Goal: Information Seeking & Learning: Learn about a topic

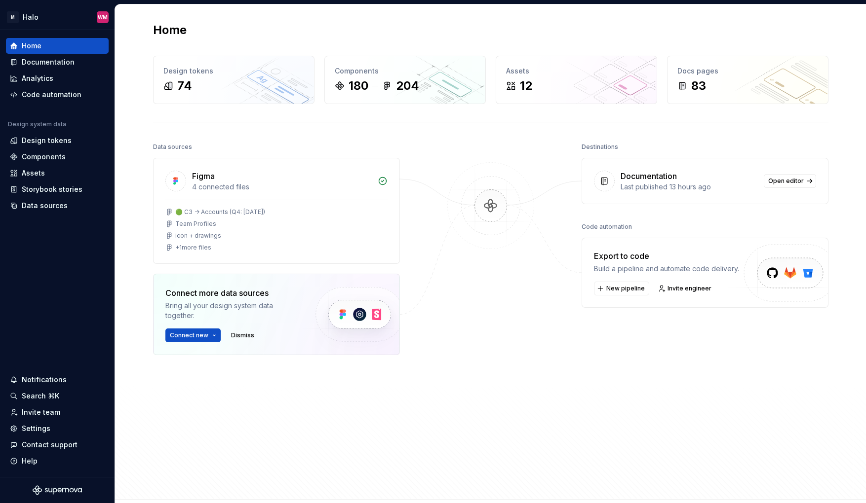
click at [735, 185] on div "Last published 13 hours ago" at bounding box center [688, 187] width 137 height 10
click at [781, 181] on span "Open editor" at bounding box center [786, 181] width 36 height 8
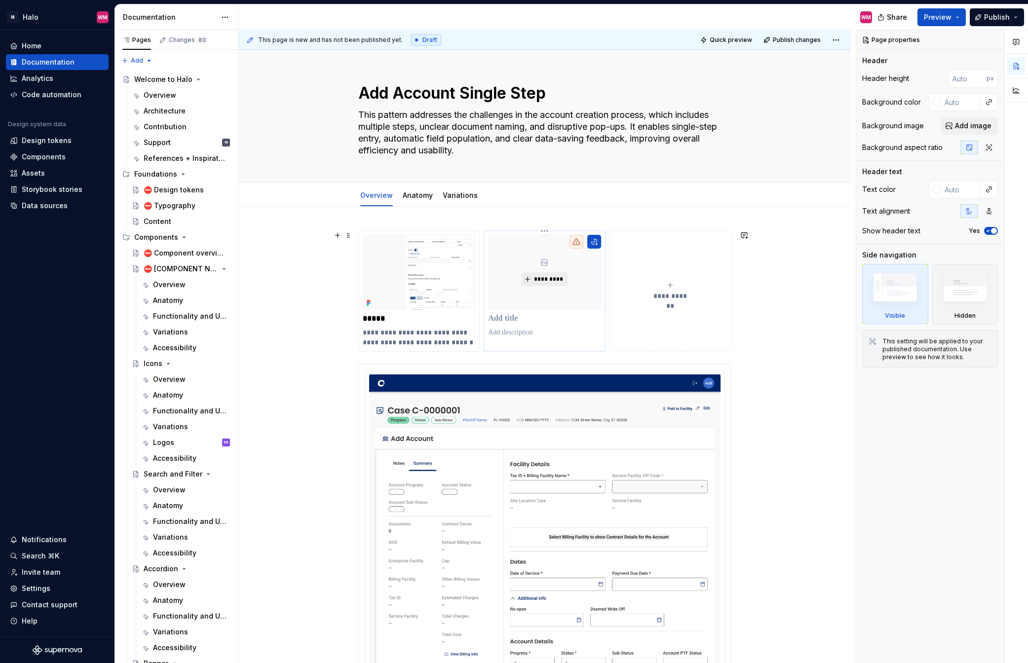
click at [536, 277] on span "*********" at bounding box center [548, 279] width 30 height 8
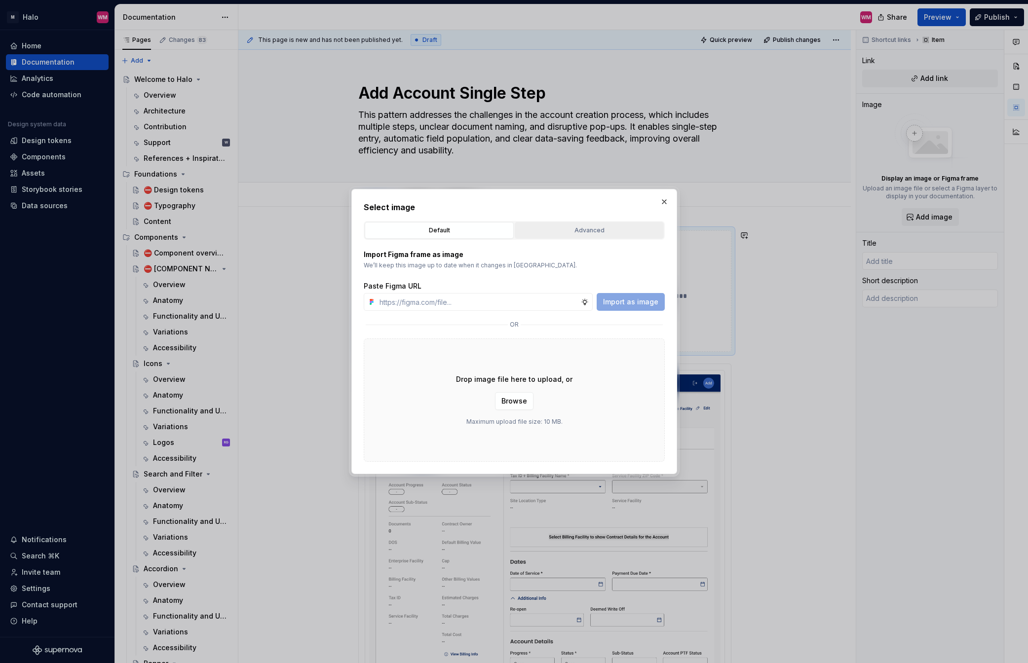
click at [603, 231] on div "Advanced" at bounding box center [589, 231] width 142 height 10
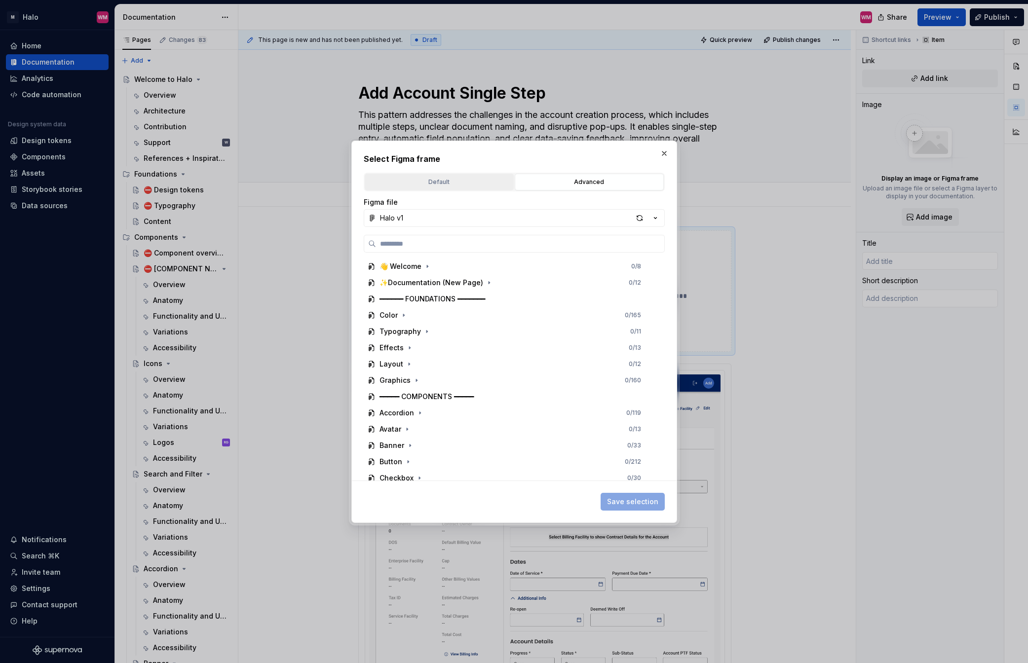
click at [437, 188] on button "Default" at bounding box center [439, 182] width 149 height 17
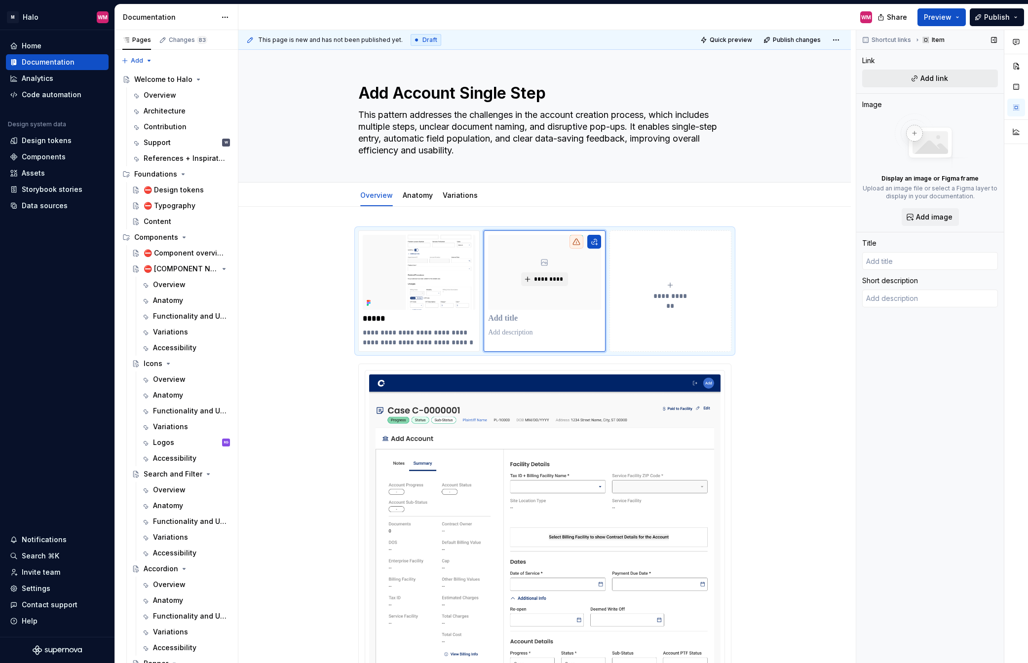
click at [865, 78] on span "Add link" at bounding box center [934, 79] width 28 height 10
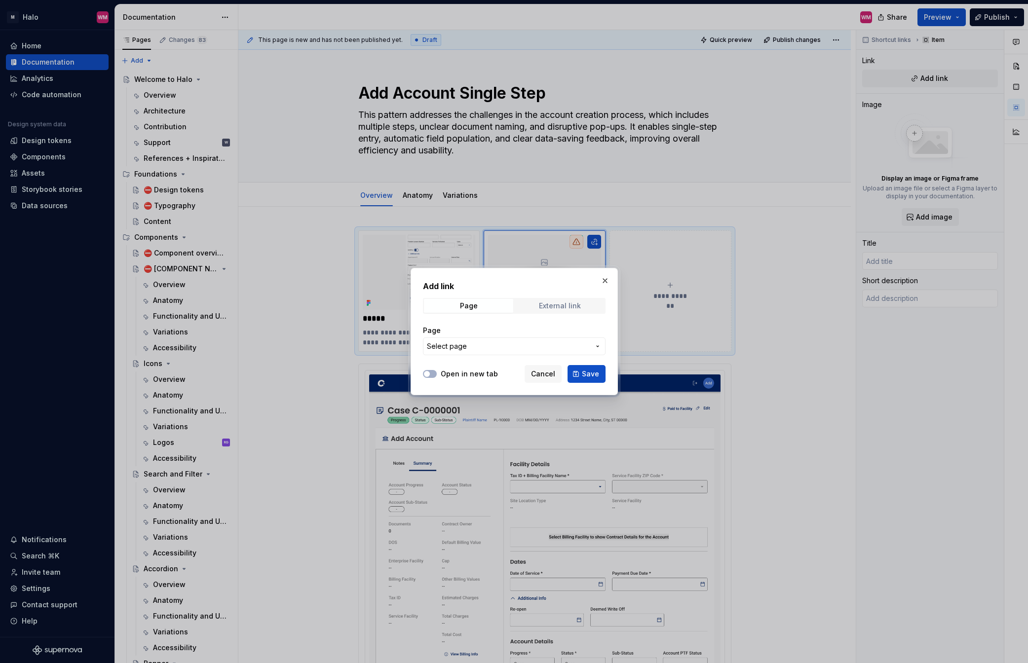
click at [568, 304] on div "External link" at bounding box center [560, 306] width 42 height 8
click at [454, 351] on input "URL" at bounding box center [514, 347] width 183 height 18
type textarea "*"
click at [462, 347] on input "URL" at bounding box center [514, 347] width 183 height 18
paste input "[URL][DOMAIN_NAME]"
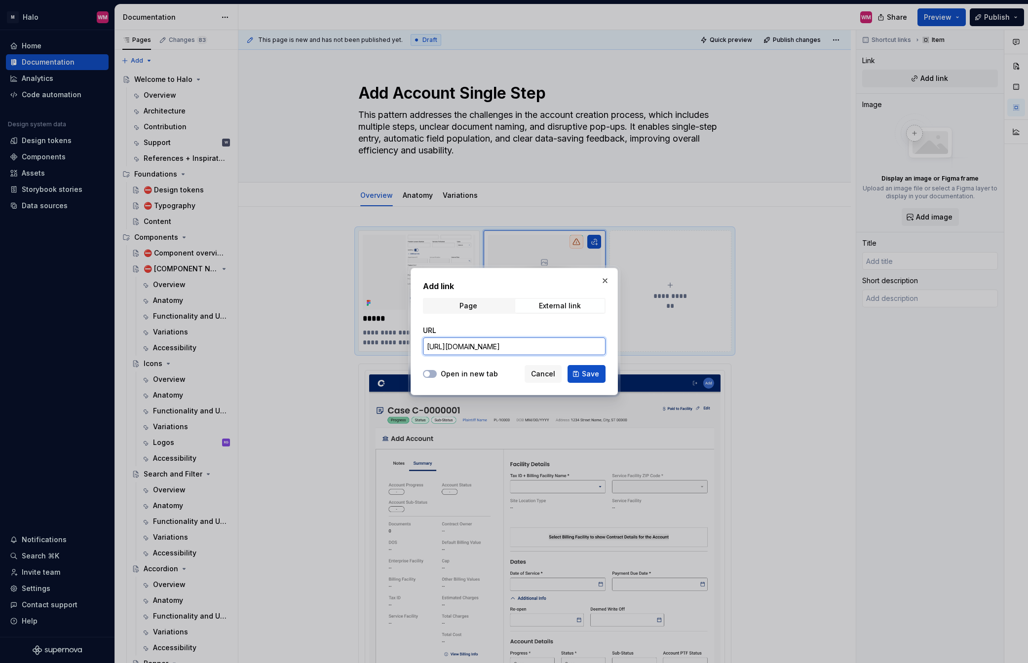
scroll to position [0, 50]
type input "[URL][DOMAIN_NAME]"
click at [431, 375] on button "Open in new tab" at bounding box center [430, 374] width 14 height 8
click at [588, 376] on span "Save" at bounding box center [590, 374] width 17 height 10
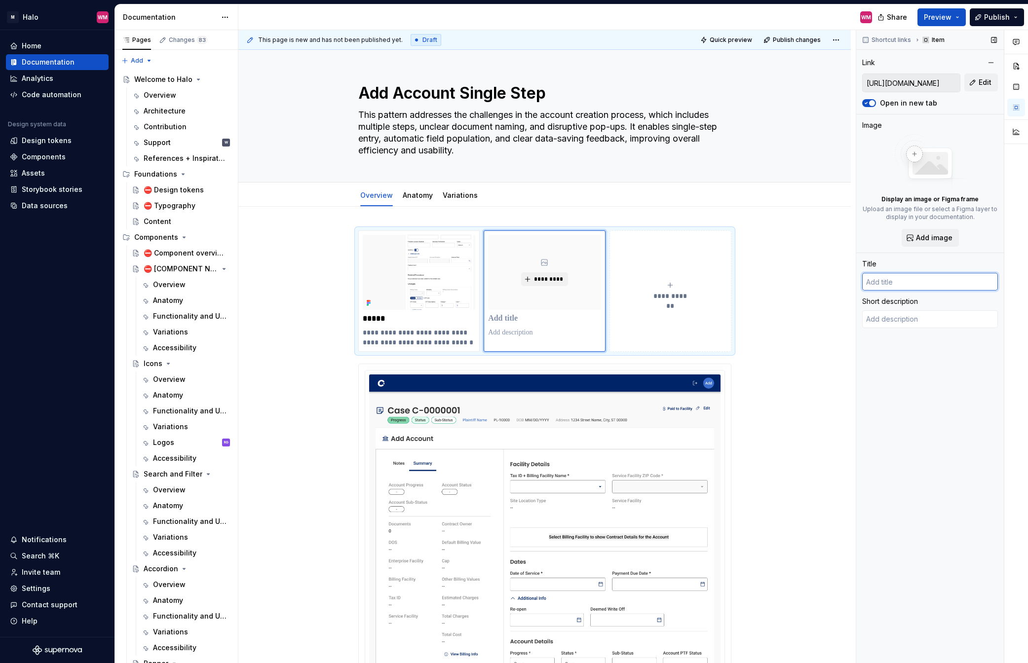
click at [865, 286] on input "text" at bounding box center [930, 282] width 136 height 18
type textarea "*"
type input "U"
type textarea "*"
type input "UA"
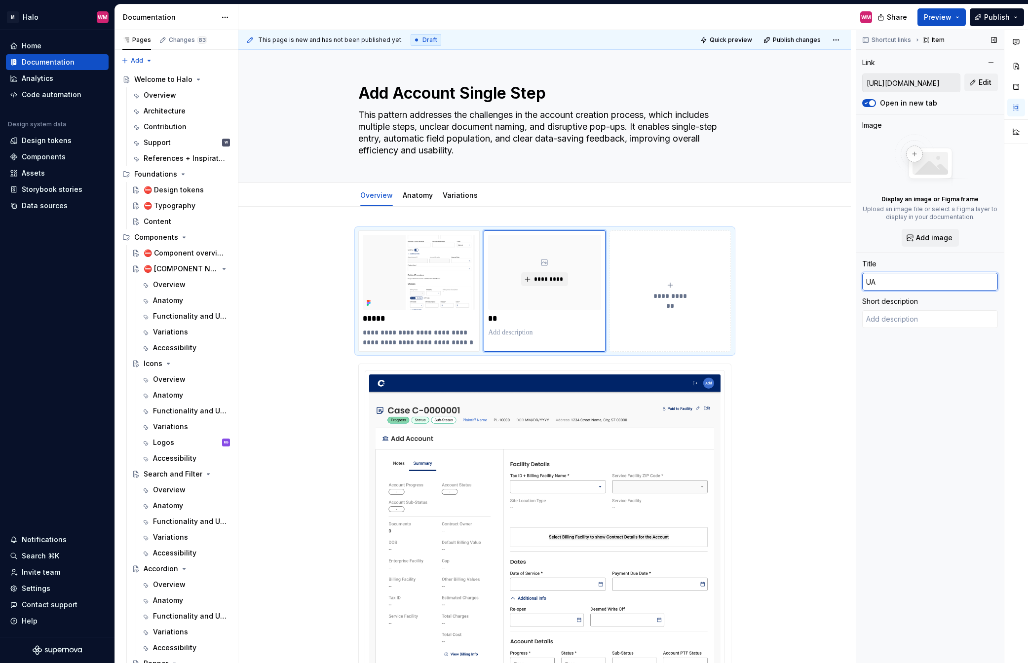
type textarea "*"
type input "UAT"
type textarea "*"
type input "UAT"
click at [865, 316] on textarea at bounding box center [930, 319] width 136 height 18
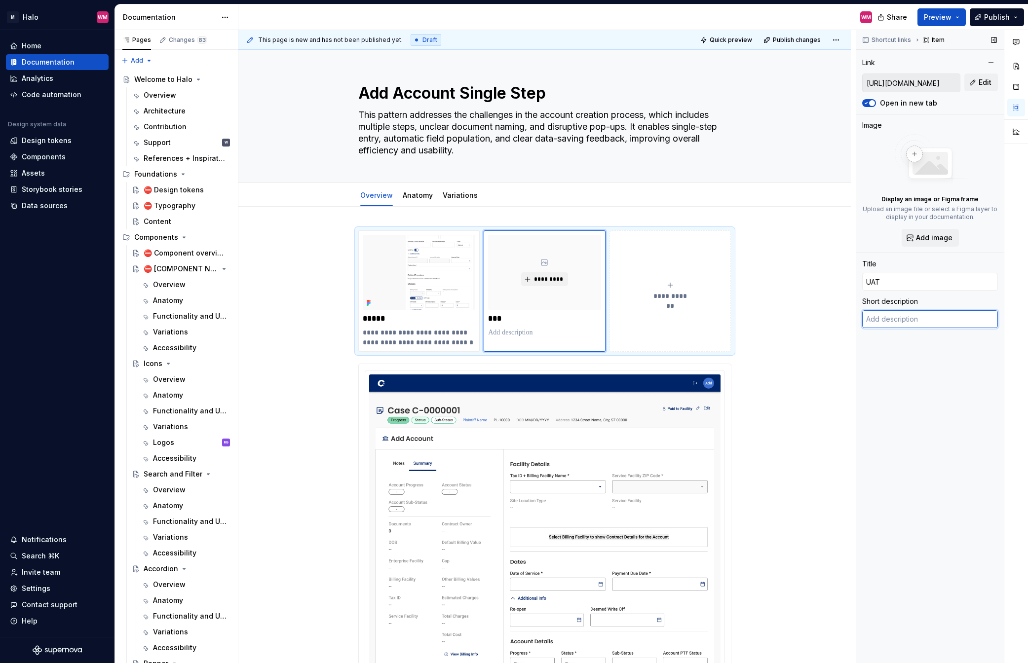
type textarea "*"
type textarea "L"
type textarea "*"
type textarea "Li"
type textarea "*"
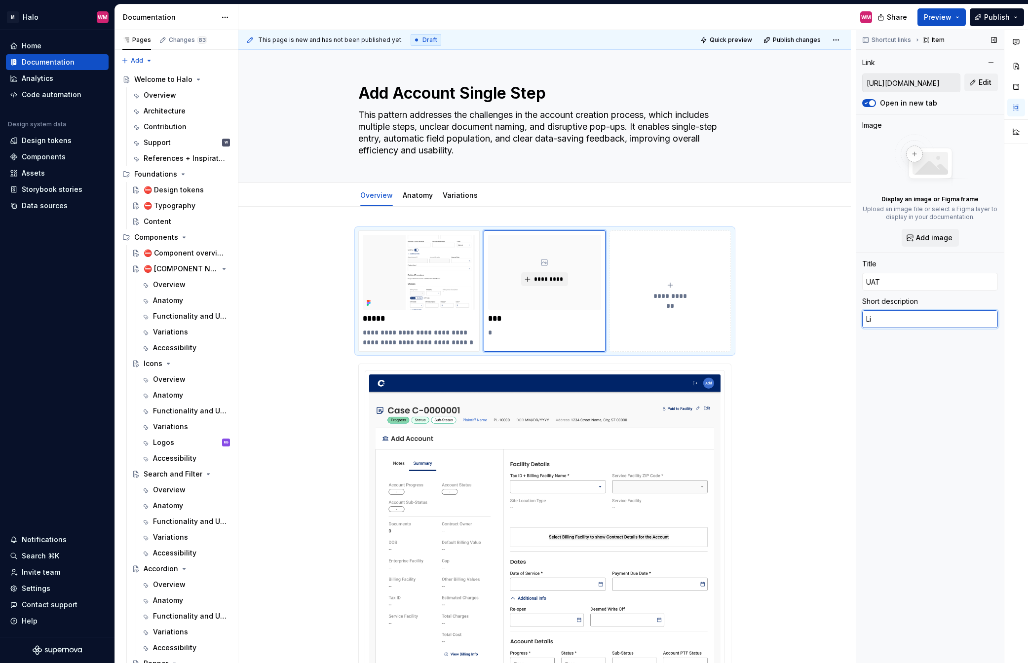
type textarea "[PERSON_NAME]"
type textarea "*"
type textarea "Link"
type textarea "*"
type textarea "Link"
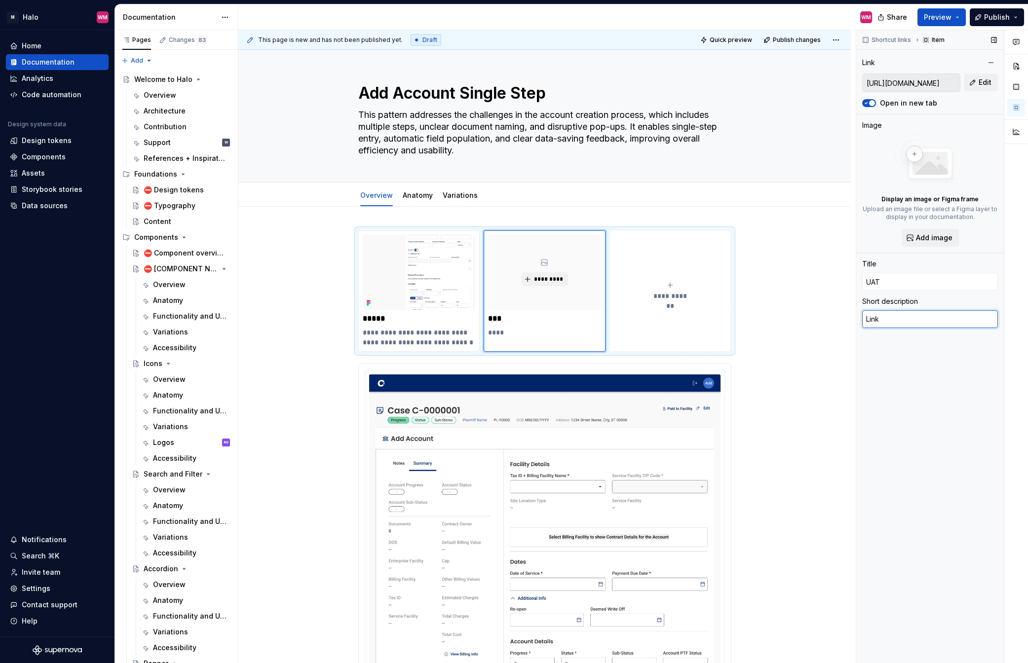
type textarea "*"
type textarea "Link to"
type textarea "*"
type textarea "Link to"
type textarea "*"
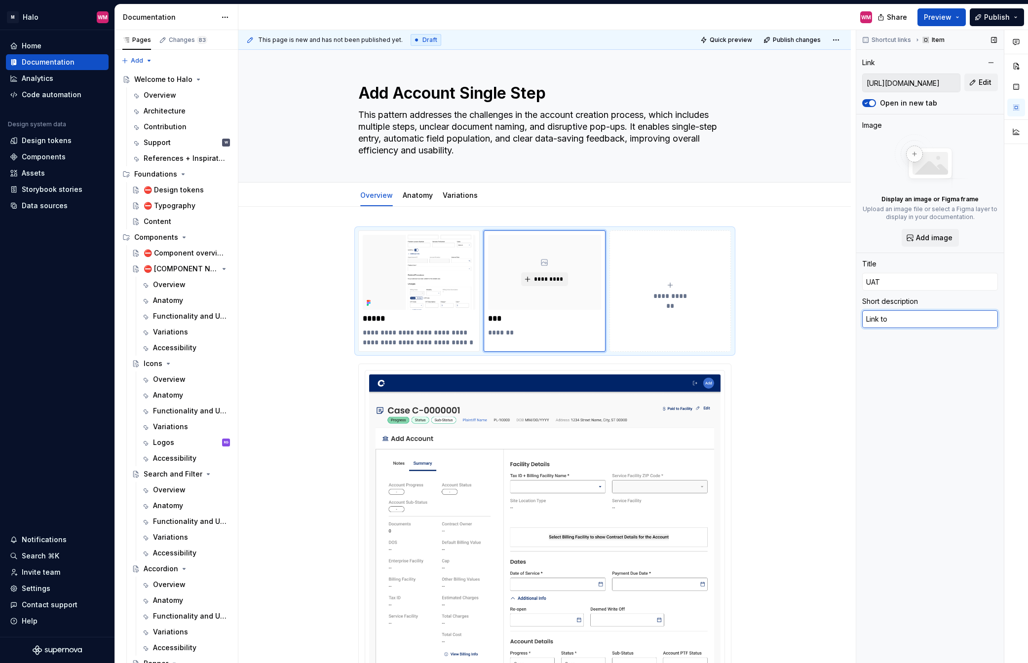
type textarea "Link to U"
type textarea "*"
type textarea "Link to UA"
type textarea "*"
type textarea "Link to UAt"
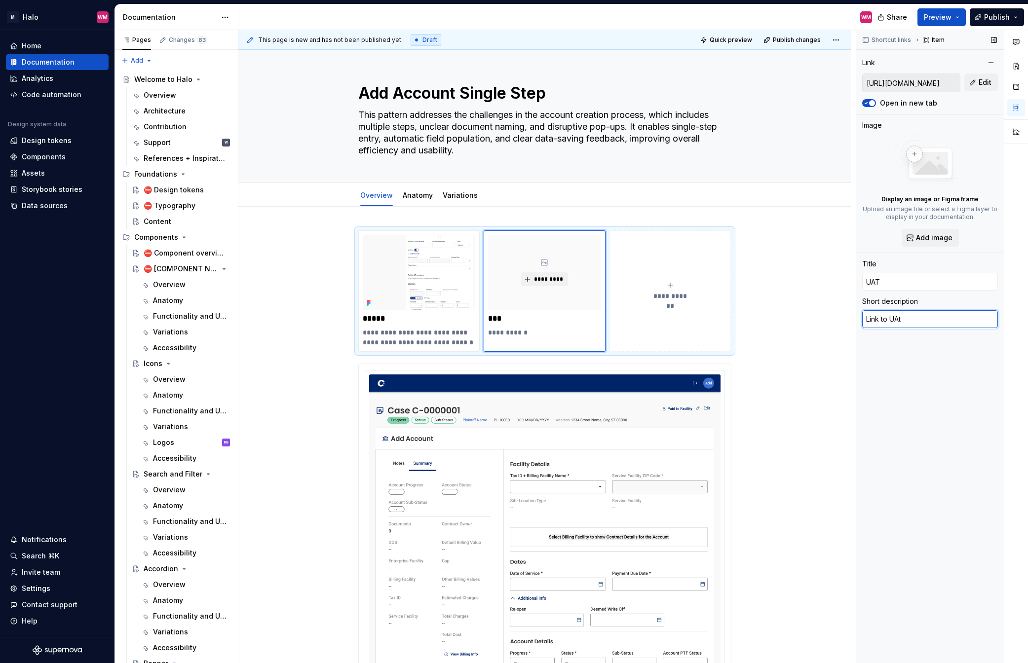
type textarea "*"
type textarea "Link to UAt"
type textarea "*"
type textarea "Link to UAt"
type textarea "*"
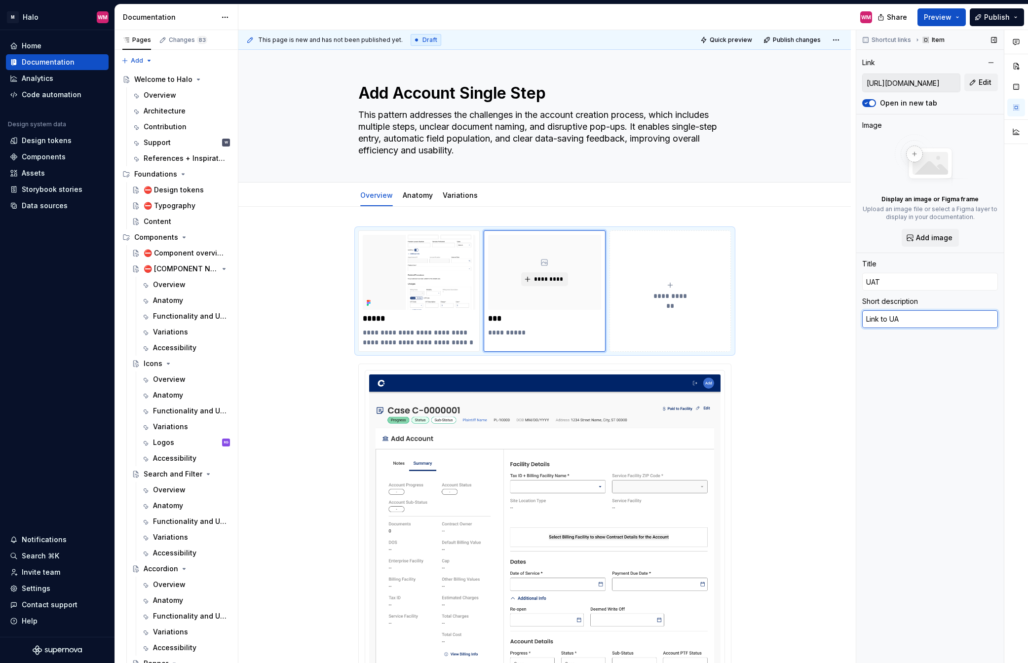
type textarea "Link to UAT"
type textarea "*"
type textarea "Link to UAT^"
type textarea "*"
type textarea "Link to UAT"
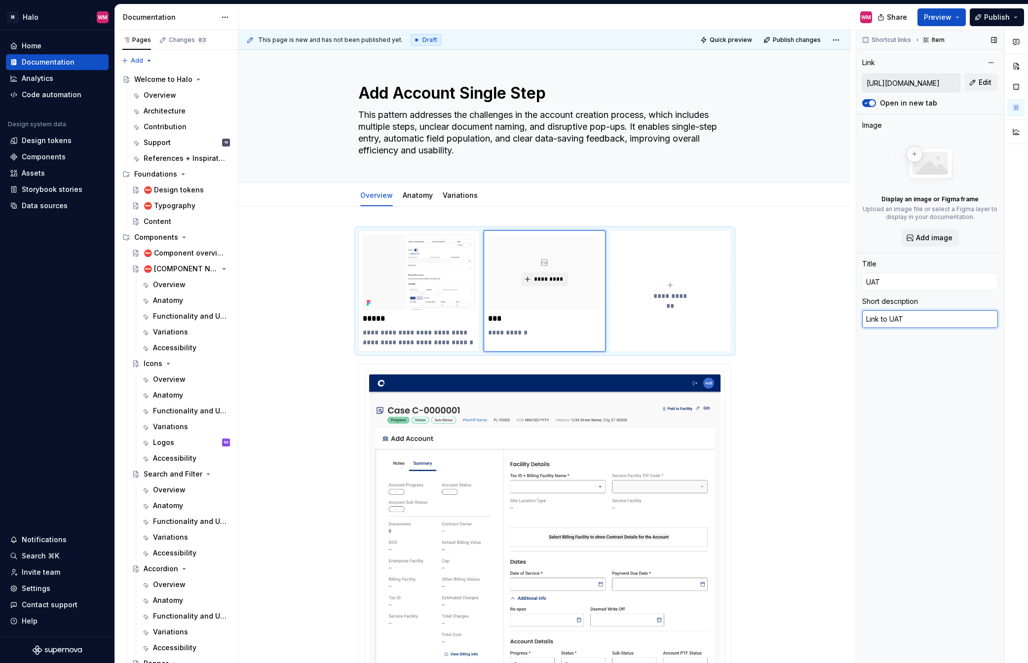
type textarea "*"
type textarea "Link to UAT"
type textarea "*"
type textarea "Link to UAT"
type textarea "*"
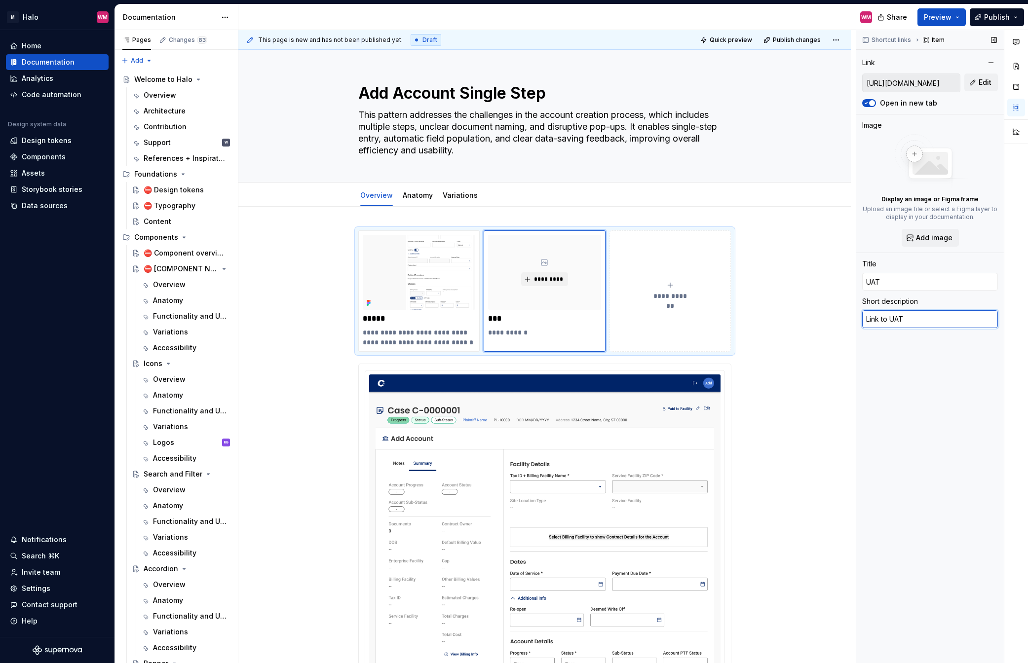
type textarea "Link to UA"
type textarea "*"
type textarea "Link to U"
type textarea "*"
type textarea "Link to"
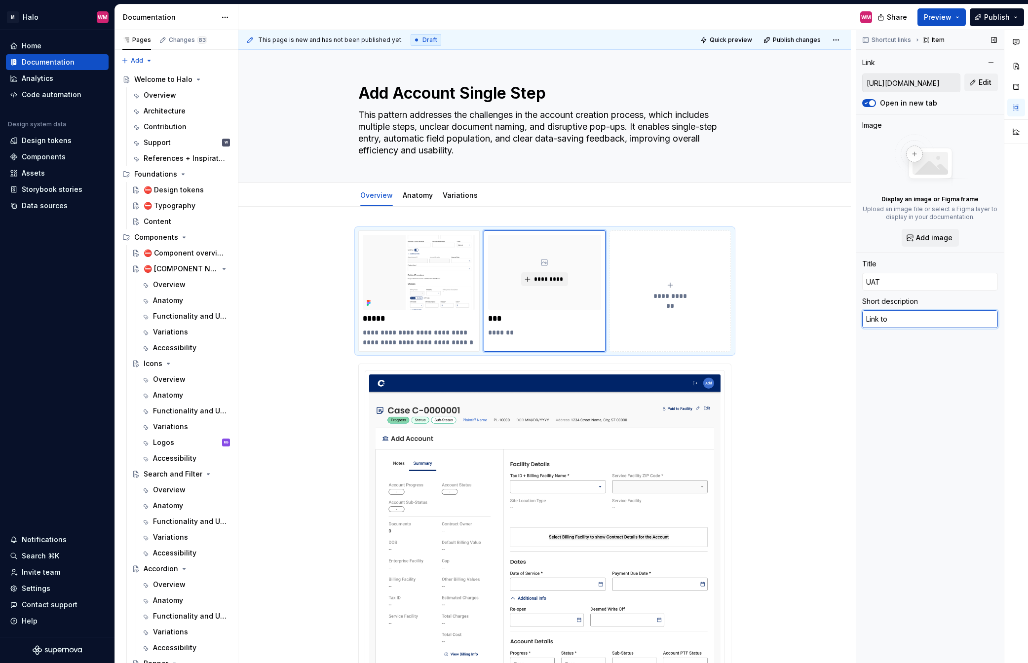
type textarea "*"
type textarea "Link to"
type textarea "*"
type textarea "Link t"
type textarea "*"
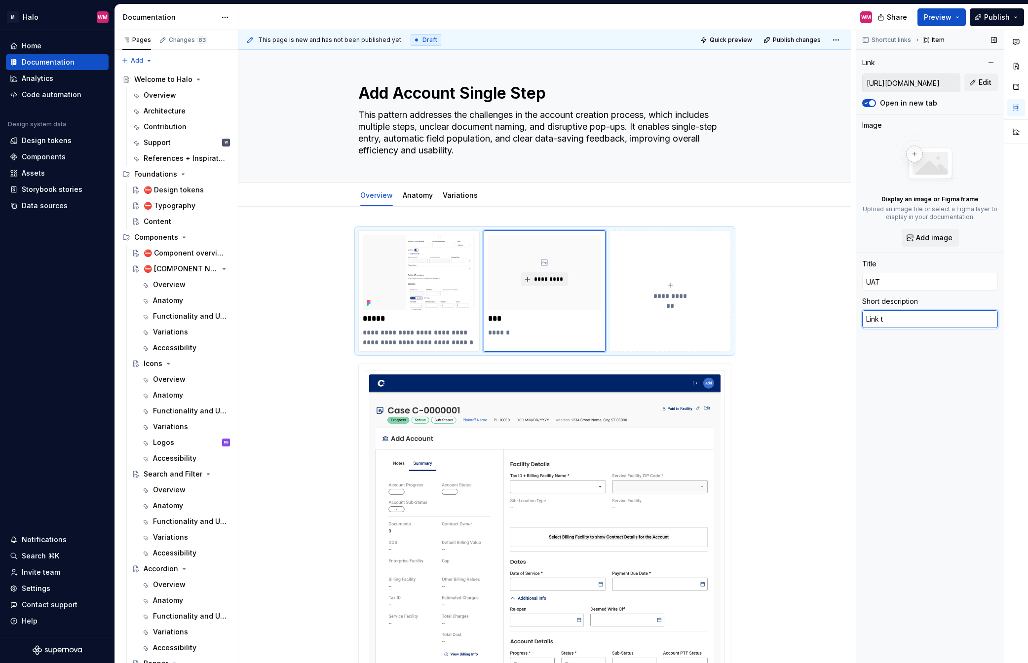
type textarea "Link"
type textarea "*"
type textarea "Link"
type textarea "*"
type textarea "[PERSON_NAME]"
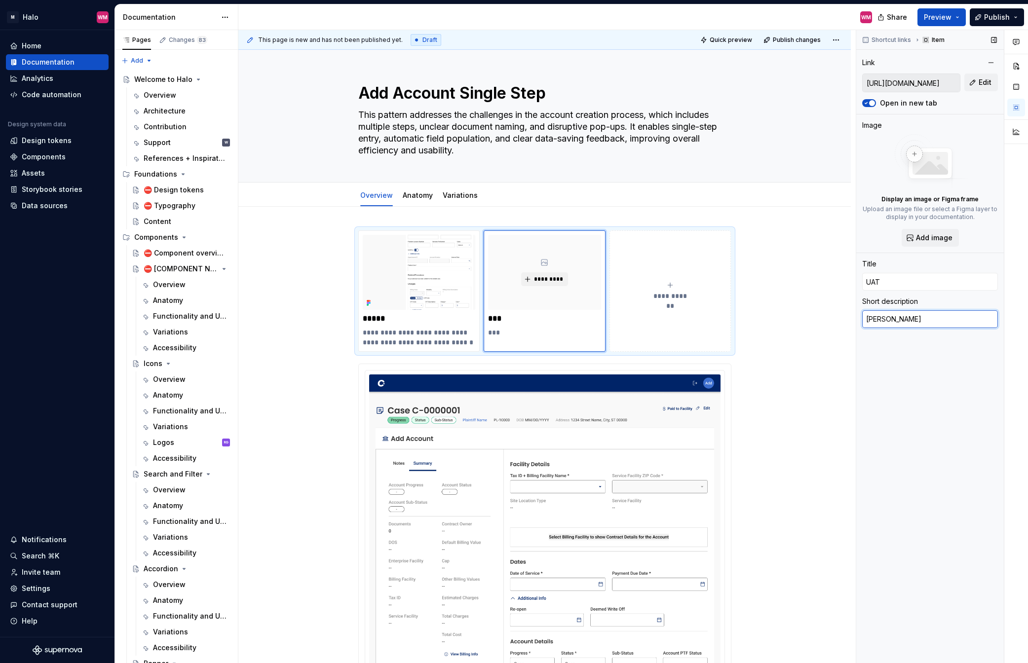
type textarea "*"
type textarea "Li"
type textarea "*"
type textarea "L"
type textarea "*"
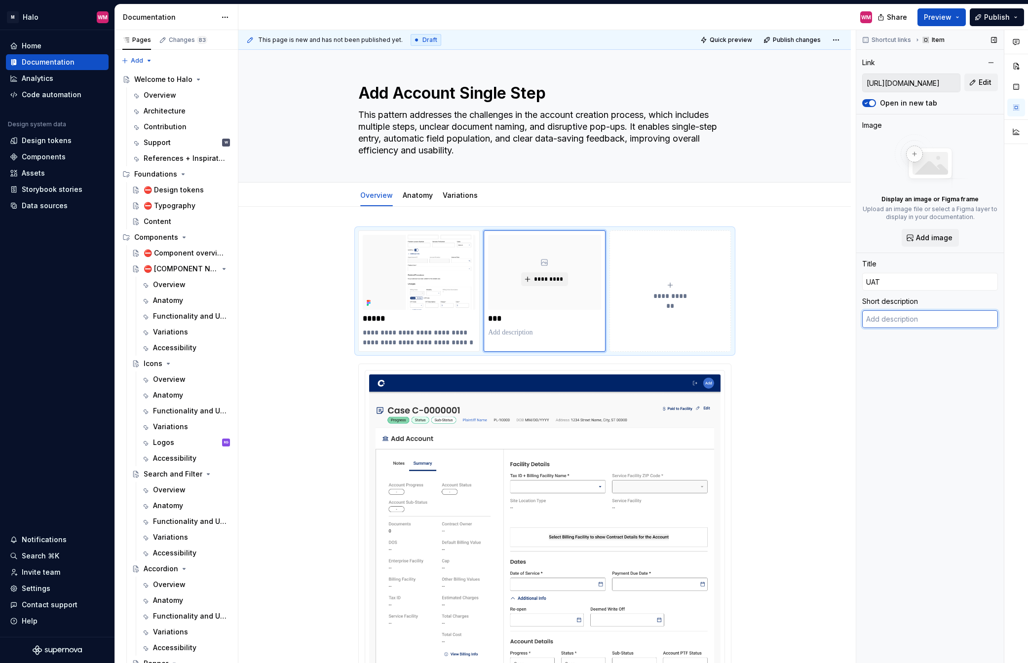
type textarea "*"
type textarea "U"
type textarea "*"
type textarea "UA"
type textarea "*"
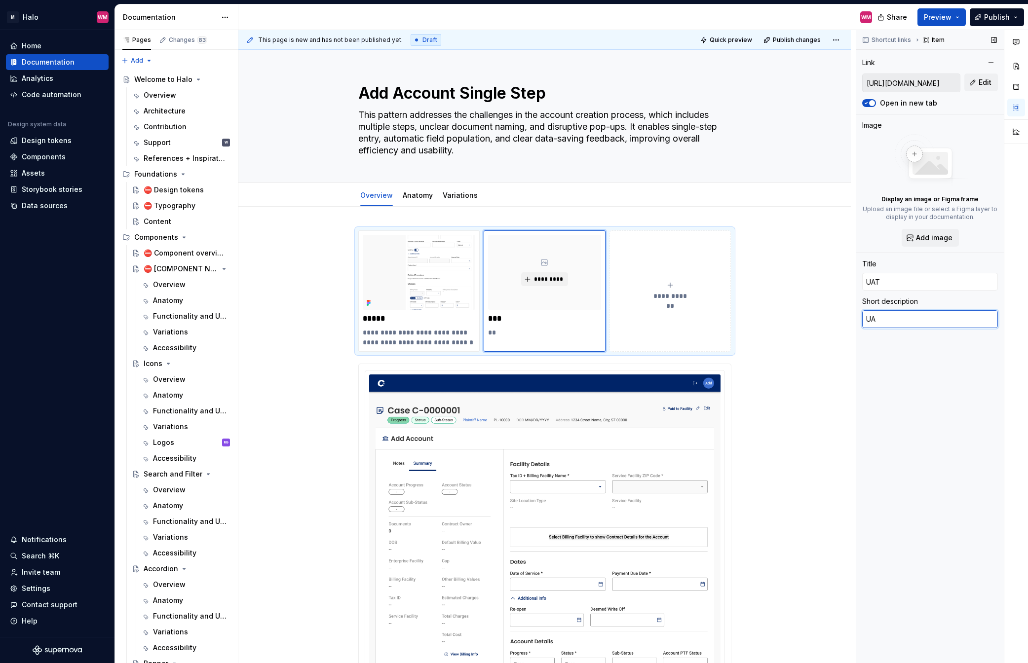
type textarea "UAT"
type textarea "*"
type textarea "UAT"
type textarea "*"
type textarea "UAT E"
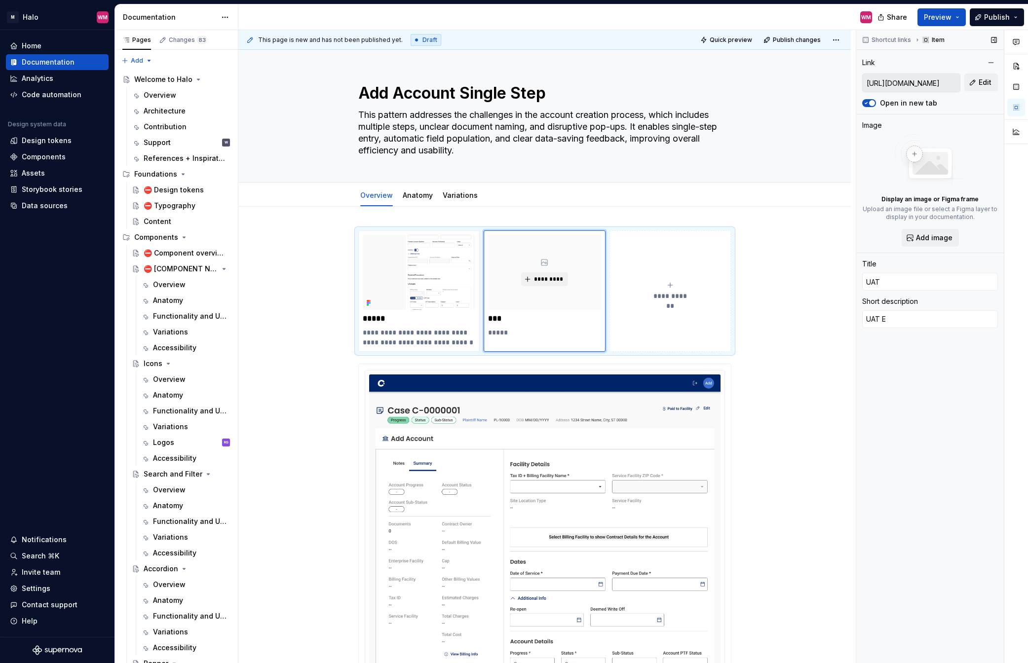
click at [865, 503] on div "Shortcut links Item Link [URL][DOMAIN_NAME] Edit Open in new tab Image Display …" at bounding box center [930, 347] width 148 height 634
click at [865, 318] on textarea "UAT E" at bounding box center [930, 319] width 136 height 18
type textarea "*"
type textarea "UAT Ex"
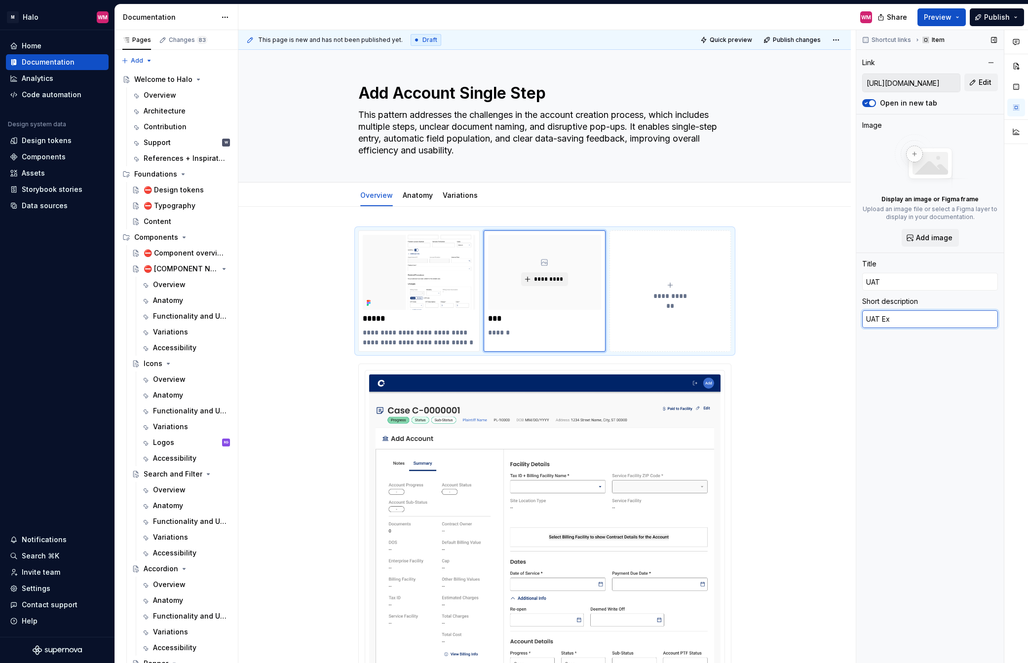
type textarea "*"
type textarea "UAT Ext"
type textarea "*"
type textarea "UAT Exte"
type textarea "*"
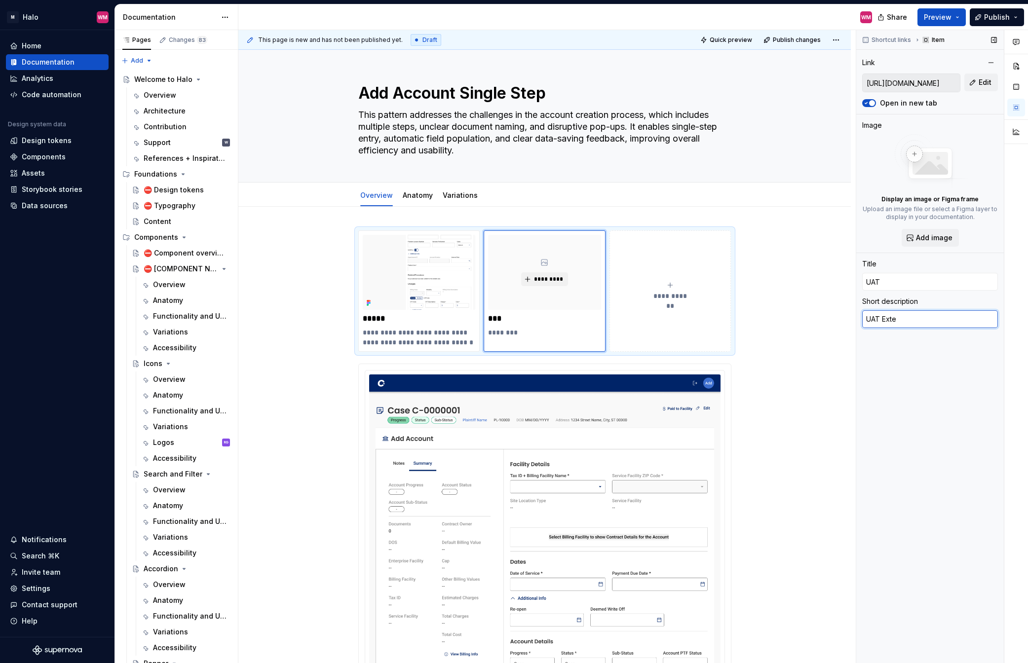
type textarea "UAT Exten"
type textarea "*"
type textarea "UAT Extenr"
type textarea "*"
type textarea "UAT Extenra"
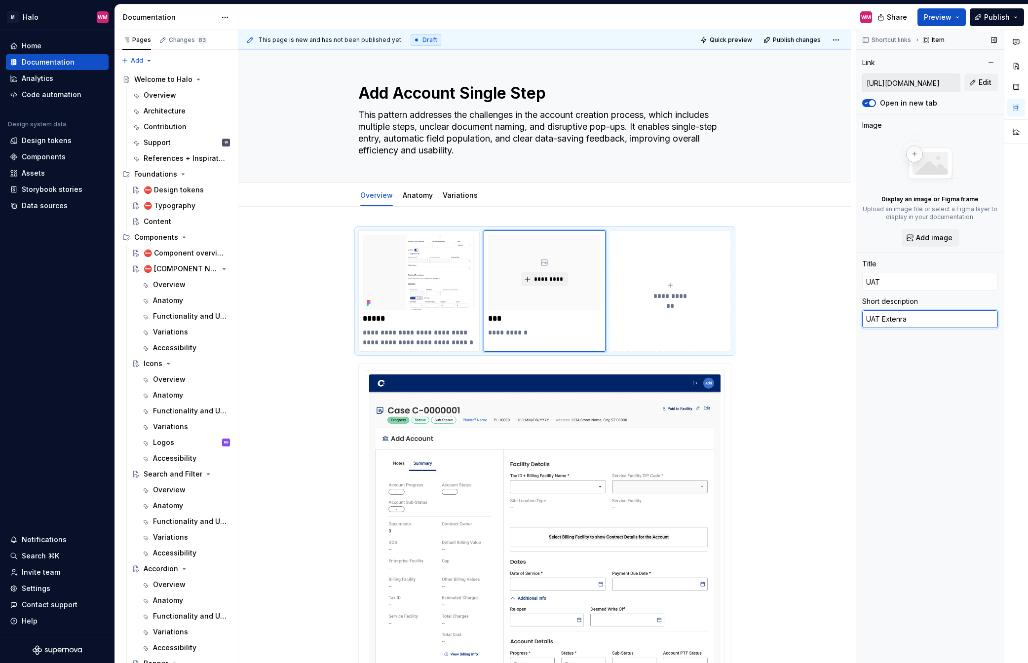
type textarea "*"
type textarea "UAT Extenral"
type textarea "*"
type textarea "UAT Extenral"
type textarea "*"
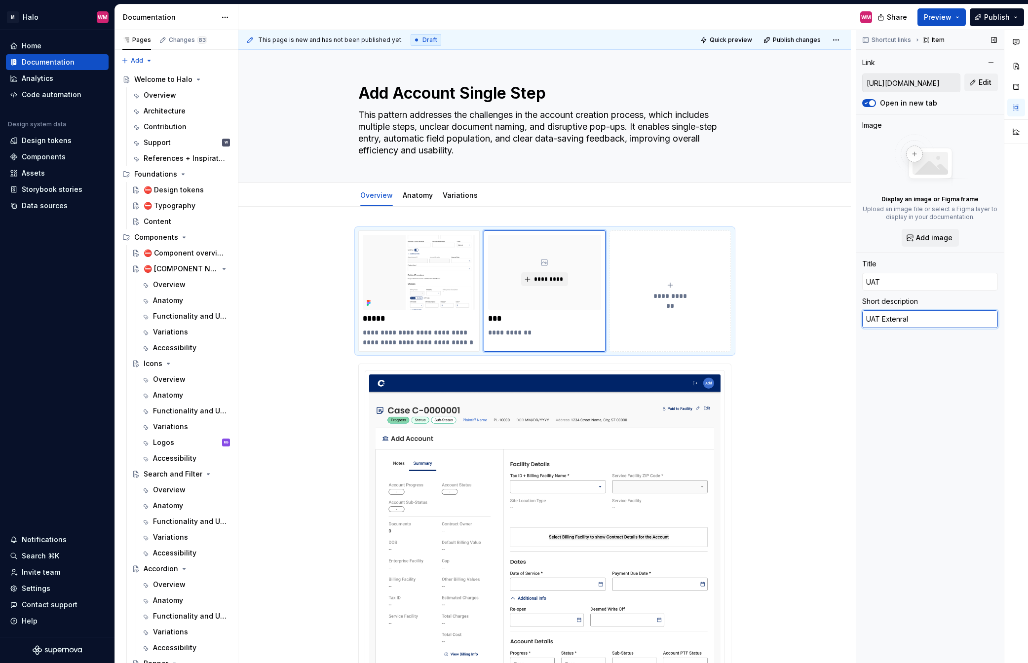
type textarea "UAT Extenral L"
type textarea "*"
type textarea "UAT Extenral"
type textarea "*"
type textarea "UAT Extenral"
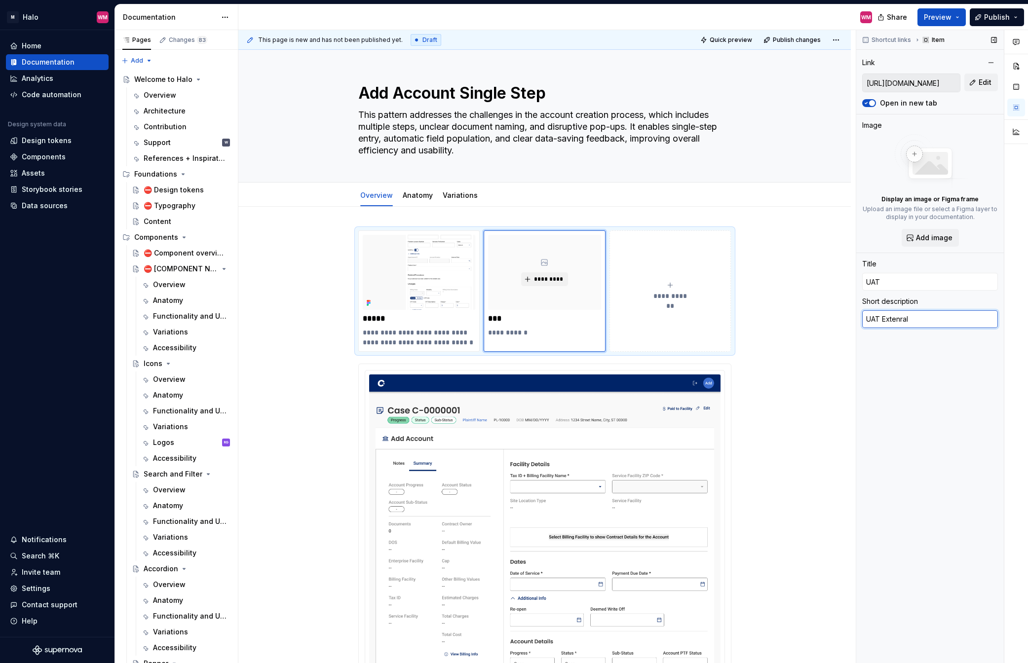
type textarea "*"
type textarea "UAT Extenra"
type textarea "*"
type textarea "UAT Extenr"
type textarea "*"
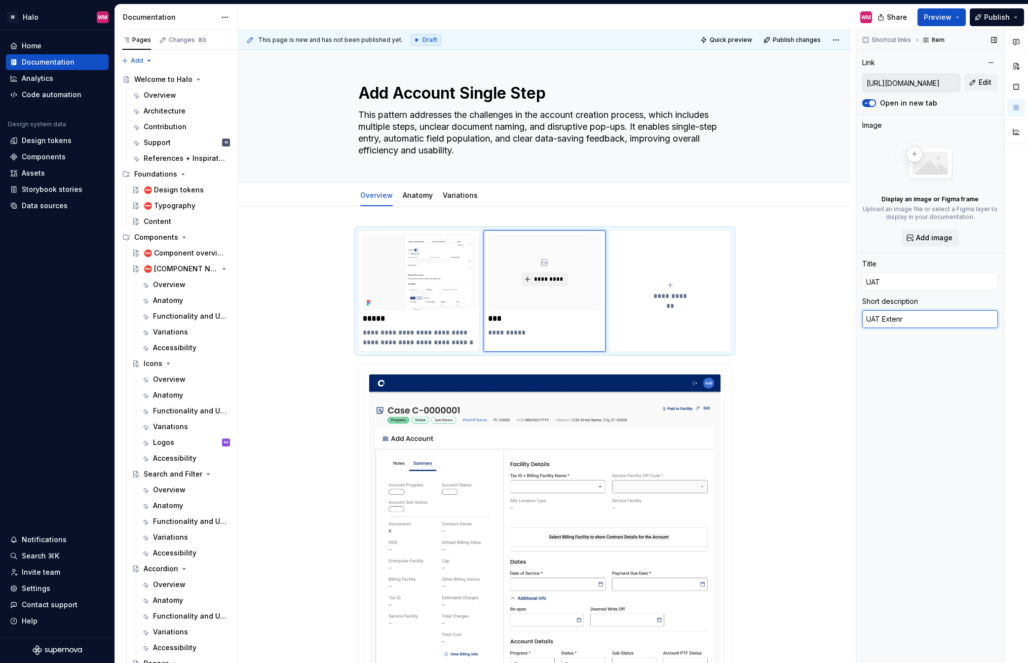
type textarea "UAT Exten"
type textarea "*"
type textarea "UAT Exte"
type textarea "*"
type textarea "UAT Ext"
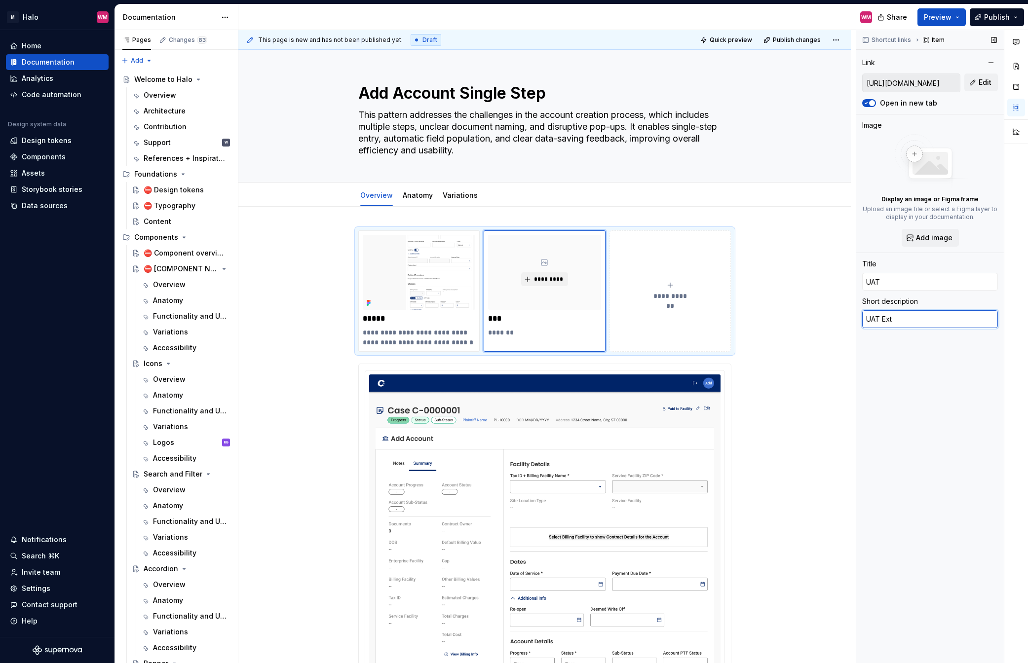
type textarea "*"
type textarea "UAT Exte"
type textarea "*"
type textarea "[PERSON_NAME]"
type textarea "*"
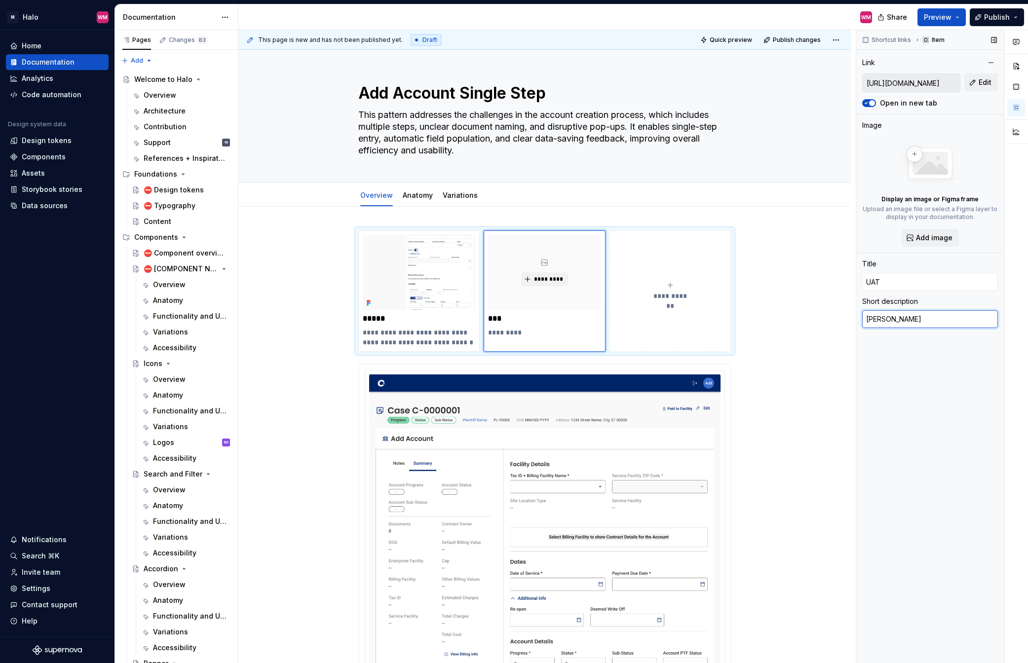
type textarea "UAT Extern"
type textarea "*"
type textarea "UAT Externa"
type textarea "*"
type textarea "UAT External"
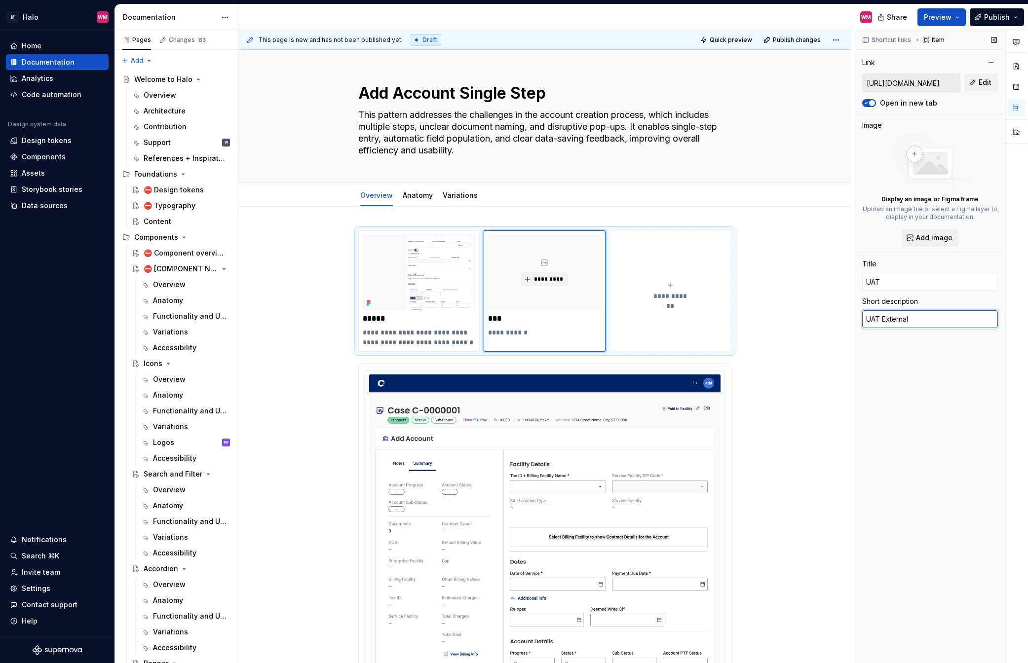
type textarea "*"
type textarea "UAT External"
type textarea "*"
type textarea "UAT External"
type textarea "*"
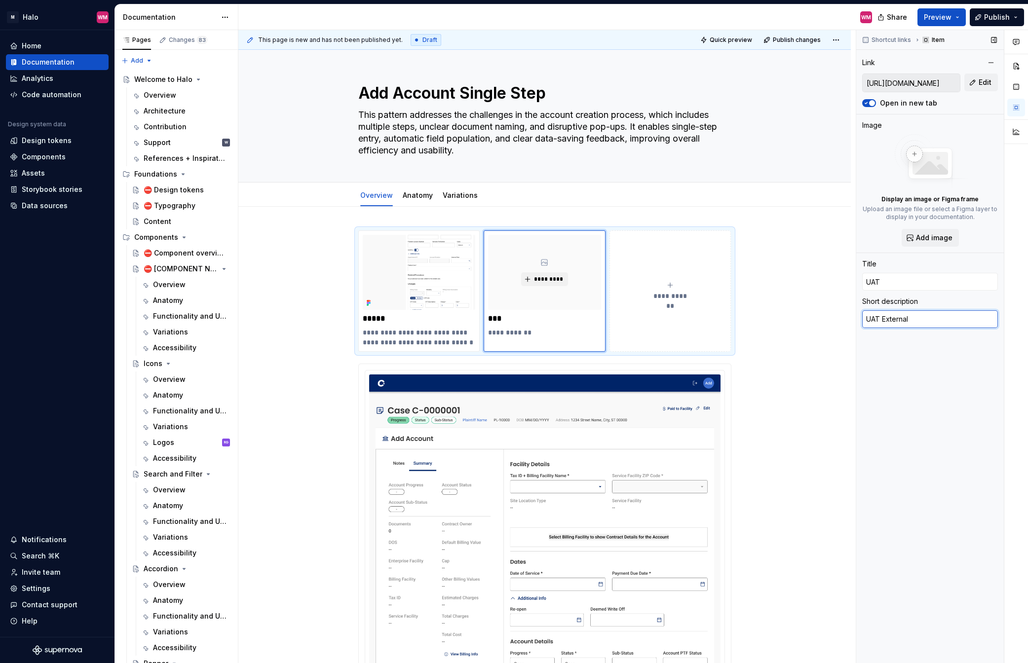
type textarea "UAT Externa"
type textarea "*"
type textarea "UAT Extern"
type textarea "*"
type textarea "[PERSON_NAME]"
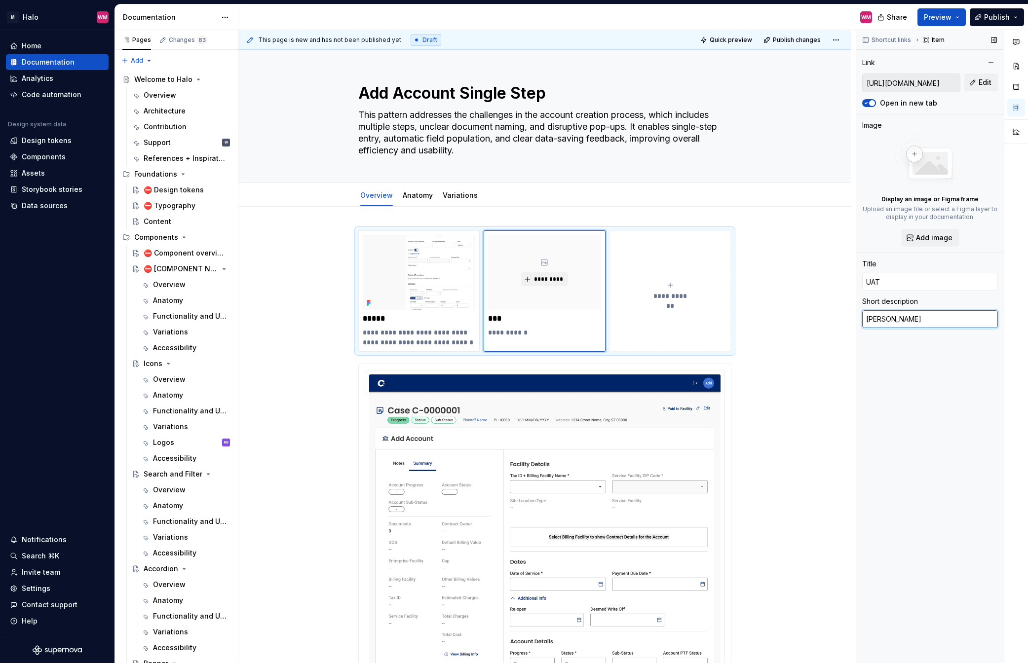
type textarea "*"
type textarea "UAT Exte"
type textarea "*"
type textarea "UAT Ext"
type textarea "*"
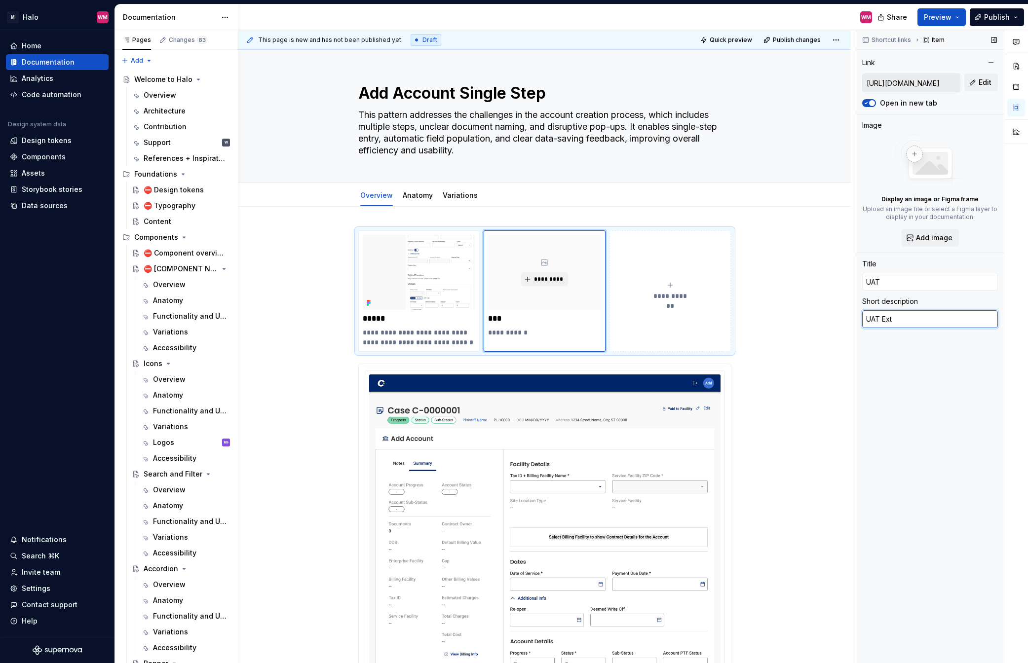
type textarea "UAT Ex"
type textarea "*"
type textarea "UAT E"
type textarea "*"
type textarea "UAT"
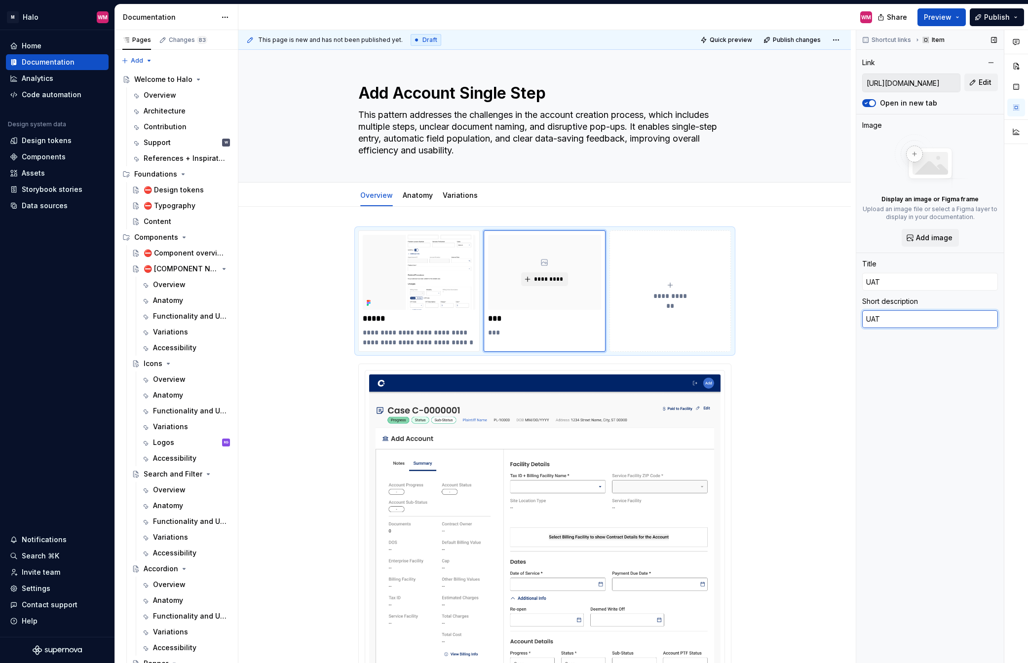
type textarea "*"
type textarea "UAT"
type textarea "*"
type textarea "U"
type textarea "*"
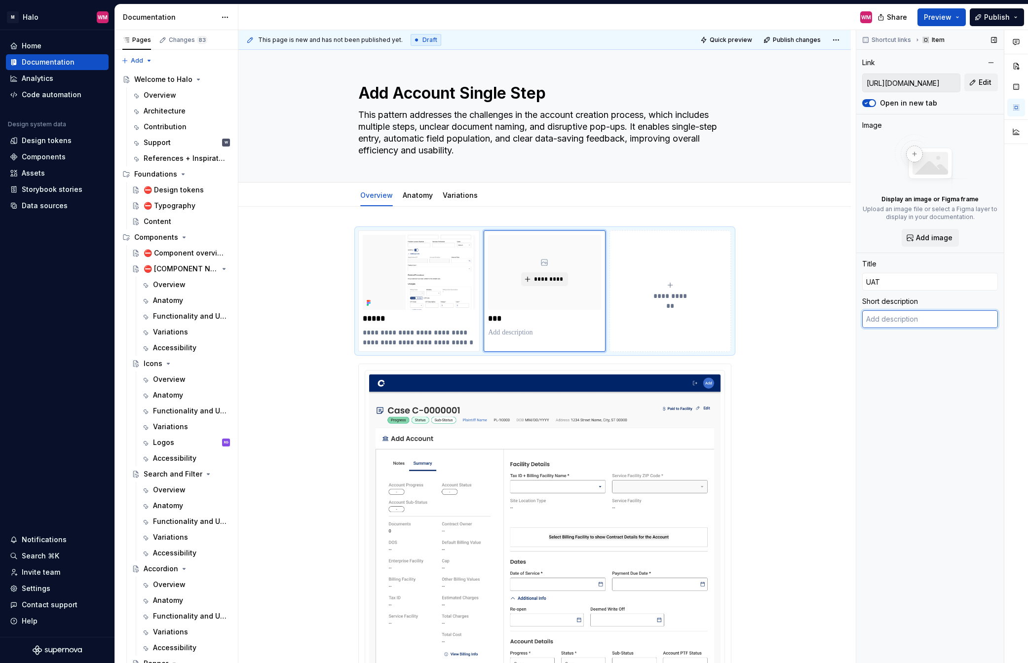
type textarea "*"
type textarea "P"
type textarea "*"
type textarea "Pa"
type textarea "*"
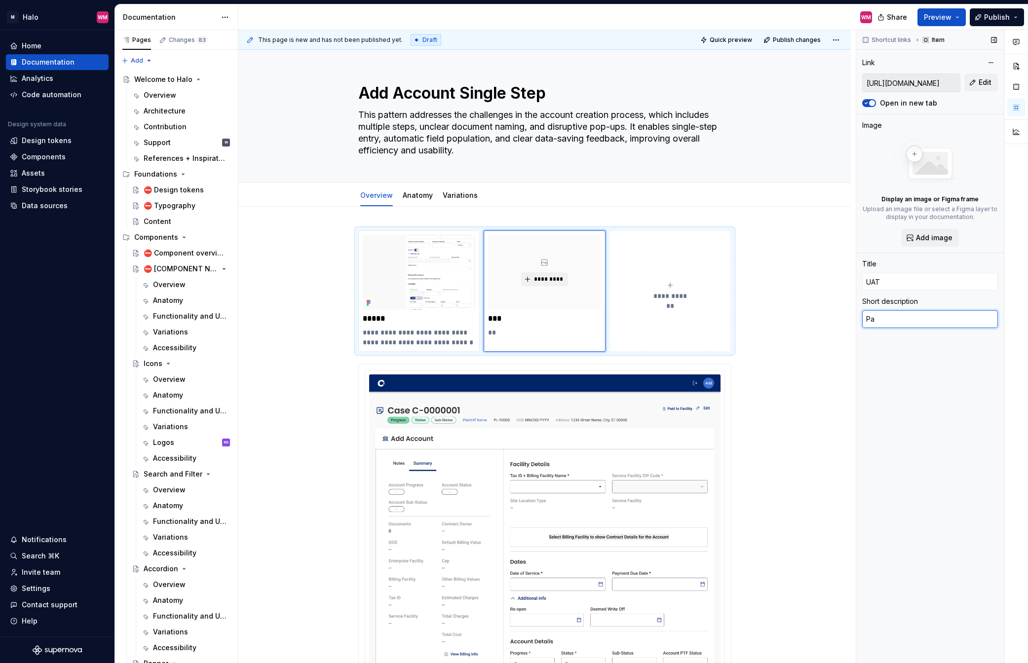
type textarea "Pat"
type textarea "*"
type textarea "Patt"
type textarea "*"
type textarea "Patte"
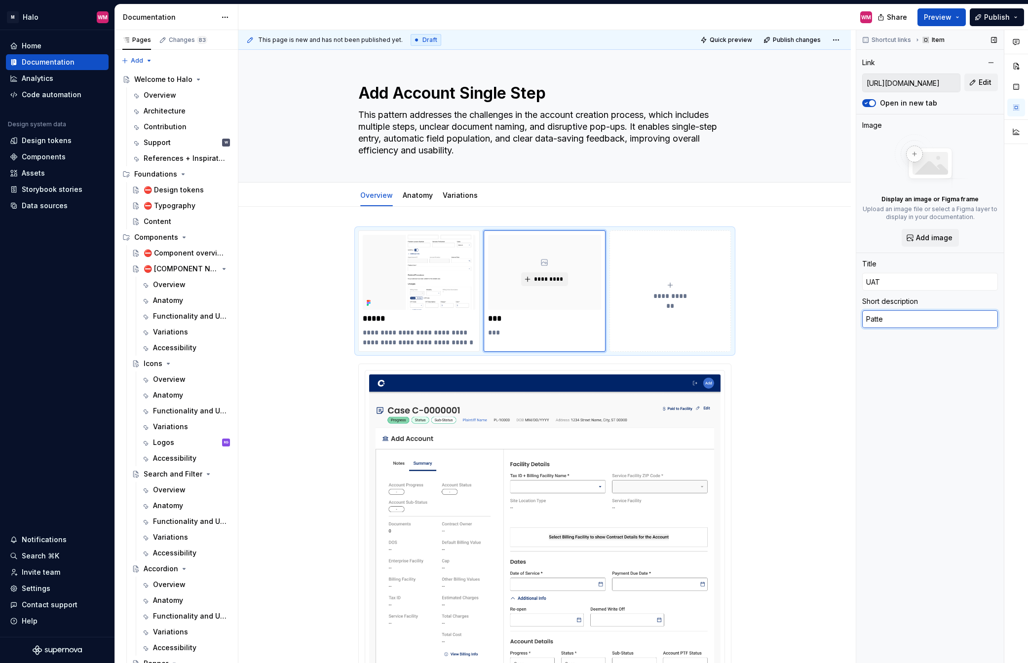
type textarea "*"
type textarea "Patter"
type textarea "*"
type textarea "Pattern"
type textarea "*"
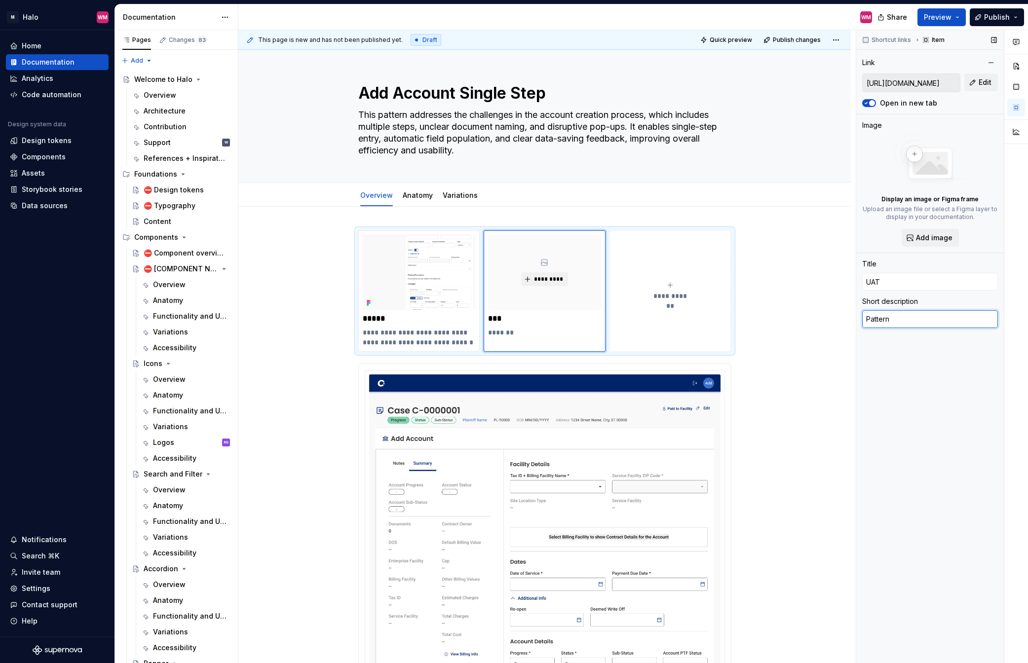
type textarea "Pattern"
type textarea "*"
type textarea "Pattern L"
type textarea "*"
type textarea "Pattern Lo"
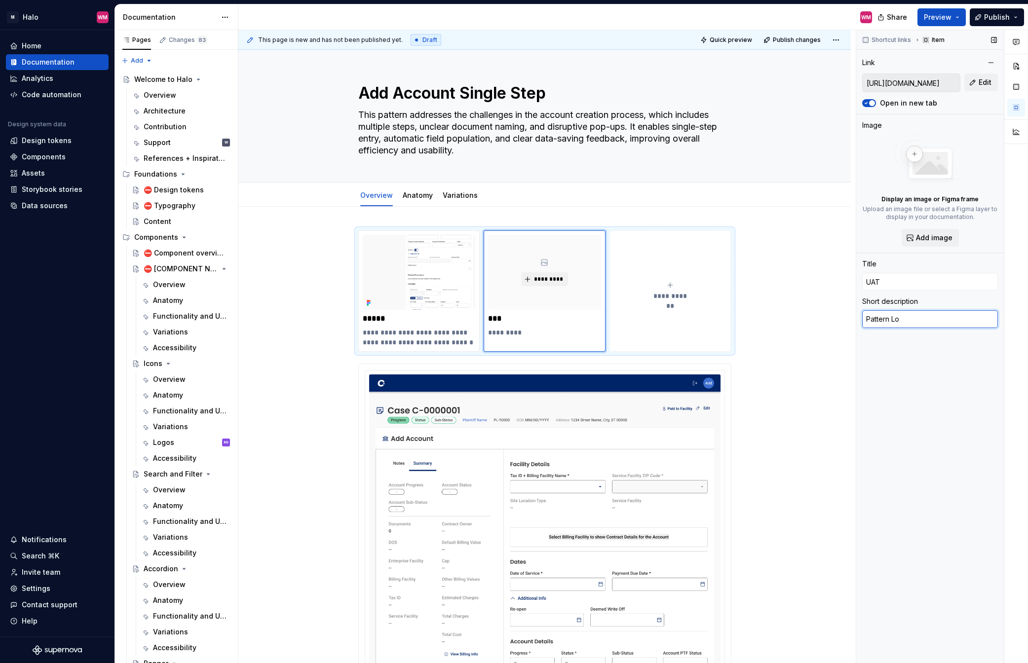
type textarea "*"
type textarea "Pattern L"
type textarea "*"
type textarea "Pattern"
type textarea "*"
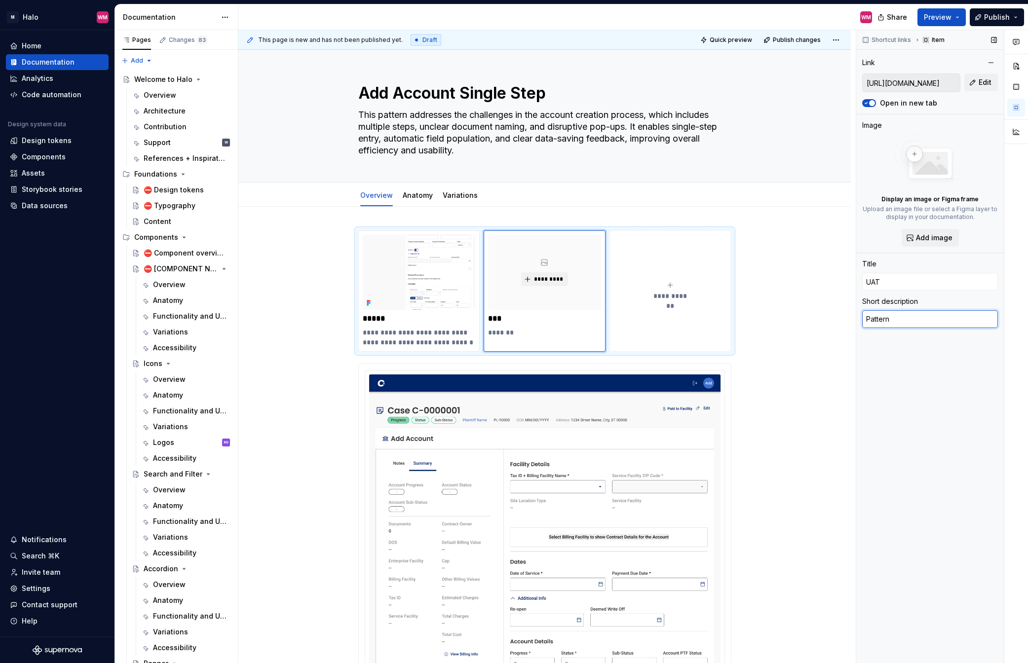
type textarea "Pattern L"
type textarea "*"
type textarea "Pattern Lo"
type textarea "*"
type textarea "Pattern Loc"
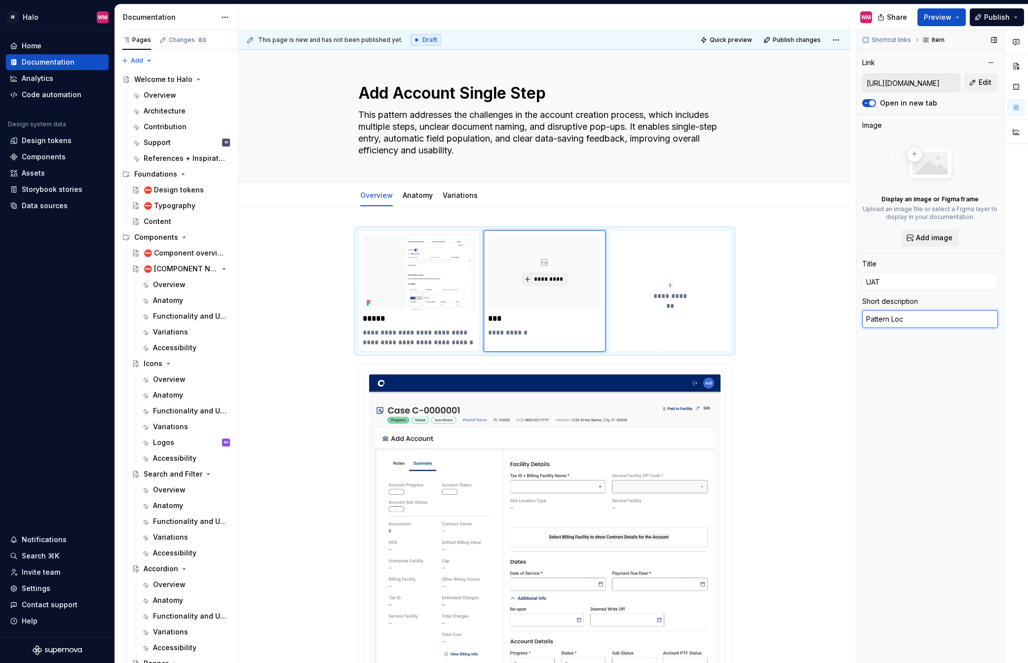
type textarea "*"
type textarea "Pattern Loca"
type textarea "*"
type textarea "Pattern Locat"
type textarea "*"
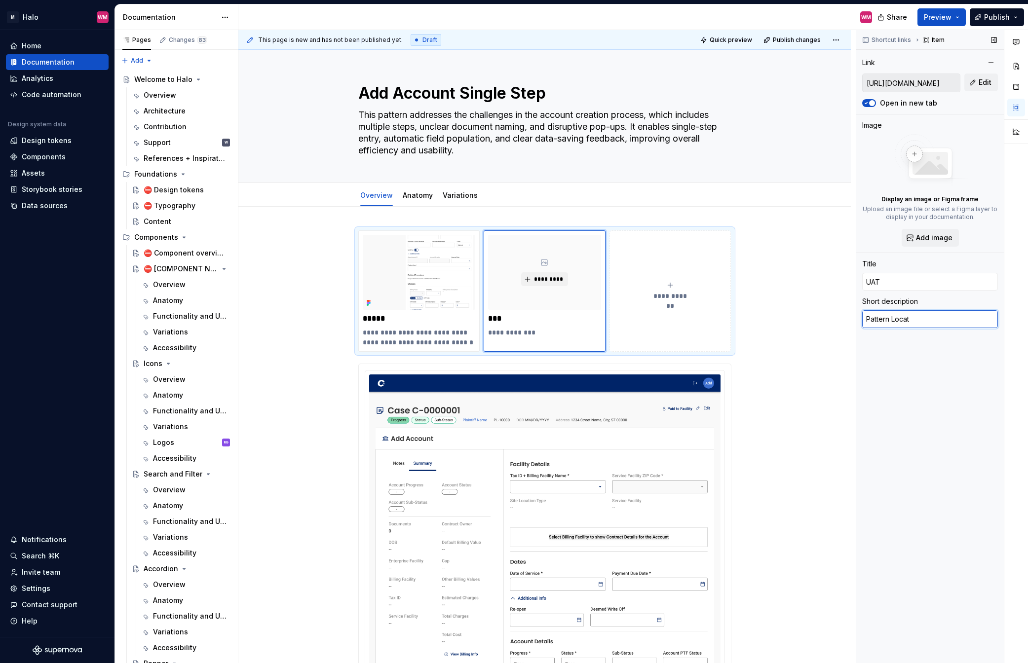
type textarea "Pattern Locati"
type textarea "*"
type textarea "Pattern Locatio"
type textarea "*"
type textarea "Pattern Location"
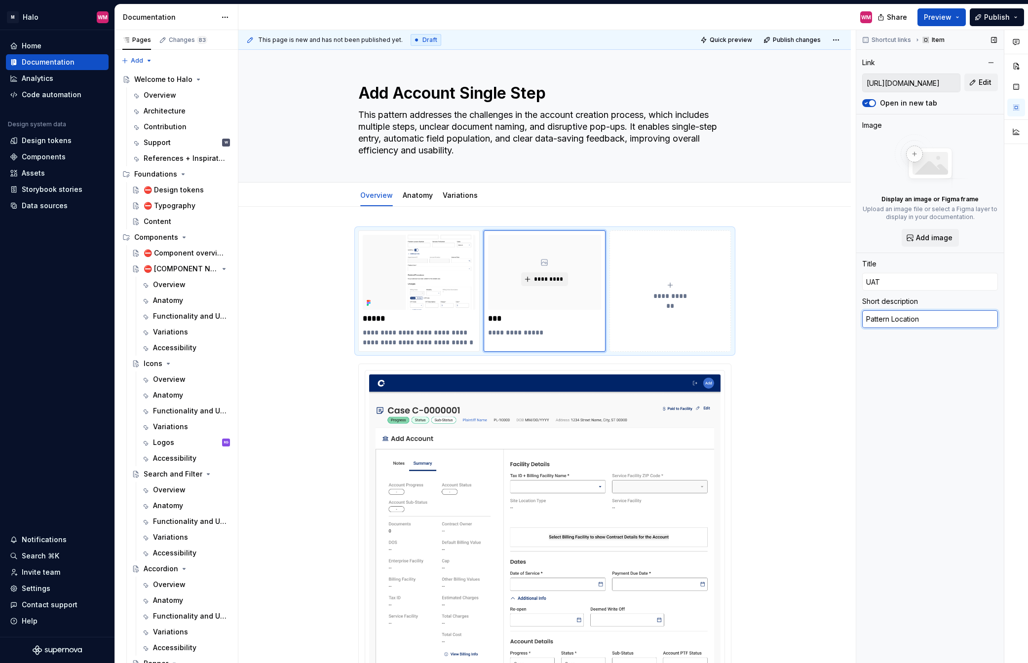
type textarea "*"
type textarea "Pattern Location I"
type textarea "*"
type textarea "Pattern Location"
type textarea "*"
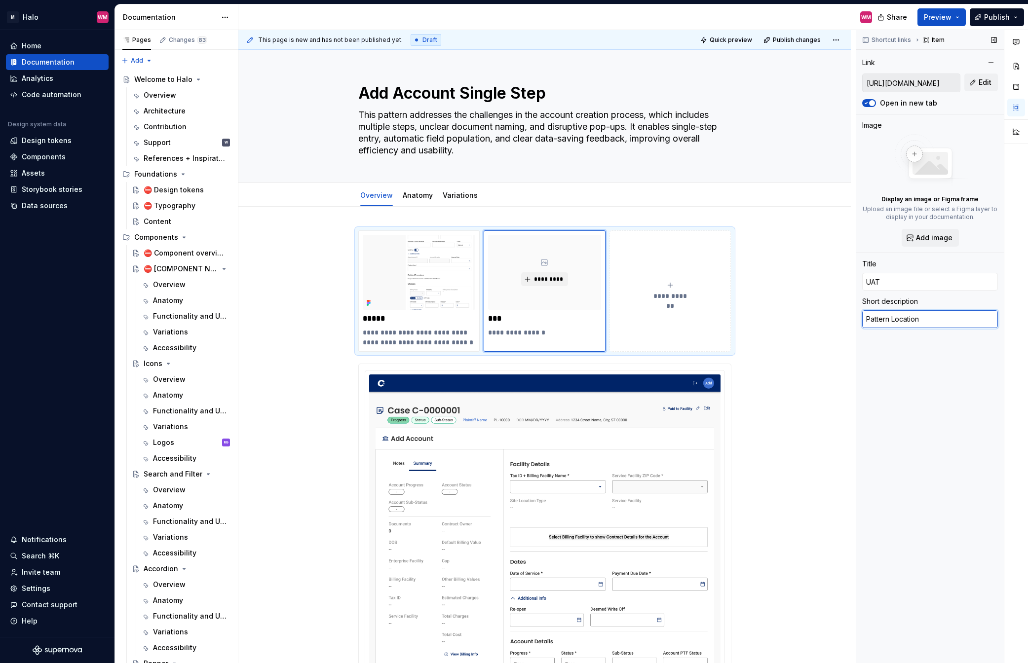
type textarea "Pattern Location i"
type textarea "*"
type textarea "Pattern Location in"
type textarea "*"
type textarea "Pattern Location in"
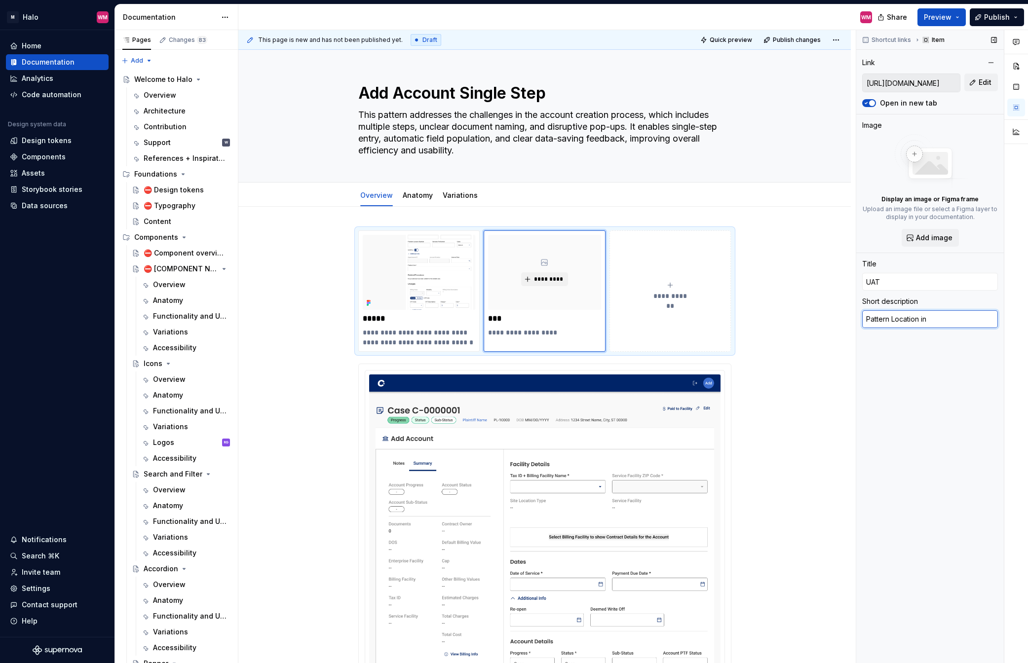
type textarea "*"
type textarea "Pattern Location in U"
type textarea "*"
type textarea "Pattern Location in [GEOGRAPHIC_DATA]"
type textarea "*"
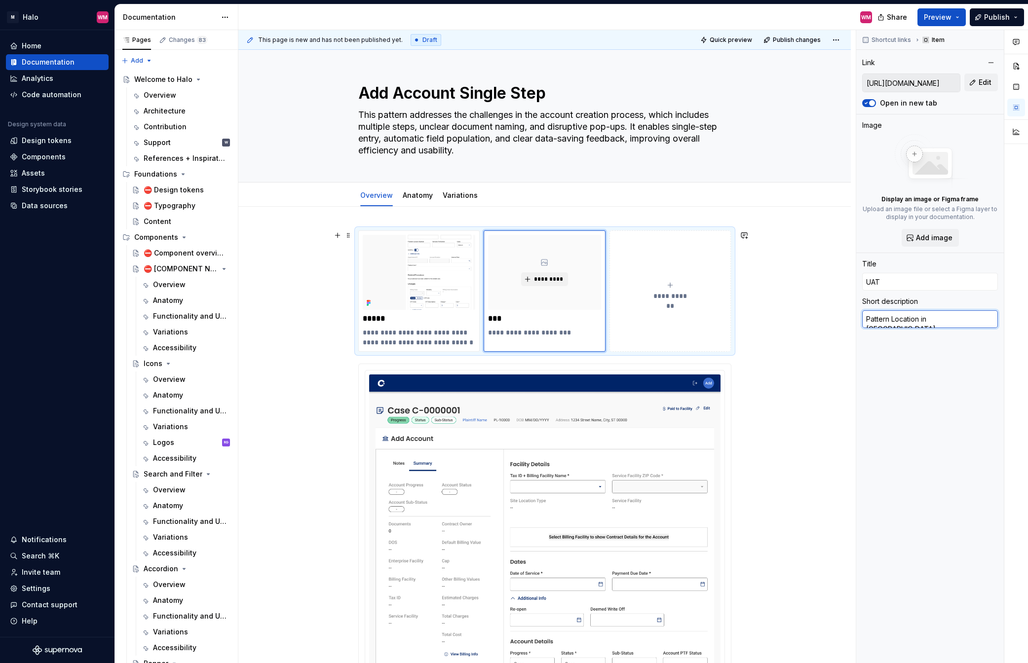
type textarea "Pattern Location in [GEOGRAPHIC_DATA]"
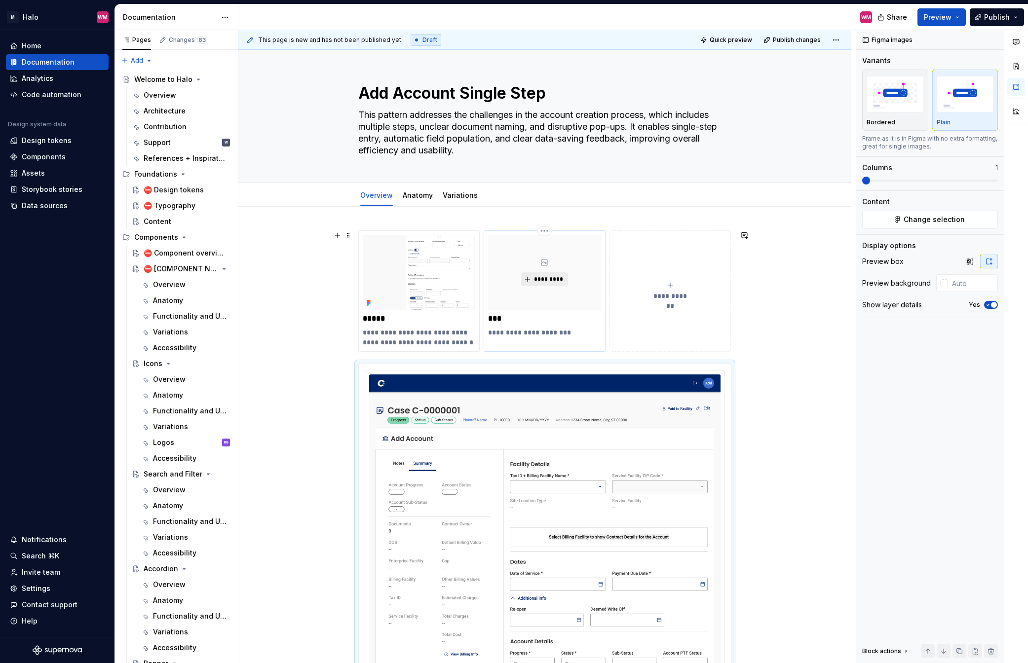
click at [562, 282] on span "*********" at bounding box center [548, 279] width 30 height 8
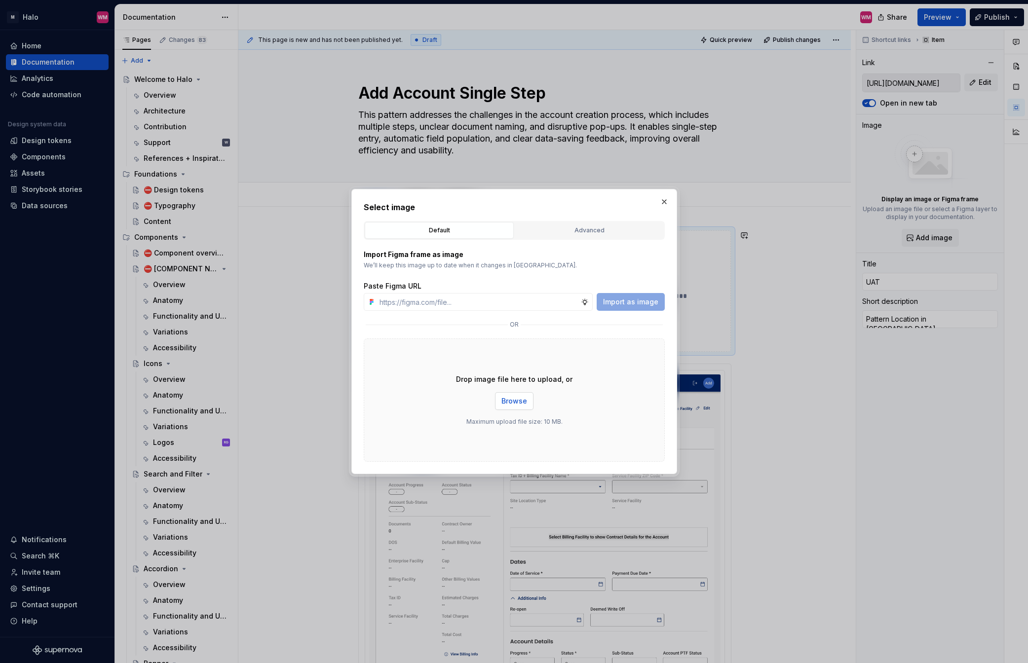
click at [506, 401] on span "Browse" at bounding box center [514, 401] width 26 height 10
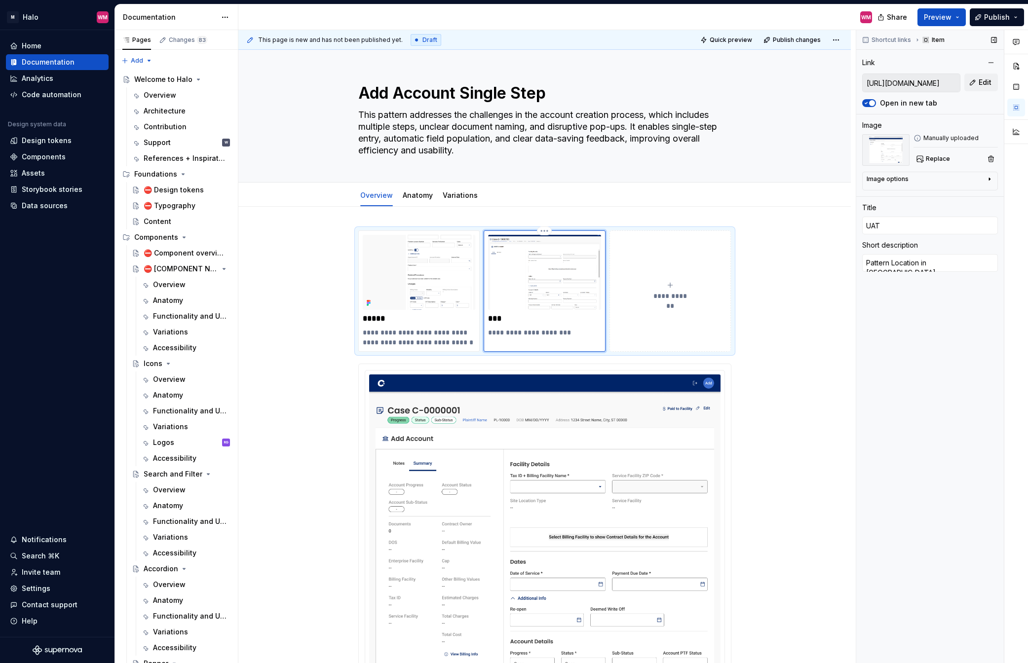
click at [865, 179] on icon "button" at bounding box center [989, 179] width 8 height 8
click at [865, 194] on icon "button" at bounding box center [965, 194] width 8 height 8
click at [865, 233] on textarea at bounding box center [930, 230] width 127 height 18
click at [865, 380] on div "Shortcut links Item Link [URL][DOMAIN_NAME] Edit Open in new tab Image Manually…" at bounding box center [930, 347] width 148 height 634
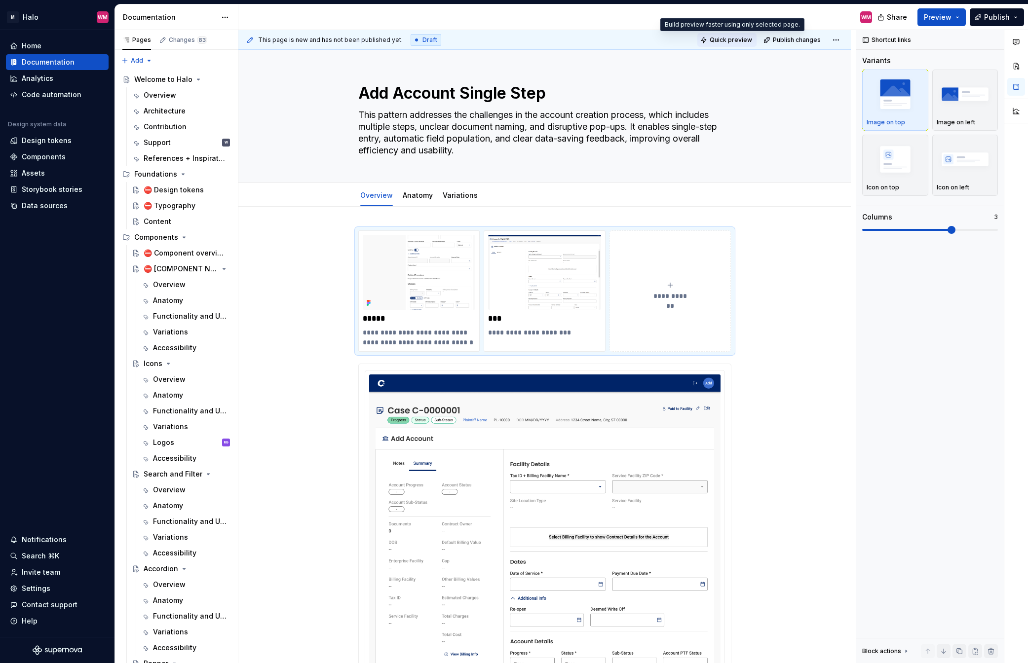
click at [744, 45] on button "Quick preview" at bounding box center [726, 40] width 59 height 14
click at [741, 41] on span "Quick preview" at bounding box center [731, 40] width 42 height 8
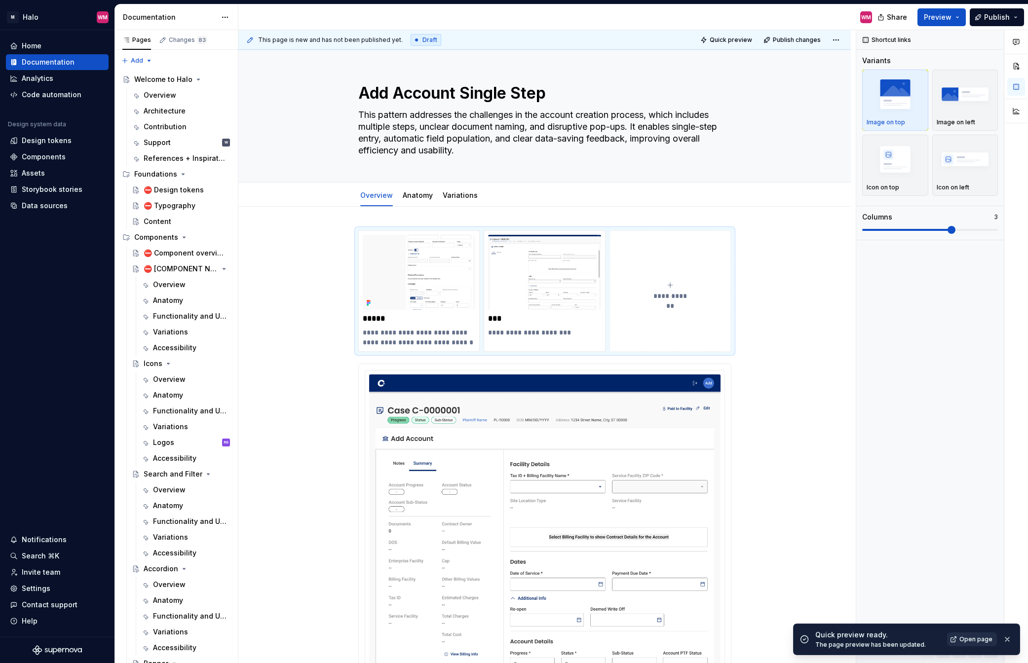
click at [865, 503] on span "Open page" at bounding box center [975, 640] width 33 height 8
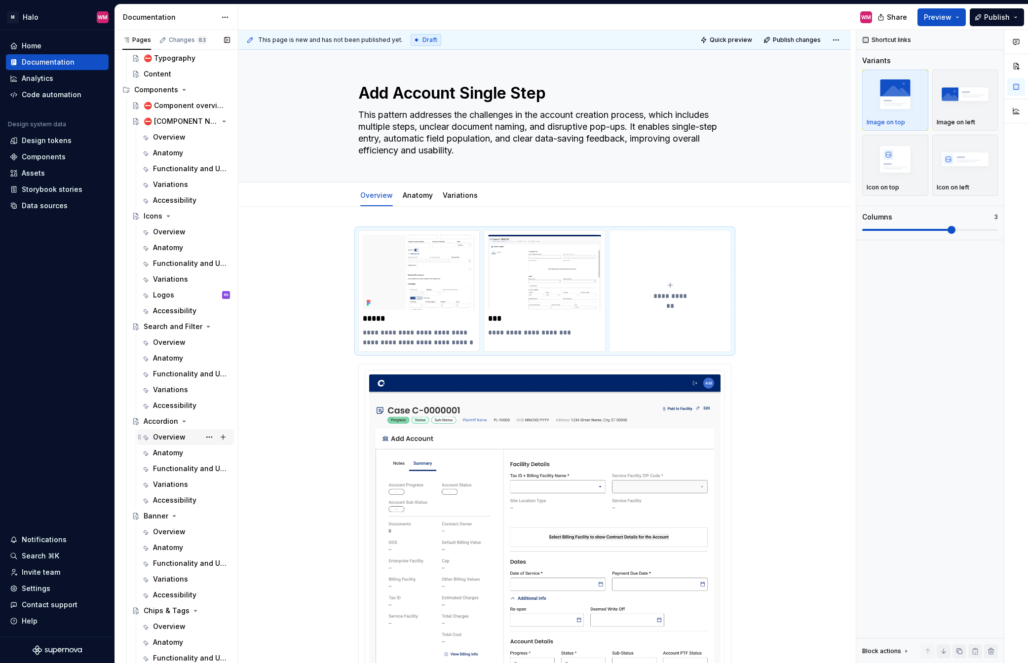
scroll to position [247, 0]
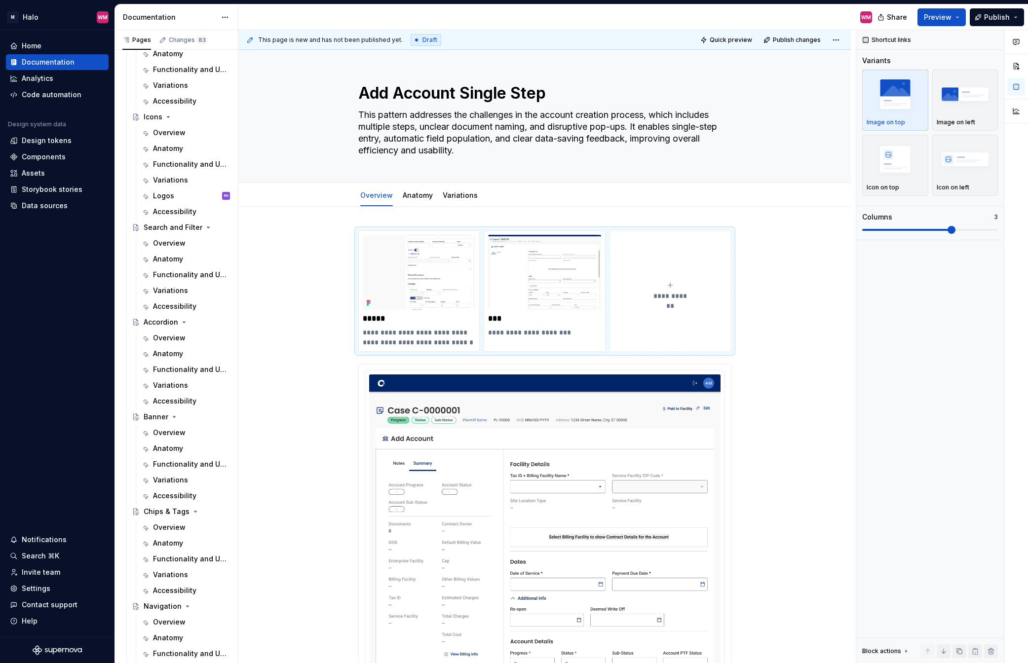
drag, startPoint x: 181, startPoint y: 544, endPoint x: 288, endPoint y: 482, distance: 123.8
click at [181, 503] on div "Anatomy" at bounding box center [168, 543] width 30 height 10
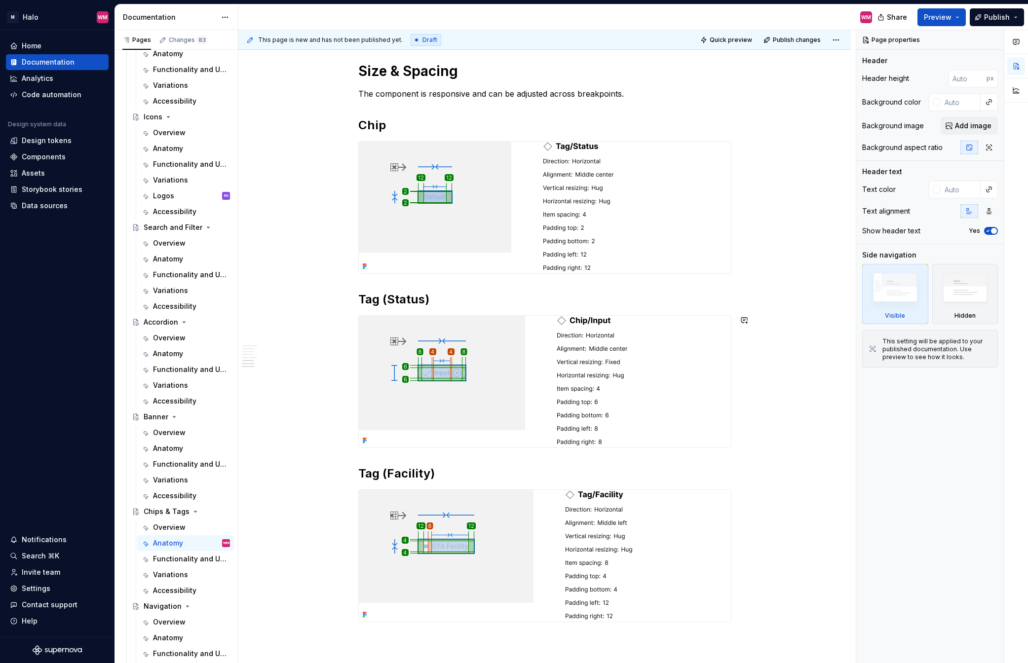
scroll to position [1049, 0]
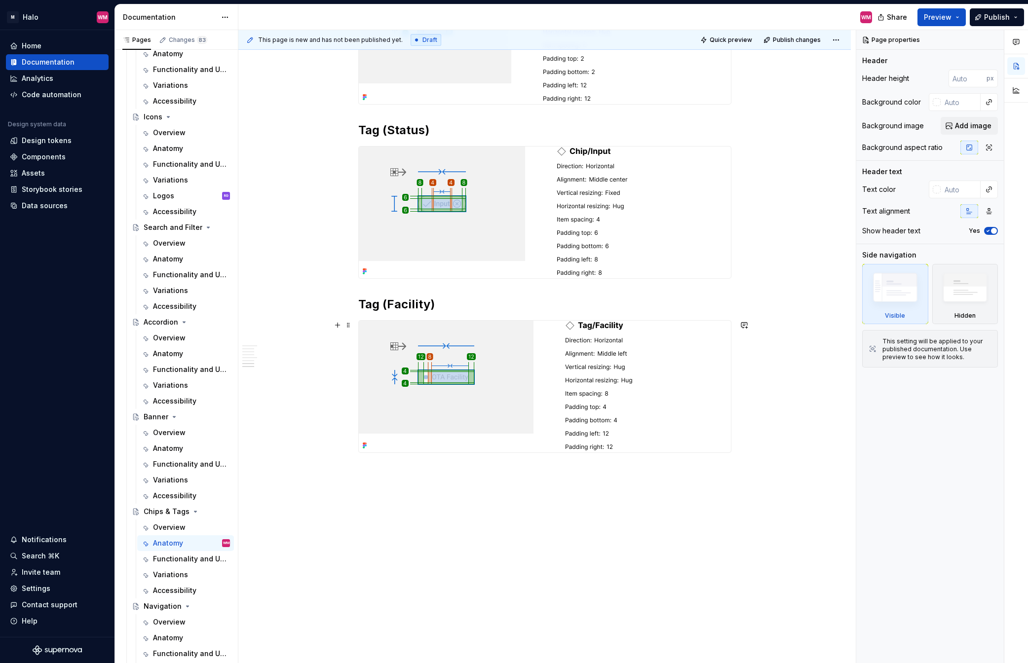
drag, startPoint x: 329, startPoint y: 450, endPoint x: 338, endPoint y: 453, distance: 9.5
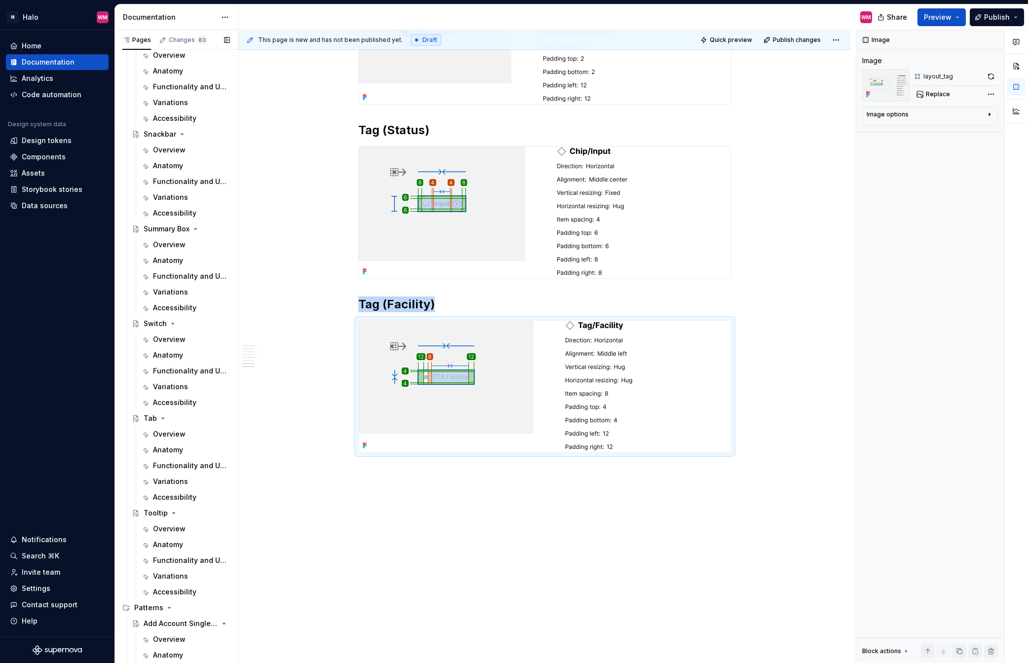
scroll to position [1017, 0]
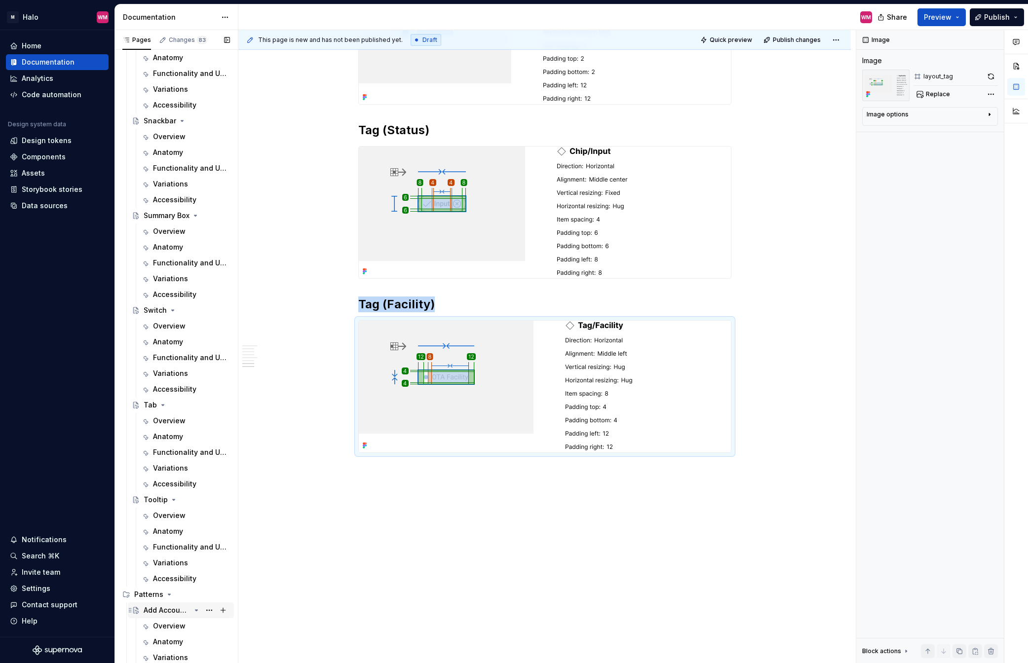
click at [178, 503] on div "Add Account Single Step" at bounding box center [167, 610] width 47 height 10
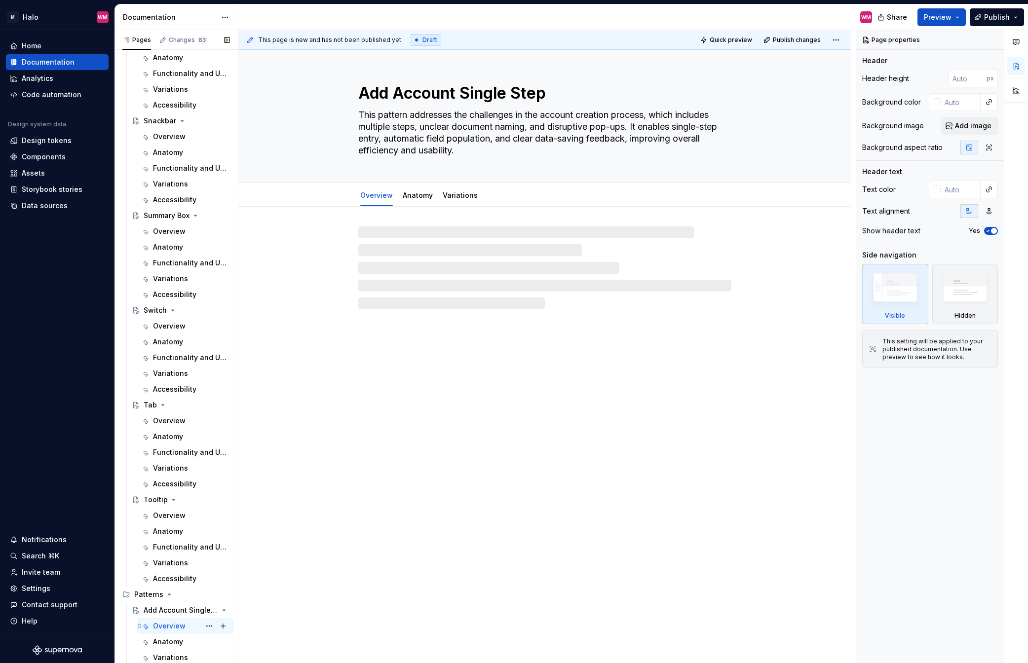
click at [160, 503] on div "Overview" at bounding box center [169, 626] width 33 height 10
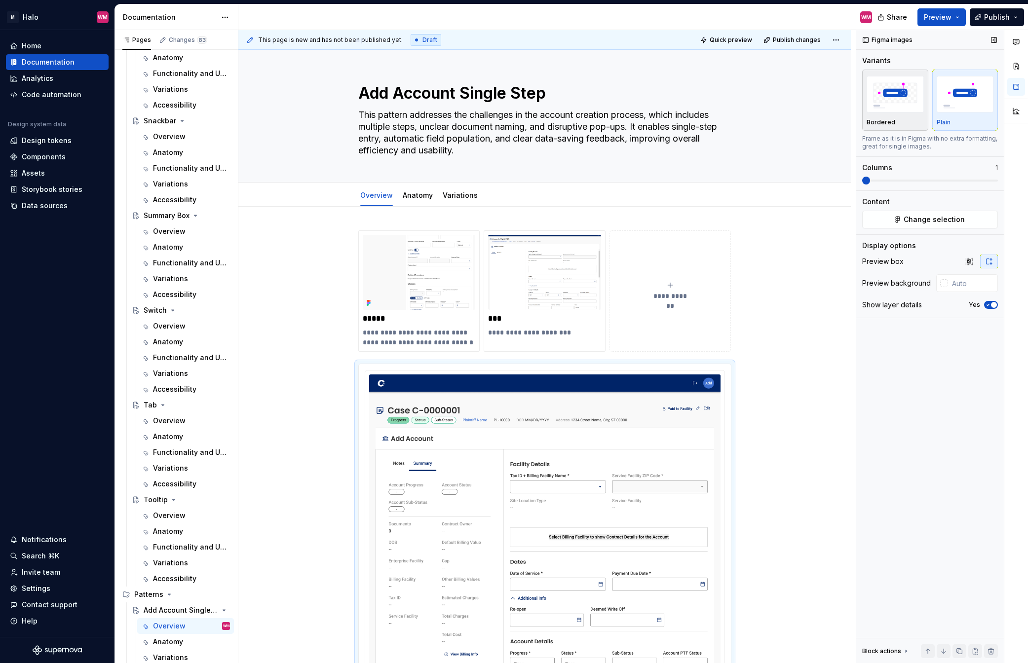
click at [865, 114] on button "Bordered" at bounding box center [895, 100] width 66 height 61
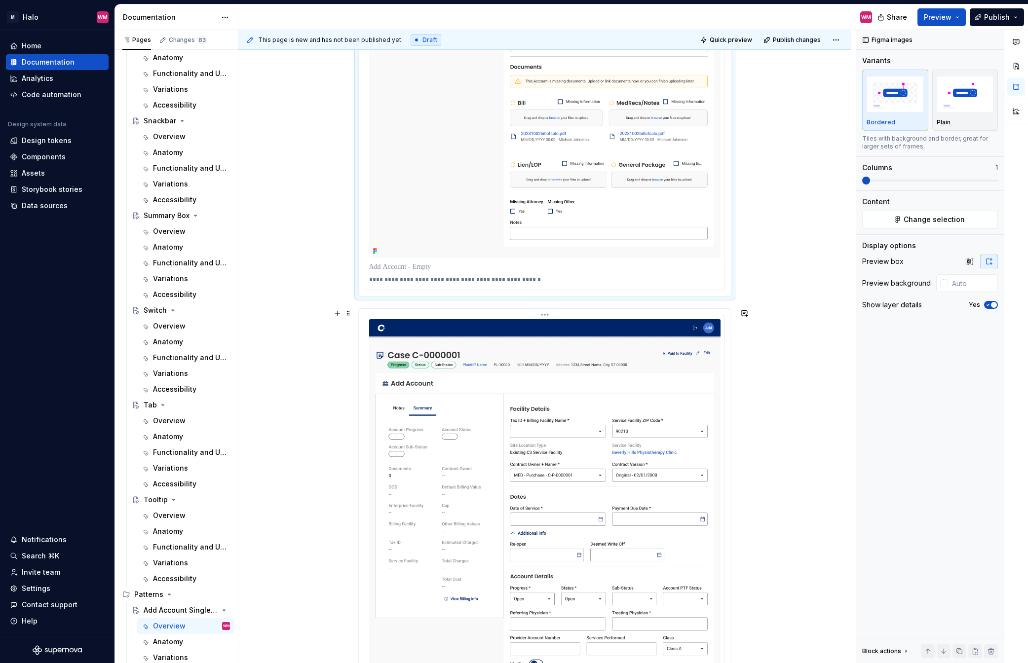
scroll to position [975, 0]
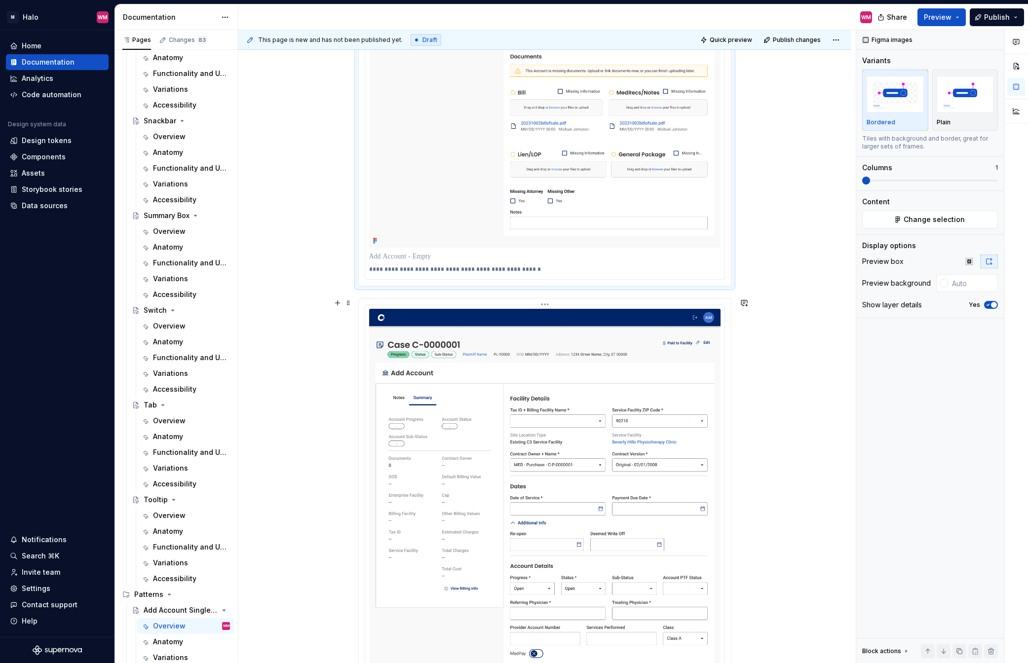
click at [865, 112] on img "button" at bounding box center [895, 94] width 57 height 36
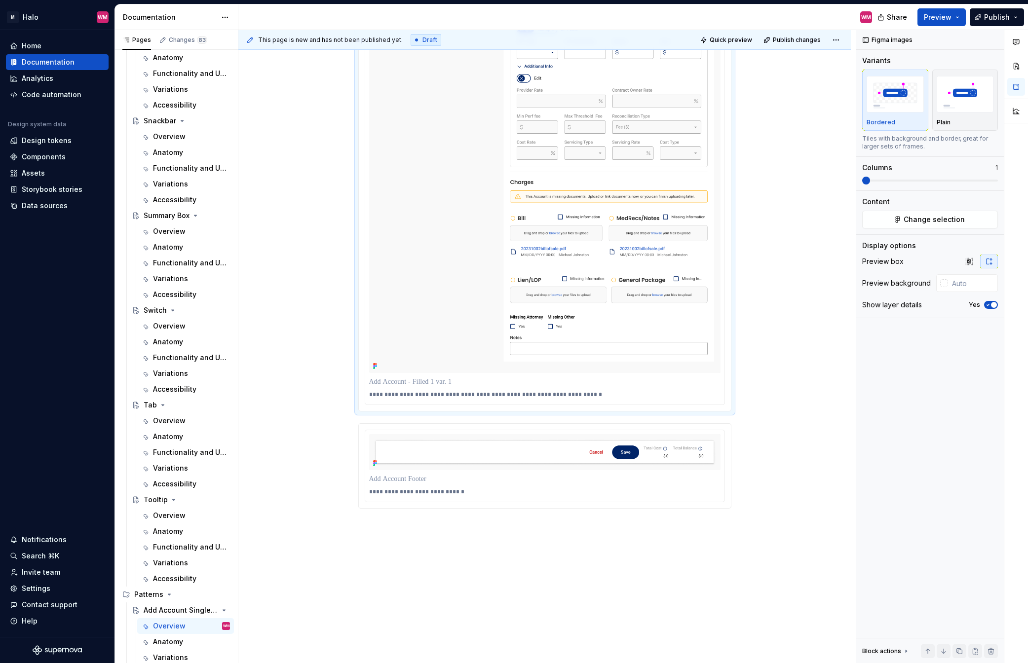
scroll to position [1915, 0]
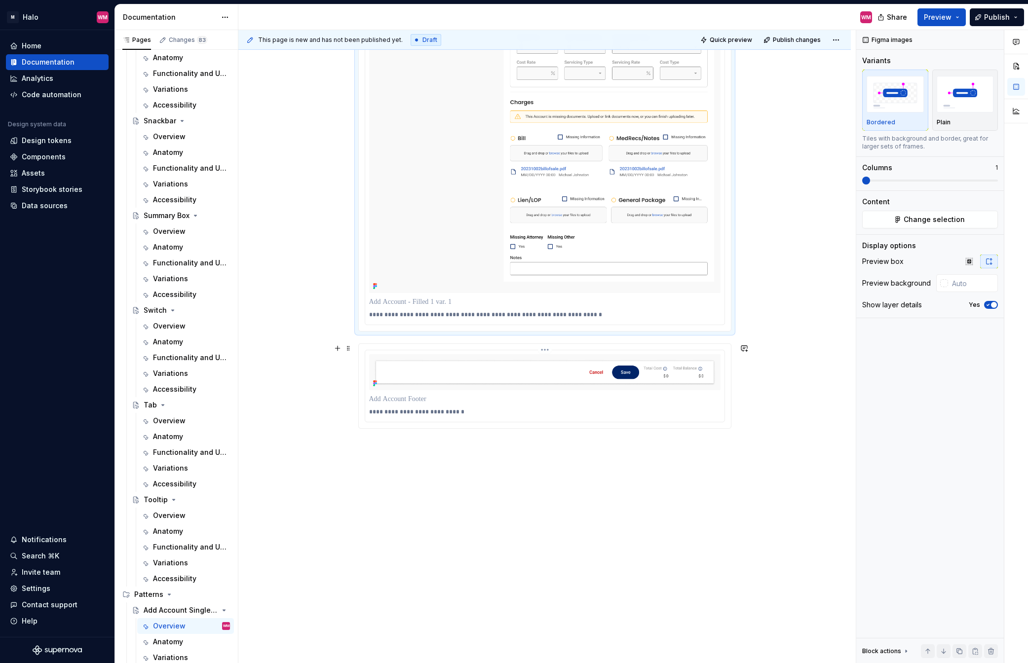
click at [491, 403] on p at bounding box center [544, 399] width 351 height 10
click at [865, 102] on img "button" at bounding box center [895, 94] width 57 height 36
click at [865, 283] on div at bounding box center [944, 283] width 8 height 8
click at [865, 284] on div "Comments Open comments No comments yet Select ‘Comment’ from the block context …" at bounding box center [942, 347] width 172 height 634
click at [865, 282] on div at bounding box center [944, 283] width 8 height 8
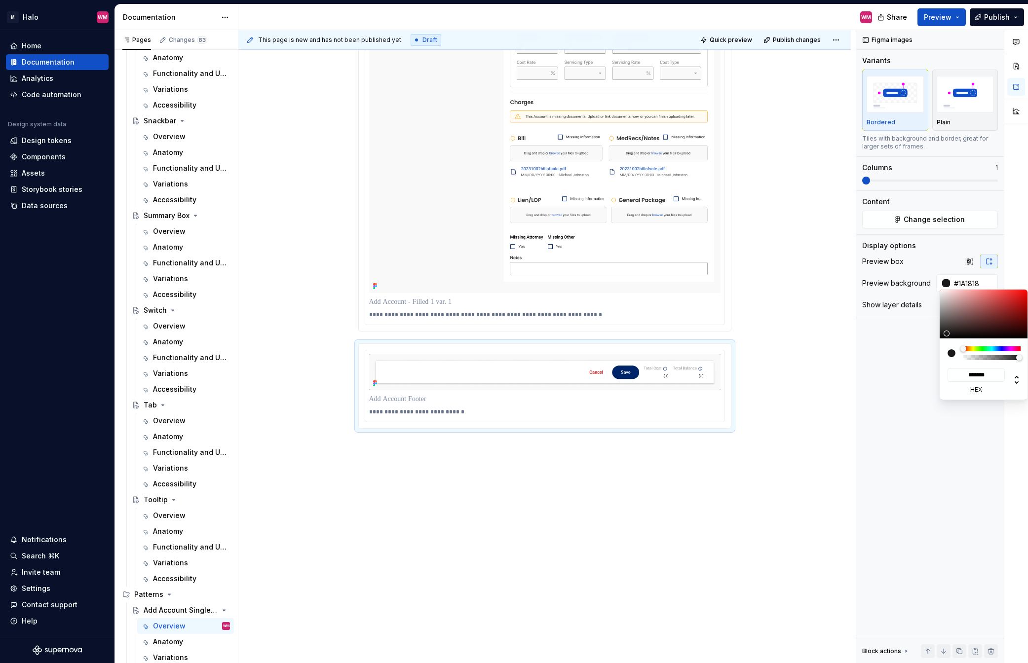
drag, startPoint x: 942, startPoint y: 337, endPoint x: 946, endPoint y: 334, distance: 6.0
click at [865, 334] on div at bounding box center [946, 334] width 6 height 6
click at [812, 392] on html "M Halo WM Home Documentation Analytics Code automation Design system data Desig…" at bounding box center [514, 331] width 1028 height 663
click at [740, 40] on html "M Halo WM Home Documentation Analytics Code automation Design system data Desig…" at bounding box center [514, 331] width 1028 height 663
click at [740, 40] on span "Quick preview" at bounding box center [731, 40] width 42 height 8
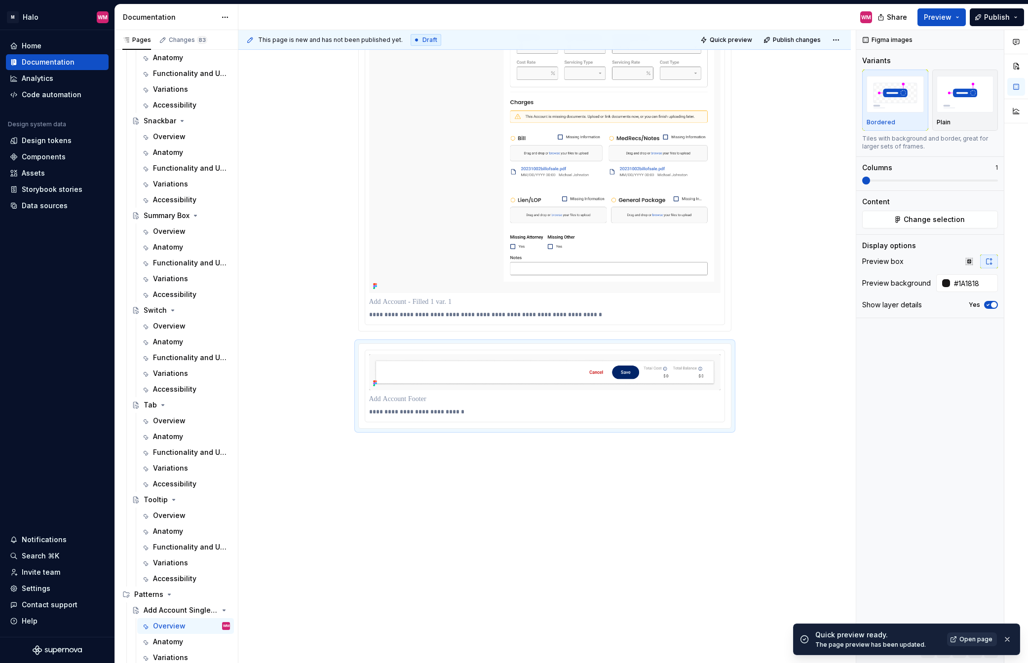
click at [865, 503] on span "Open page" at bounding box center [975, 640] width 33 height 8
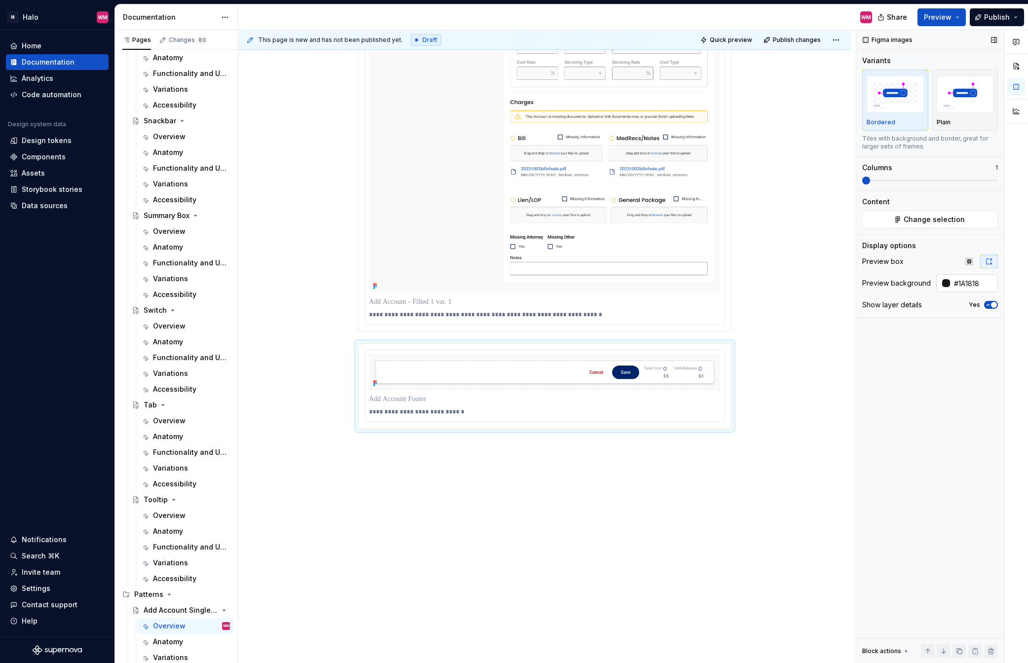
click at [865, 286] on div at bounding box center [946, 283] width 8 height 8
drag, startPoint x: 947, startPoint y: 331, endPoint x: 897, endPoint y: 367, distance: 61.6
click at [865, 367] on body "M Halo WM Home Documentation Analytics Code automation Design system data Desig…" at bounding box center [514, 331] width 1028 height 663
click at [865, 367] on div "Comments Open comments No comments yet Select ‘Comment’ from the block context …" at bounding box center [942, 347] width 172 height 634
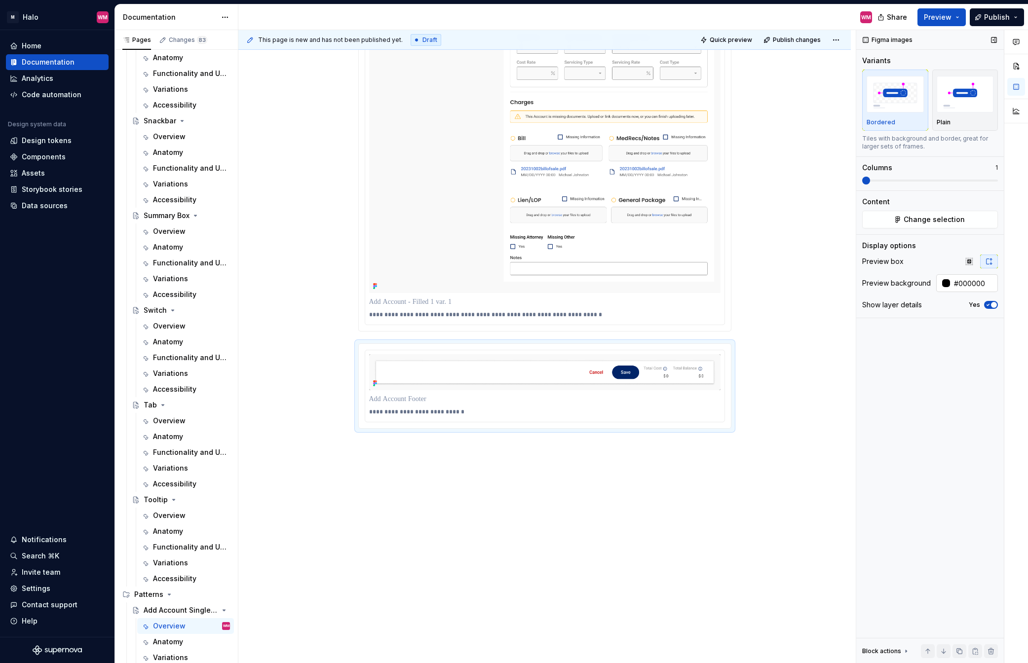
click at [865, 285] on input "#000000" at bounding box center [974, 283] width 48 height 18
click at [865, 368] on div "Figma images Variants Bordered Plain Tiles with background and border, great fo…" at bounding box center [930, 347] width 148 height 634
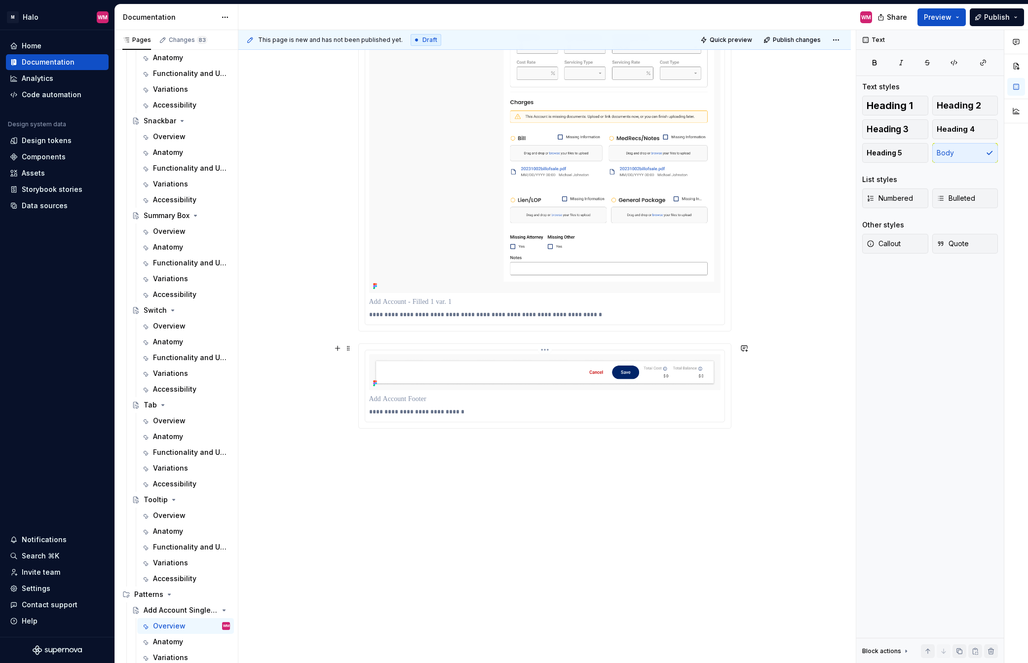
click at [547, 396] on p at bounding box center [544, 399] width 351 height 10
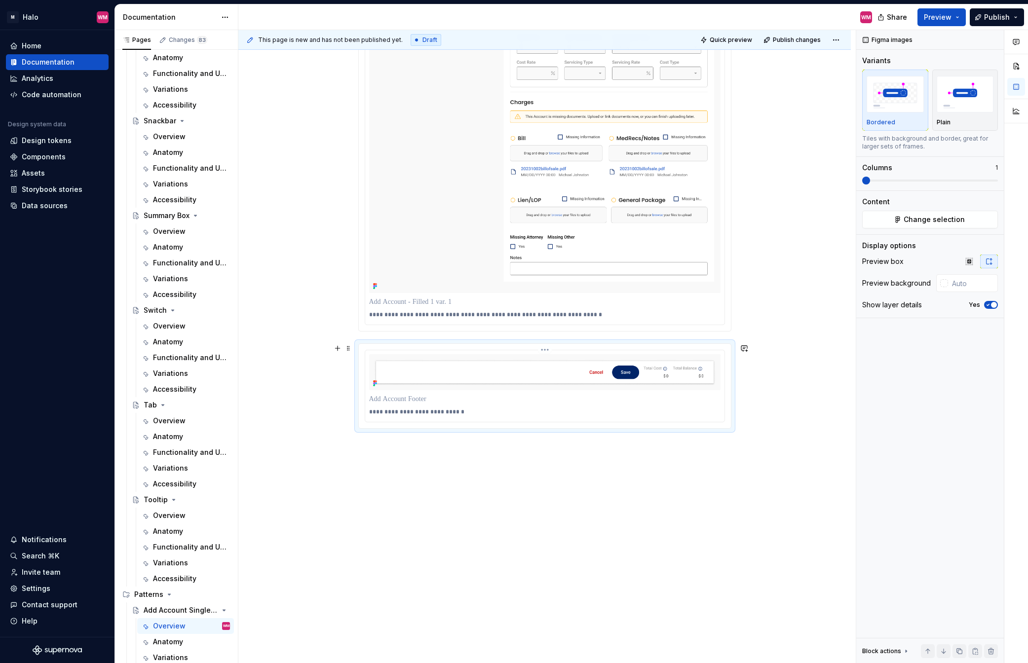
click at [547, 396] on p at bounding box center [544, 399] width 351 height 10
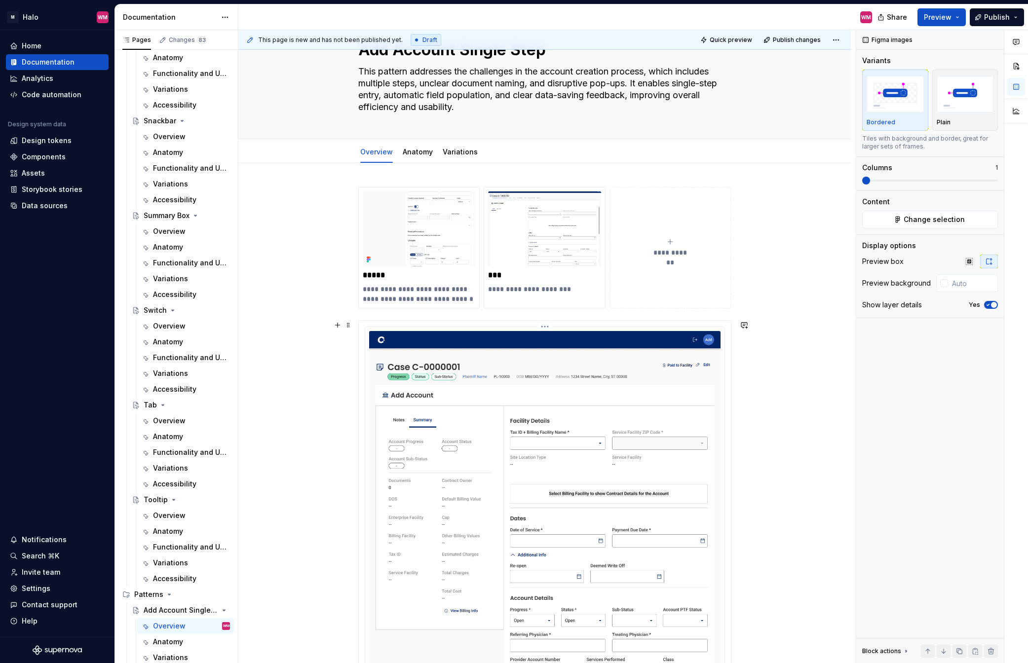
scroll to position [0, 0]
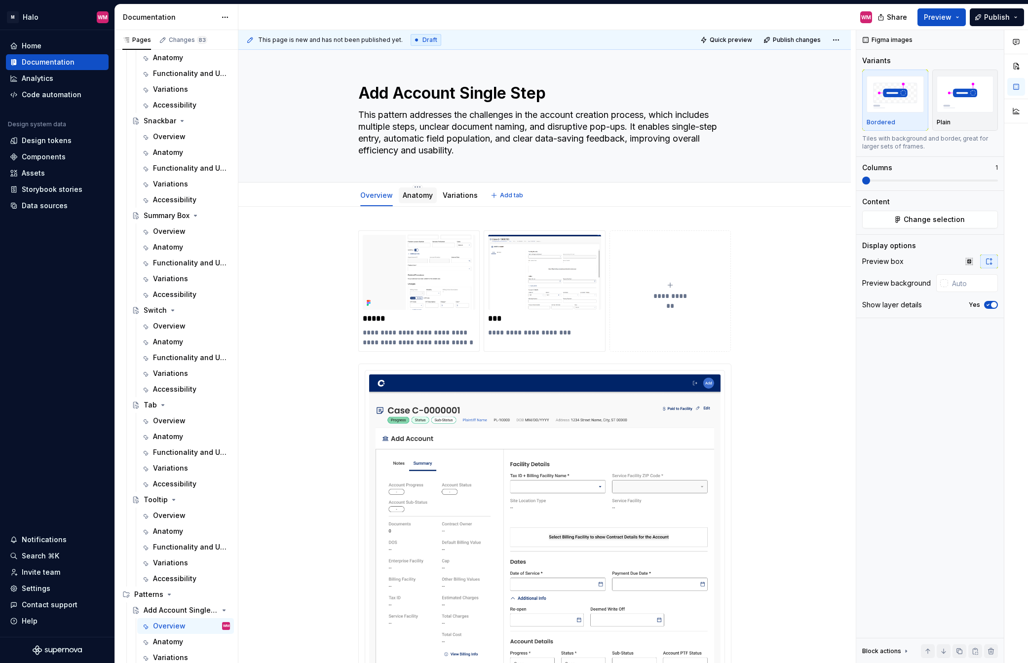
click at [425, 194] on link "Anatomy" at bounding box center [418, 195] width 30 height 8
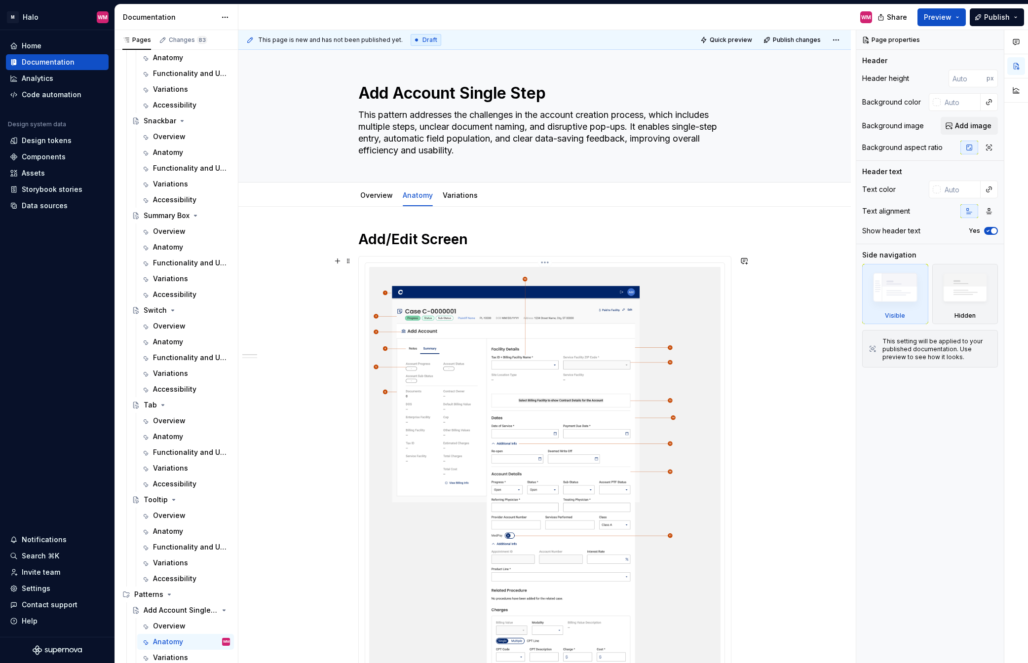
click at [708, 436] on img at bounding box center [544, 579] width 351 height 624
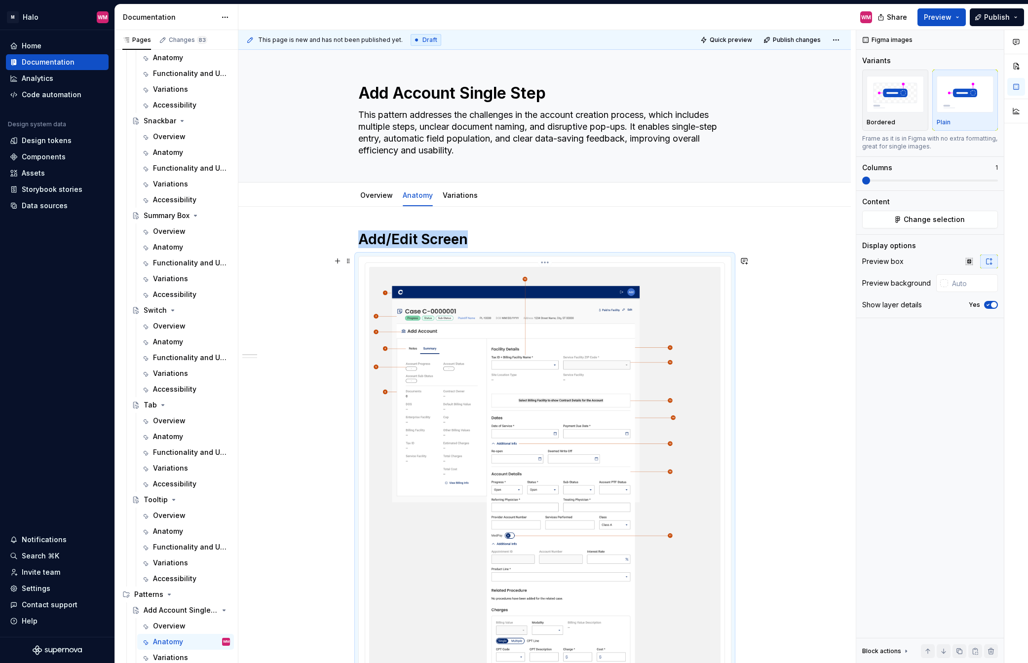
click at [708, 436] on img at bounding box center [544, 579] width 351 height 624
click at [865, 215] on span "Change selection" at bounding box center [934, 220] width 61 height 10
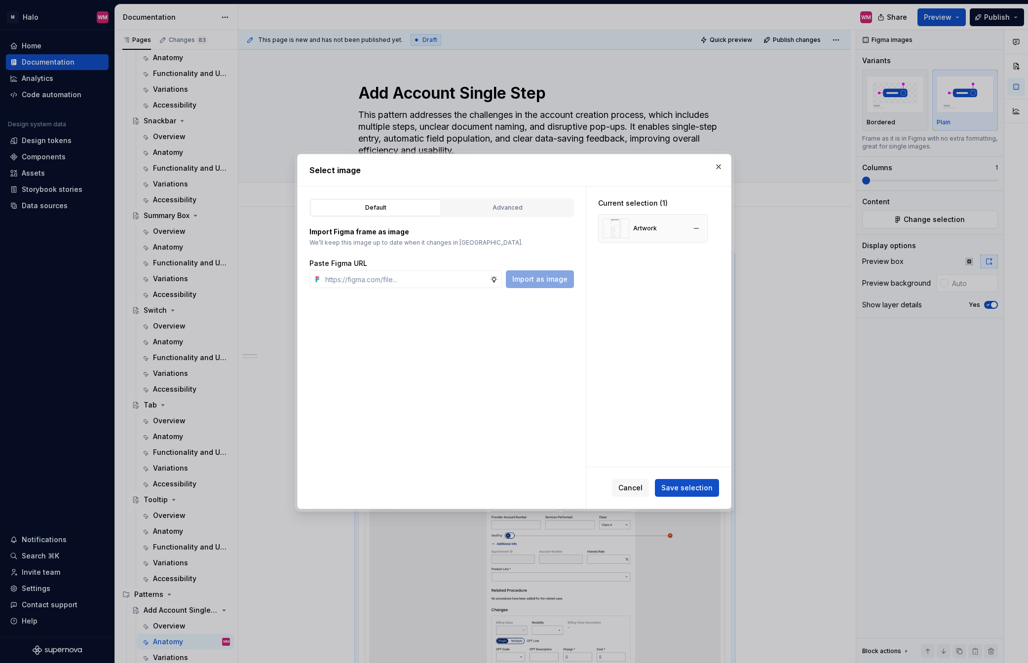
click at [672, 228] on div "Artwork" at bounding box center [653, 228] width 110 height 29
click at [700, 487] on span "Save selection" at bounding box center [686, 488] width 51 height 10
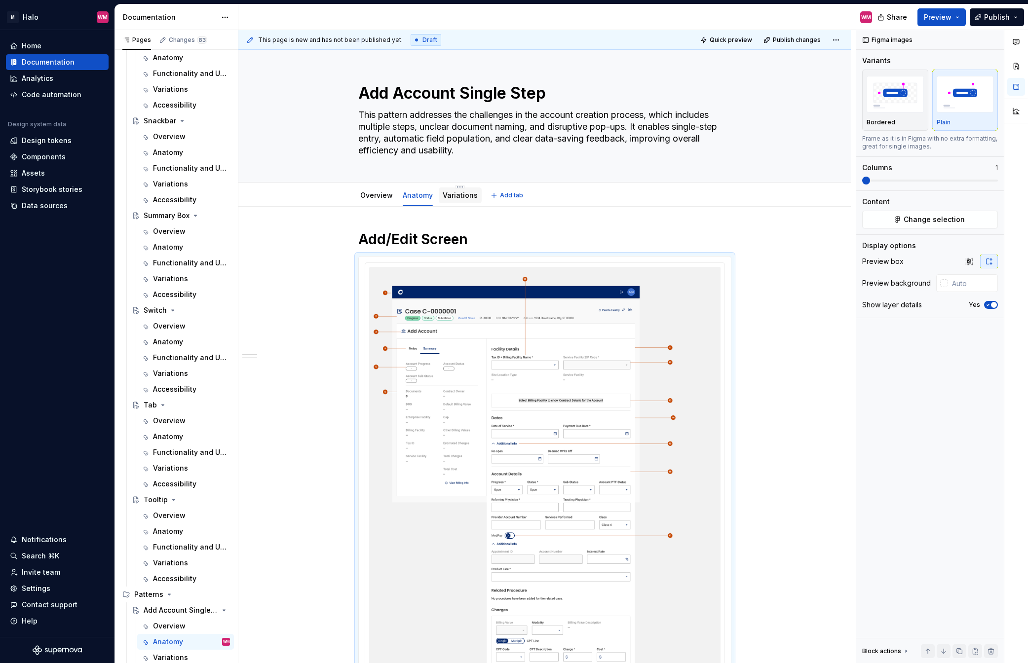
click at [460, 191] on link "Variations" at bounding box center [460, 195] width 35 height 8
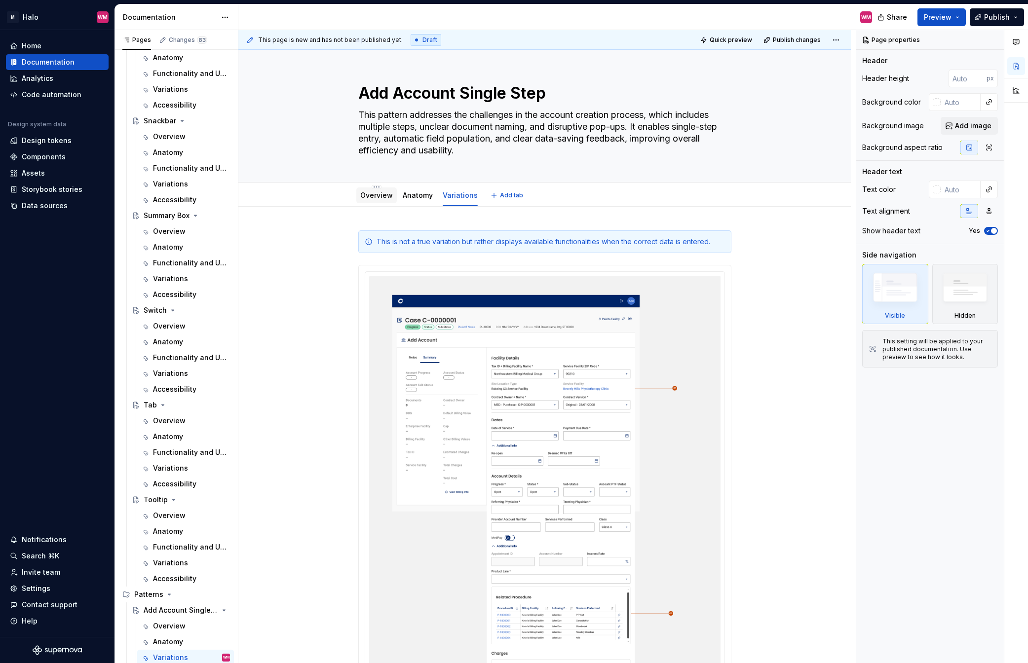
click at [380, 196] on link "Overview" at bounding box center [376, 195] width 33 height 8
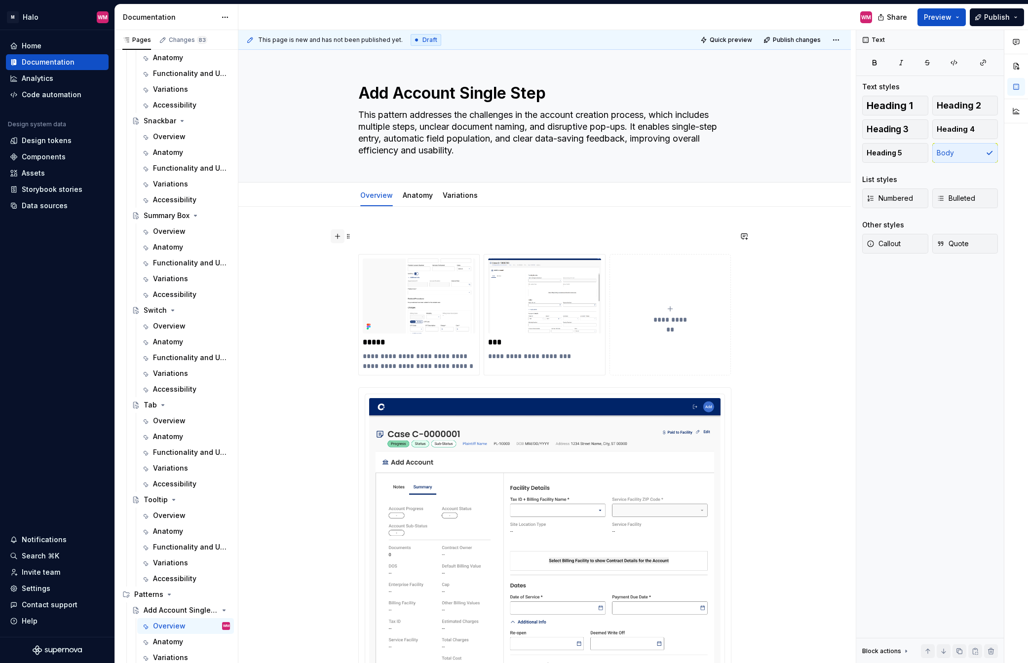
click at [336, 238] on button "button" at bounding box center [338, 236] width 14 height 14
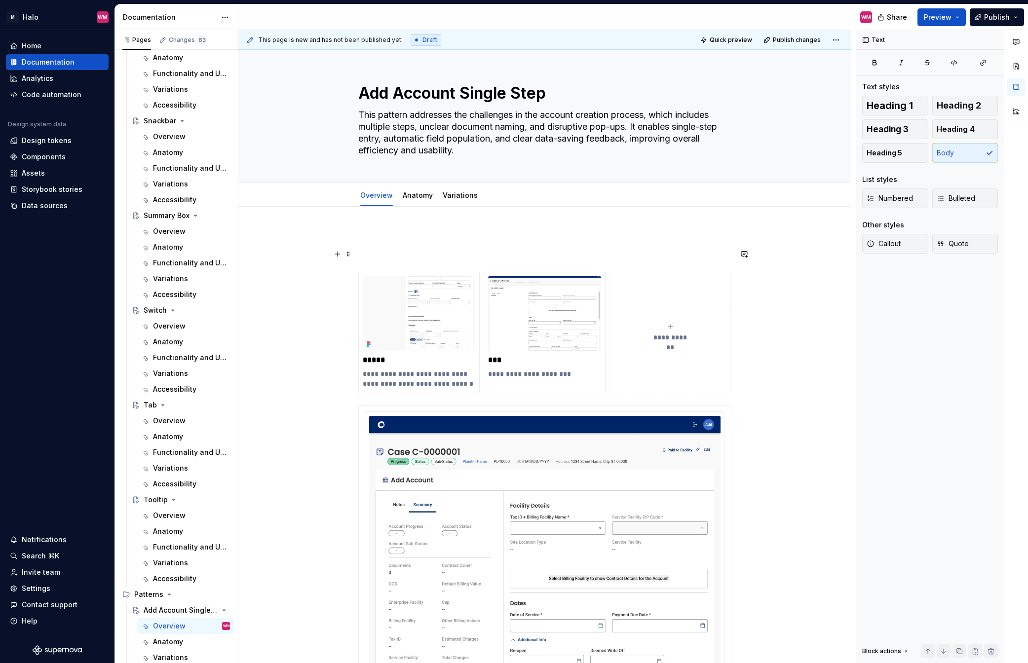
click at [366, 253] on p at bounding box center [544, 254] width 373 height 12
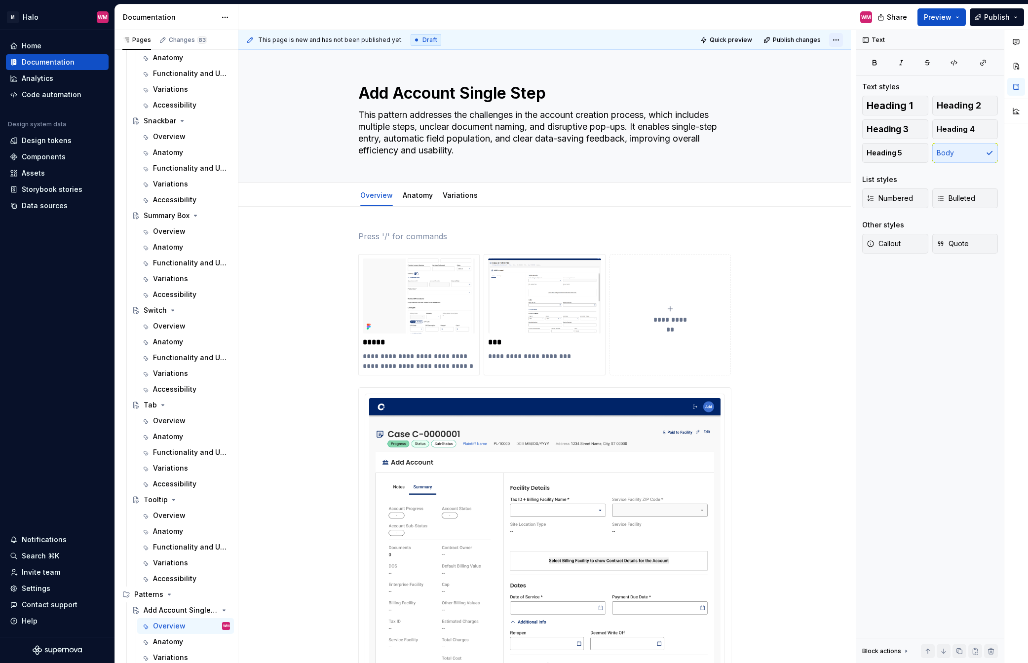
click at [834, 38] on html "M Halo WM Home Documentation Analytics Code automation Design system data Desig…" at bounding box center [514, 331] width 1028 height 663
click at [795, 388] on html "M Halo WM Home Documentation Analytics Code automation Design system data Desig…" at bounding box center [514, 331] width 1028 height 663
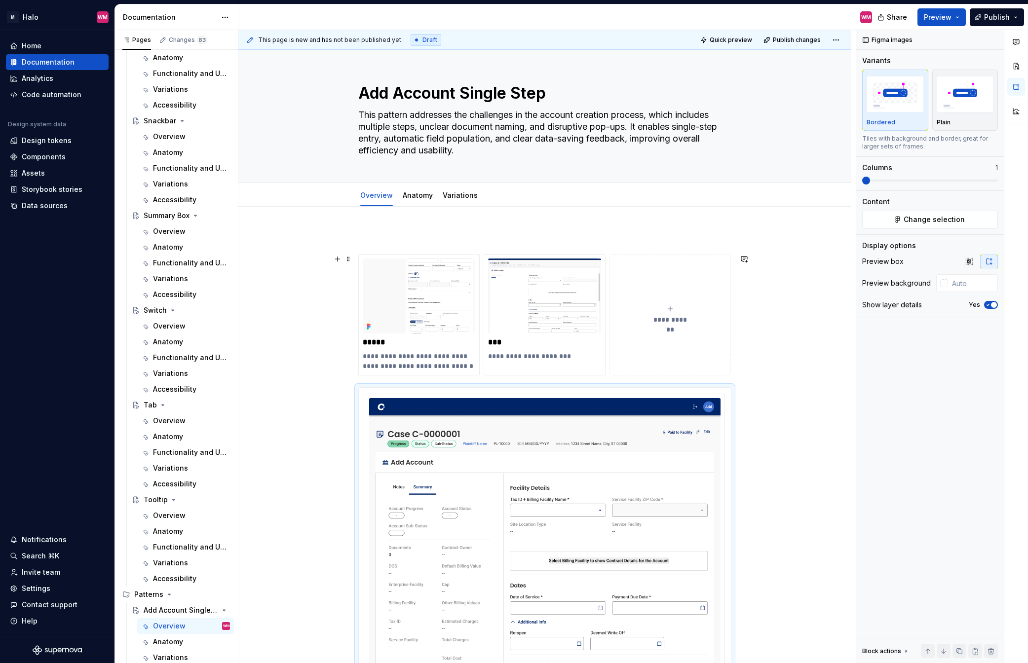
click at [678, 308] on div "**********" at bounding box center [670, 315] width 113 height 20
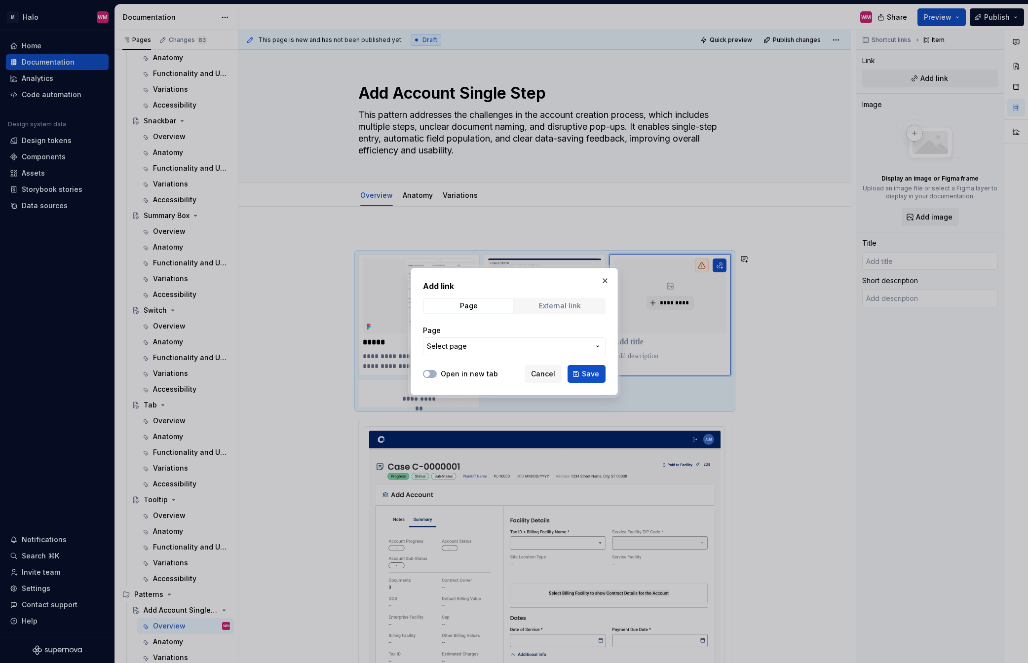
click at [565, 302] on div "External link" at bounding box center [560, 306] width 42 height 8
click at [452, 352] on input "URL" at bounding box center [514, 347] width 183 height 18
click at [451, 343] on input "URL" at bounding box center [514, 347] width 183 height 18
paste input "[URL][DOMAIN_NAME]"
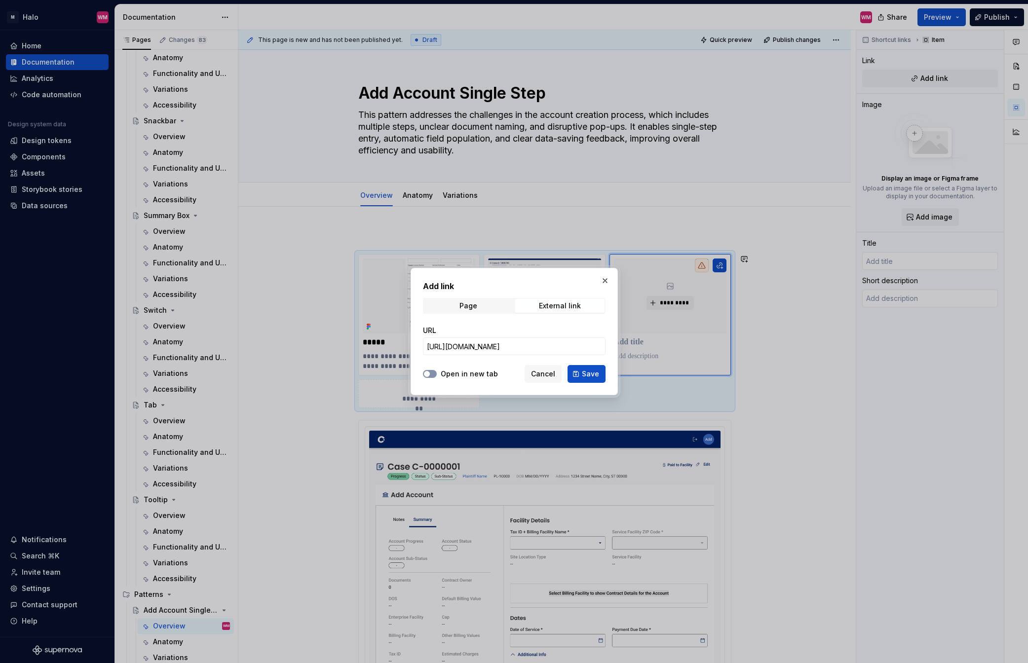
click at [433, 374] on button "Open in new tab" at bounding box center [430, 374] width 14 height 8
click at [579, 373] on button "Save" at bounding box center [586, 374] width 38 height 18
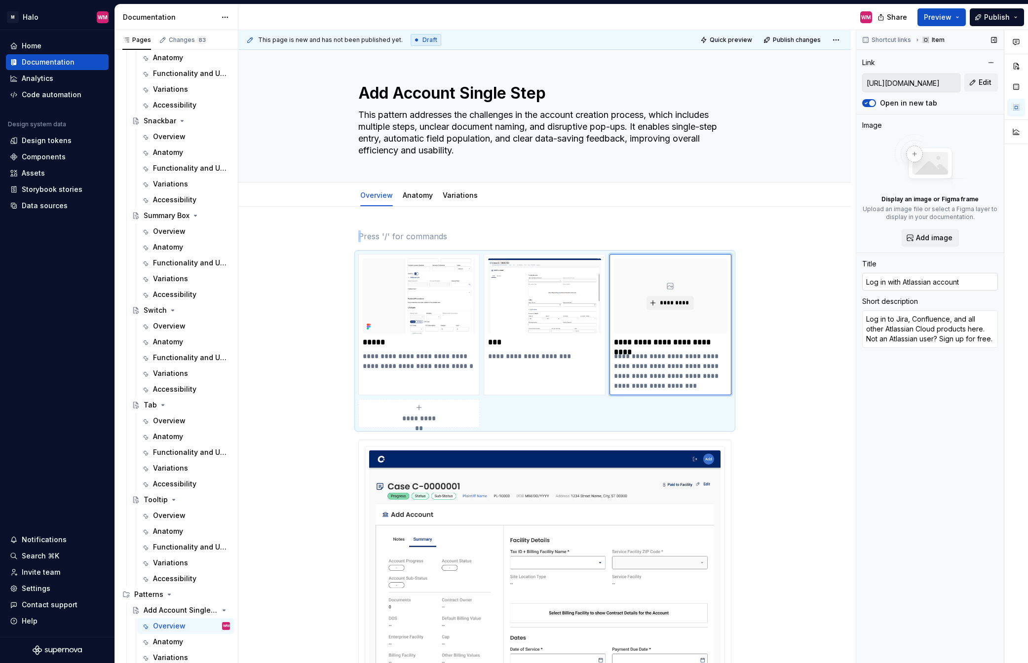
click at [865, 285] on input "Log in with Atlassian account" at bounding box center [930, 282] width 136 height 18
click at [671, 254] on html "M Halo WM Home Documentation Analytics Code automation Design system data Desig…" at bounding box center [514, 331] width 1028 height 663
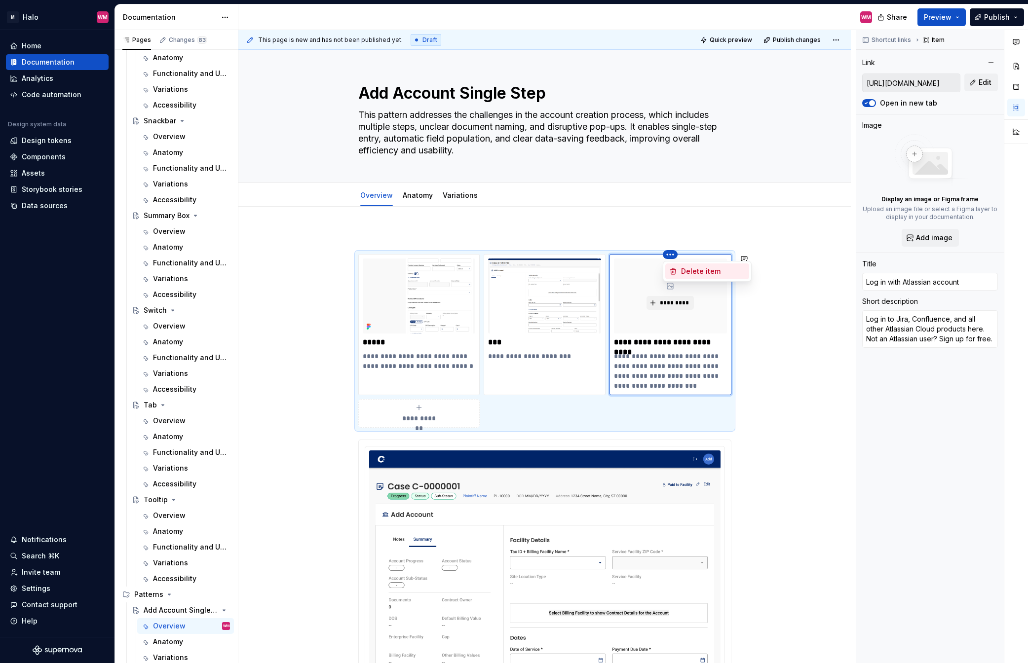
click at [729, 276] on div "Delete item" at bounding box center [707, 272] width 84 height 16
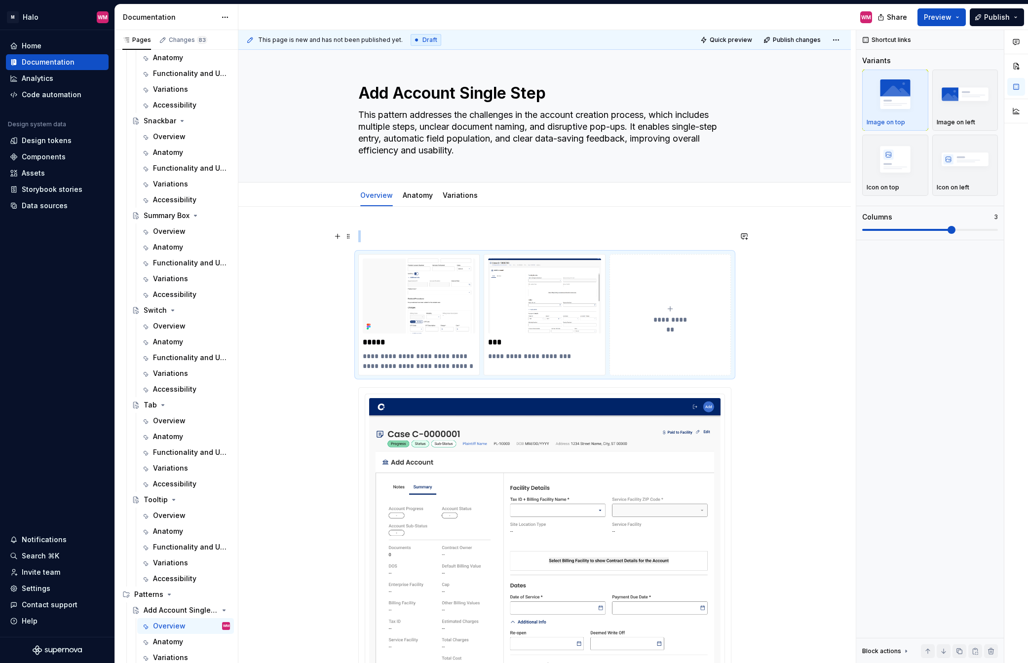
click at [380, 233] on p at bounding box center [544, 236] width 373 height 12
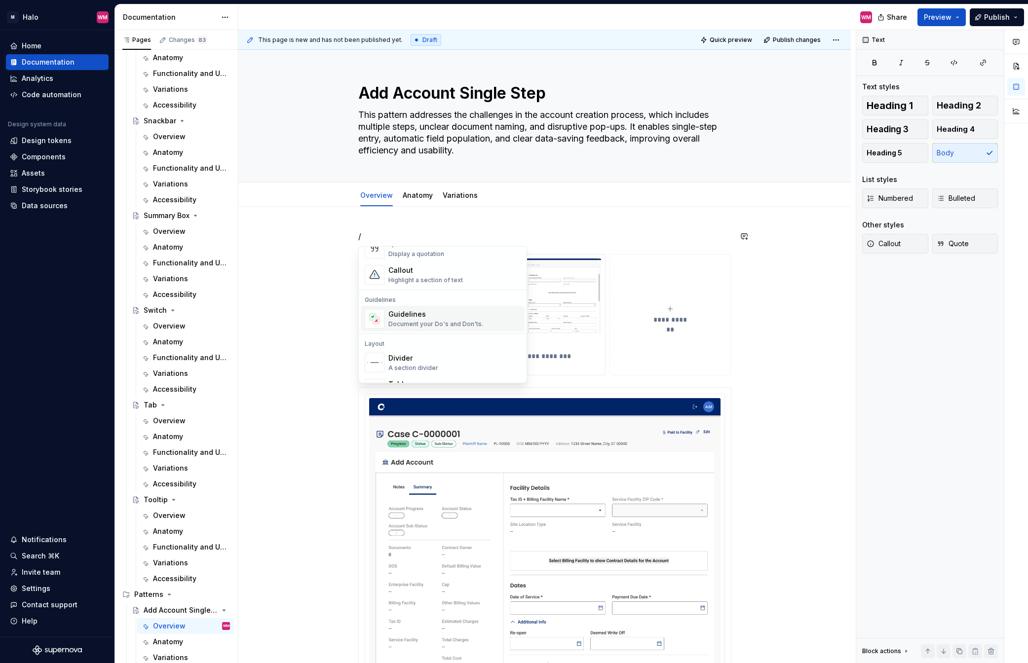
scroll to position [296, 0]
click at [405, 334] on div "Display a simple table" at bounding box center [420, 334] width 64 height 8
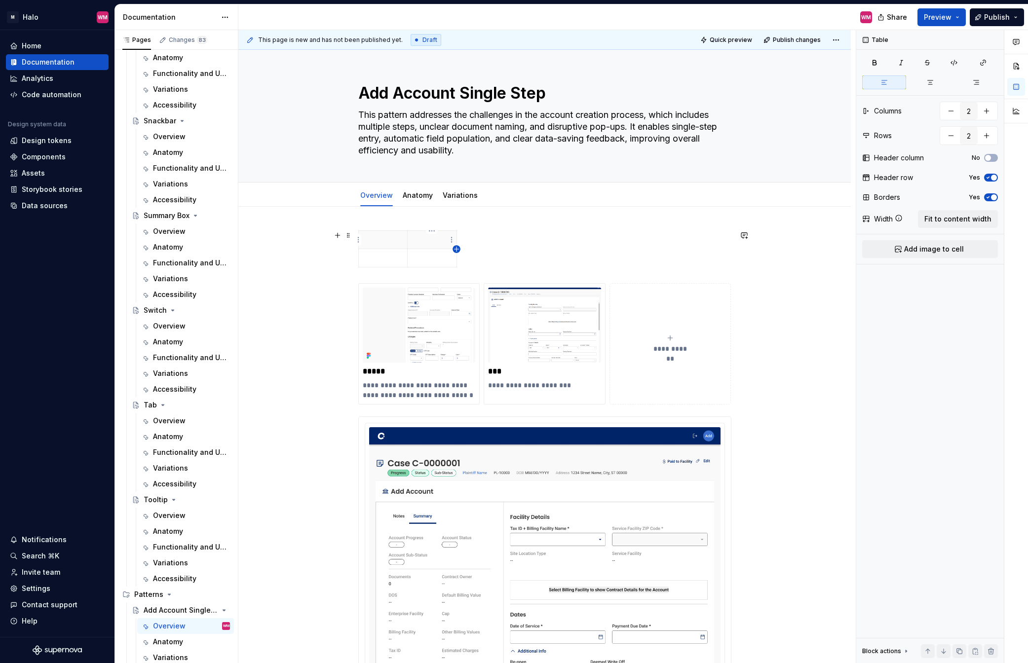
click at [457, 247] on icon "button" at bounding box center [457, 249] width 8 height 8
click at [376, 243] on p at bounding box center [383, 240] width 37 height 10
drag, startPoint x: 366, startPoint y: 239, endPoint x: 462, endPoint y: 237, distance: 96.2
click at [462, 237] on tr at bounding box center [416, 240] width 116 height 18
drag, startPoint x: 379, startPoint y: 236, endPoint x: 370, endPoint y: 240, distance: 10.6
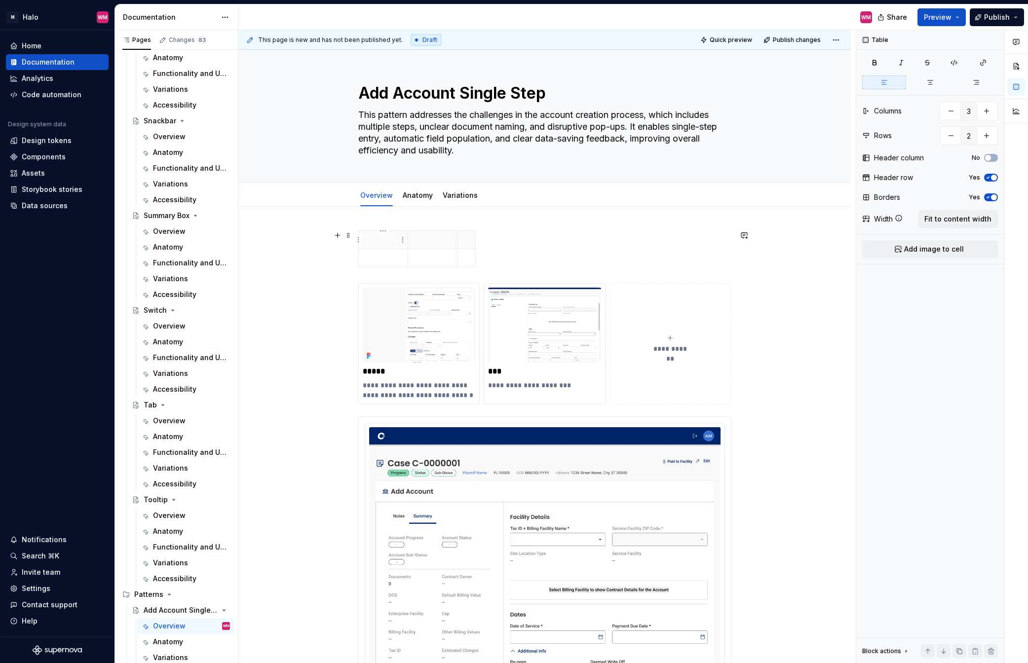
click at [370, 240] on p at bounding box center [383, 240] width 37 height 10
click at [375, 245] on th at bounding box center [382, 240] width 49 height 18
click at [865, 156] on button "No" at bounding box center [991, 158] width 14 height 8
click at [865, 221] on span "Fit to content width" at bounding box center [957, 219] width 67 height 10
click at [569, 241] on p at bounding box center [545, 240] width 112 height 10
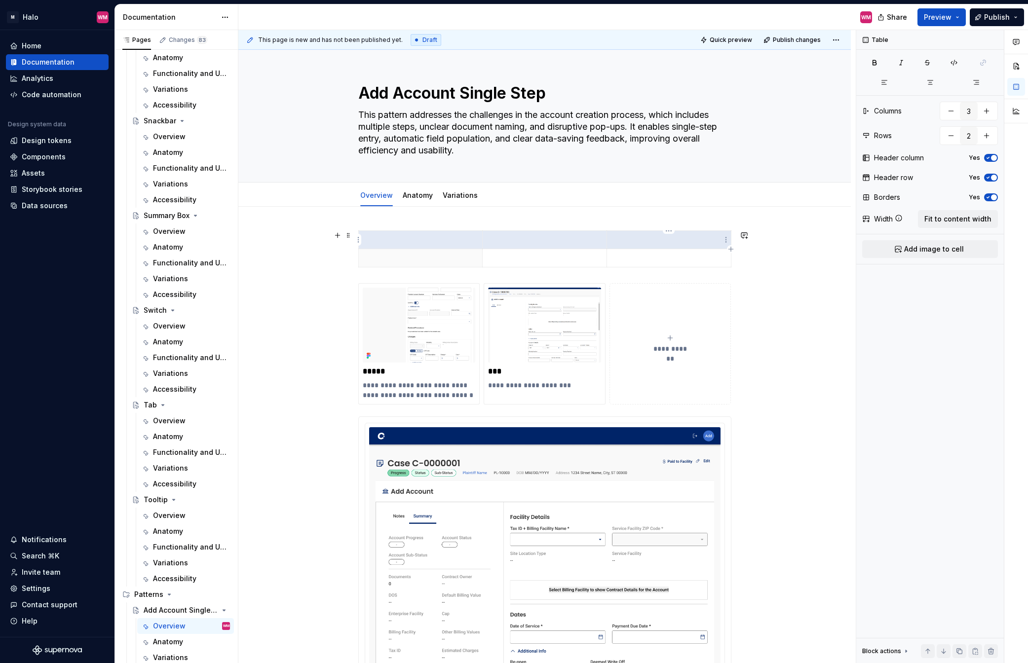
drag, startPoint x: 441, startPoint y: 242, endPoint x: 686, endPoint y: 239, distance: 245.3
click at [686, 239] on tr at bounding box center [544, 240] width 373 height 18
click at [400, 239] on p at bounding box center [421, 240] width 112 height 10
click at [534, 241] on p at bounding box center [545, 240] width 112 height 10
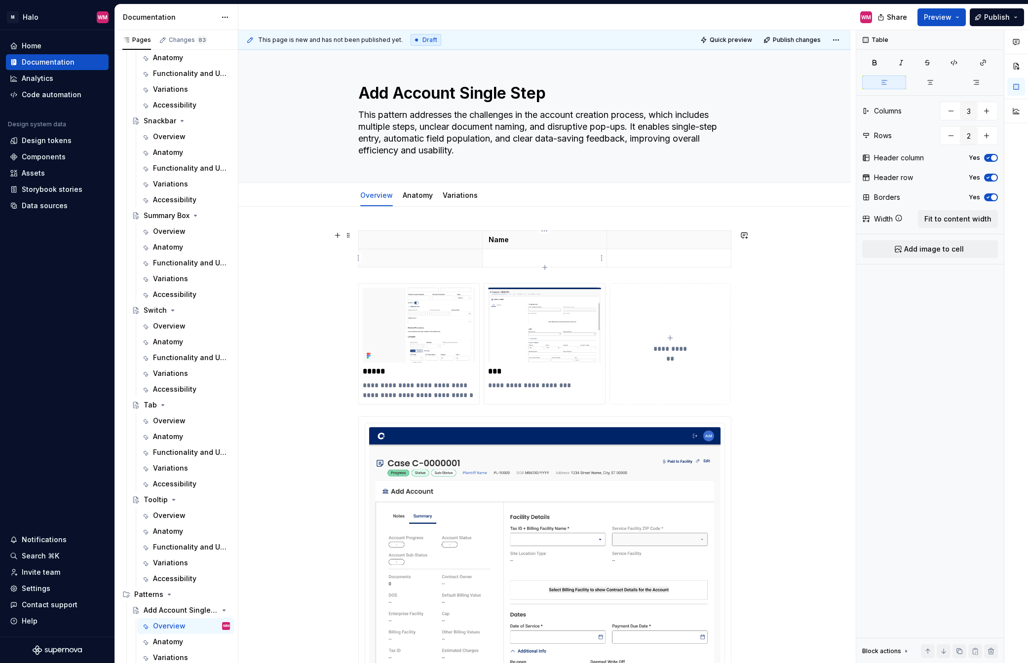
click at [527, 259] on p at bounding box center [545, 258] width 112 height 10
click at [523, 240] on p "Name" at bounding box center [545, 240] width 112 height 10
click at [417, 245] on th at bounding box center [420, 240] width 124 height 18
click at [865, 158] on icon "button" at bounding box center [988, 158] width 8 height 6
click at [575, 241] on p at bounding box center [545, 240] width 112 height 10
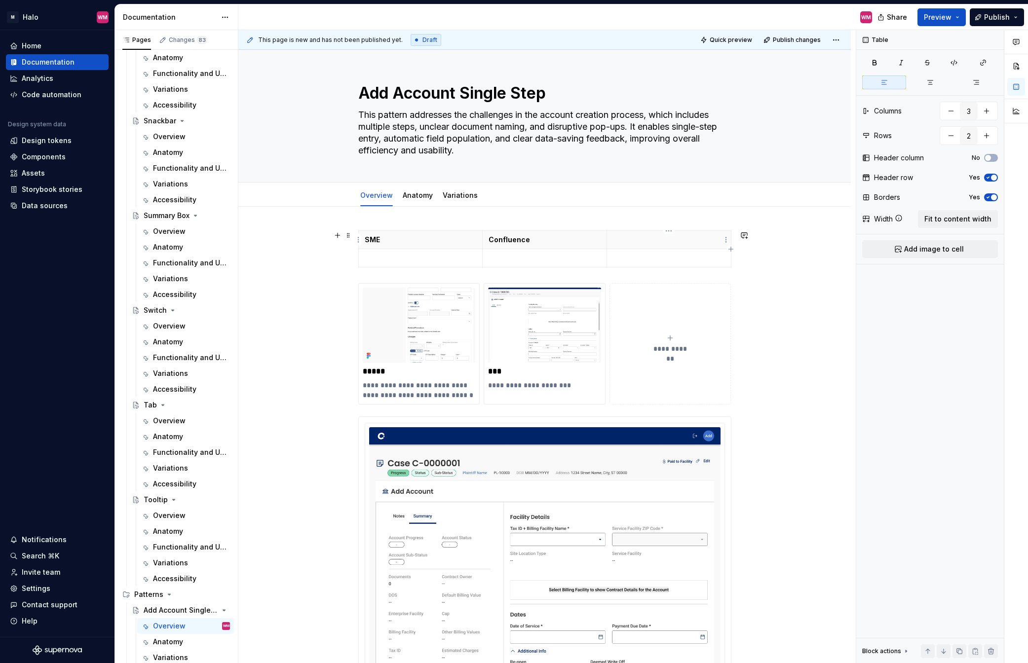
click at [662, 238] on p at bounding box center [669, 240] width 112 height 10
click at [671, 228] on html "M Halo WM Home Documentation Analytics Code automation Design system data Desig…" at bounding box center [514, 331] width 1028 height 663
click at [685, 316] on div "Delete column" at bounding box center [713, 314] width 64 height 10
click at [513, 259] on p at bounding box center [545, 258] width 112 height 10
drag, startPoint x: 562, startPoint y: 288, endPoint x: 485, endPoint y: 254, distance: 83.7
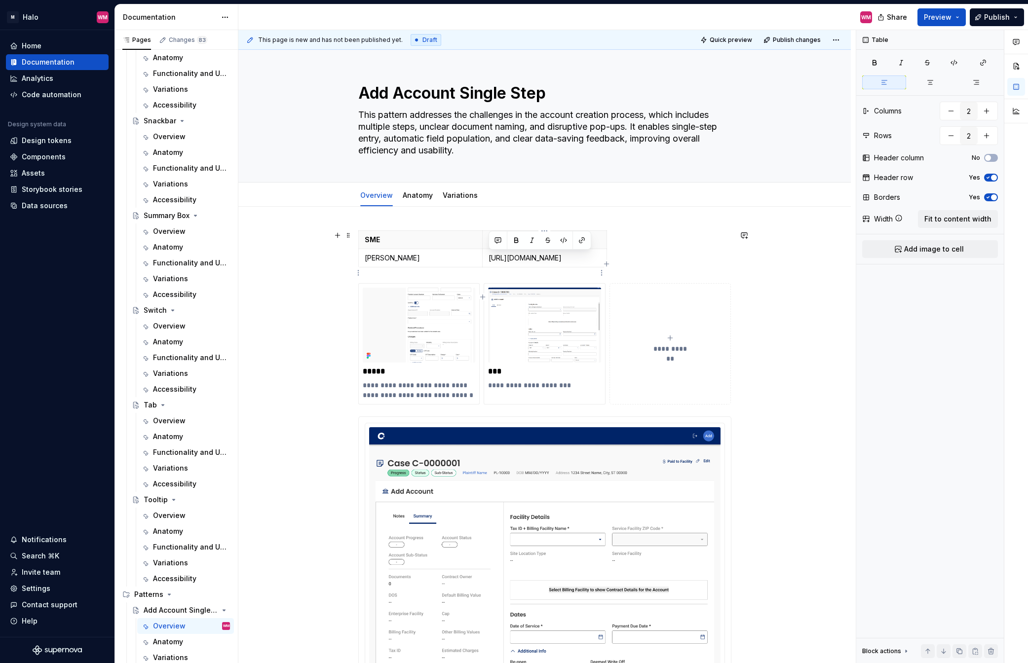
click at [485, 254] on td "[URL][DOMAIN_NAME]" at bounding box center [545, 258] width 124 height 18
click at [582, 237] on button "button" at bounding box center [582, 240] width 14 height 14
click at [562, 263] on p "[URL][DOMAIN_NAME]" at bounding box center [545, 258] width 112 height 10
drag, startPoint x: 515, startPoint y: 259, endPoint x: 642, endPoint y: 228, distance: 130.9
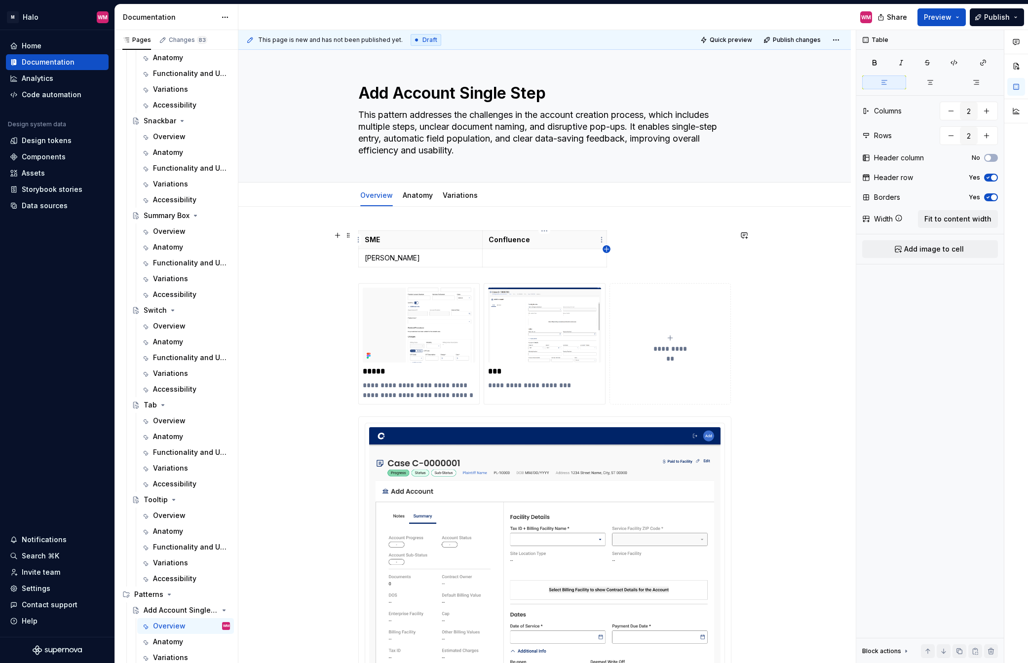
click at [607, 248] on icon "button" at bounding box center [607, 249] width 8 height 8
click at [865, 220] on span "Fit to content width" at bounding box center [957, 219] width 67 height 10
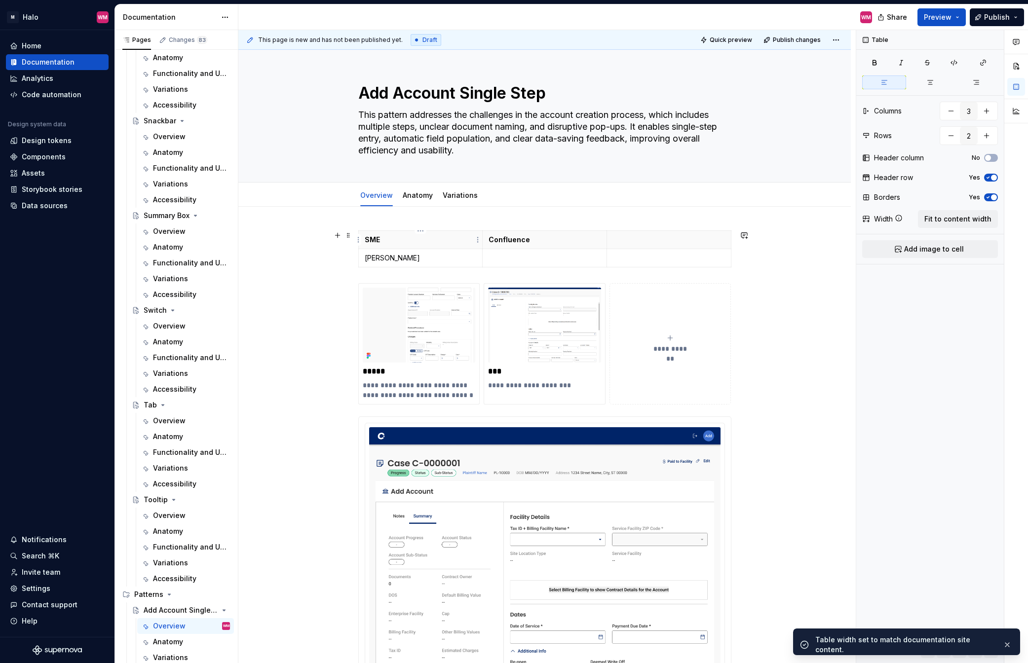
click at [390, 241] on p "SME" at bounding box center [421, 240] width 112 height 10
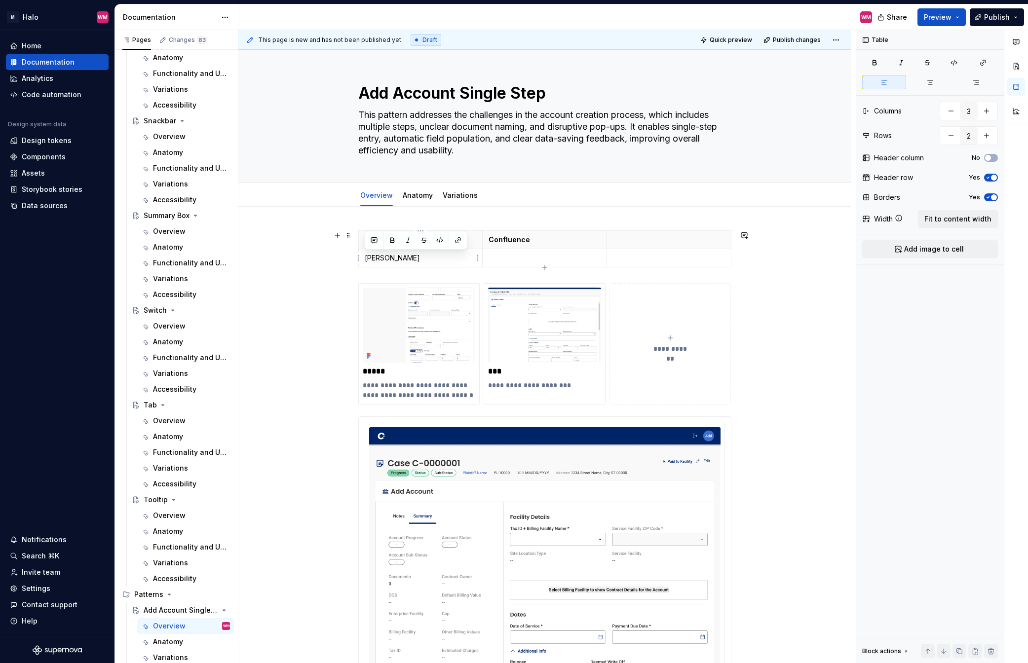
drag, startPoint x: 422, startPoint y: 257, endPoint x: 363, endPoint y: 256, distance: 59.2
click at [363, 256] on td "[PERSON_NAME]" at bounding box center [420, 258] width 124 height 18
click at [865, 158] on span "button" at bounding box center [988, 158] width 6 height 6
drag, startPoint x: 534, startPoint y: 239, endPoint x: 485, endPoint y: 239, distance: 49.8
click at [485, 239] on th "Confluence" at bounding box center [545, 240] width 124 height 18
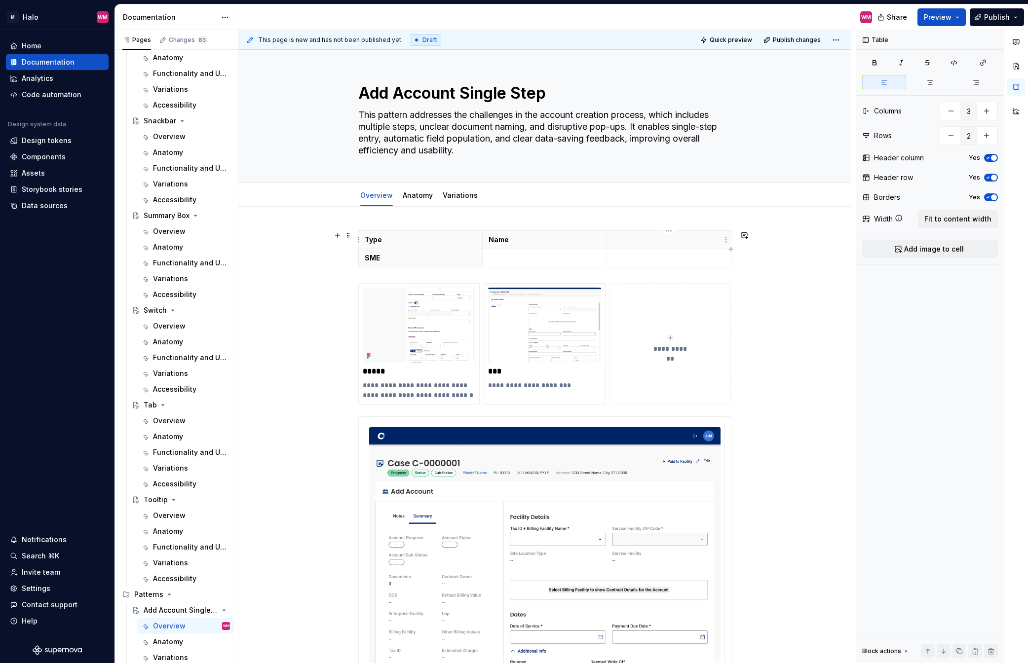
click at [652, 245] on th at bounding box center [668, 240] width 124 height 18
click at [517, 255] on p at bounding box center [545, 258] width 112 height 10
click at [671, 229] on html "M Halo WM Home Documentation Analytics Code automation Design system data Desig…" at bounding box center [514, 331] width 1028 height 663
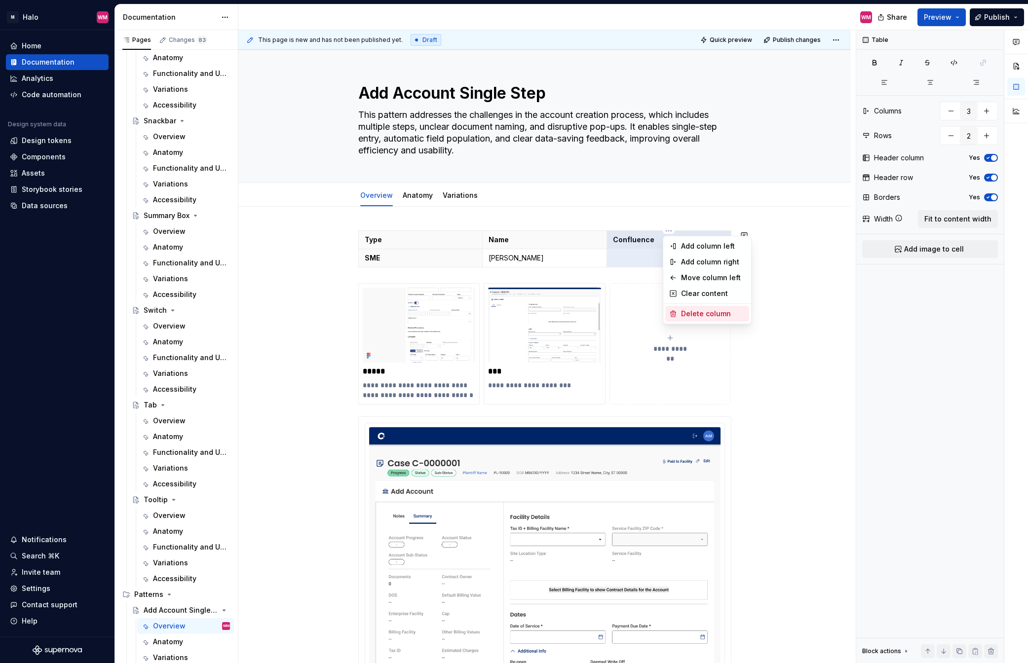
click at [724, 315] on div "Delete column" at bounding box center [713, 314] width 64 height 10
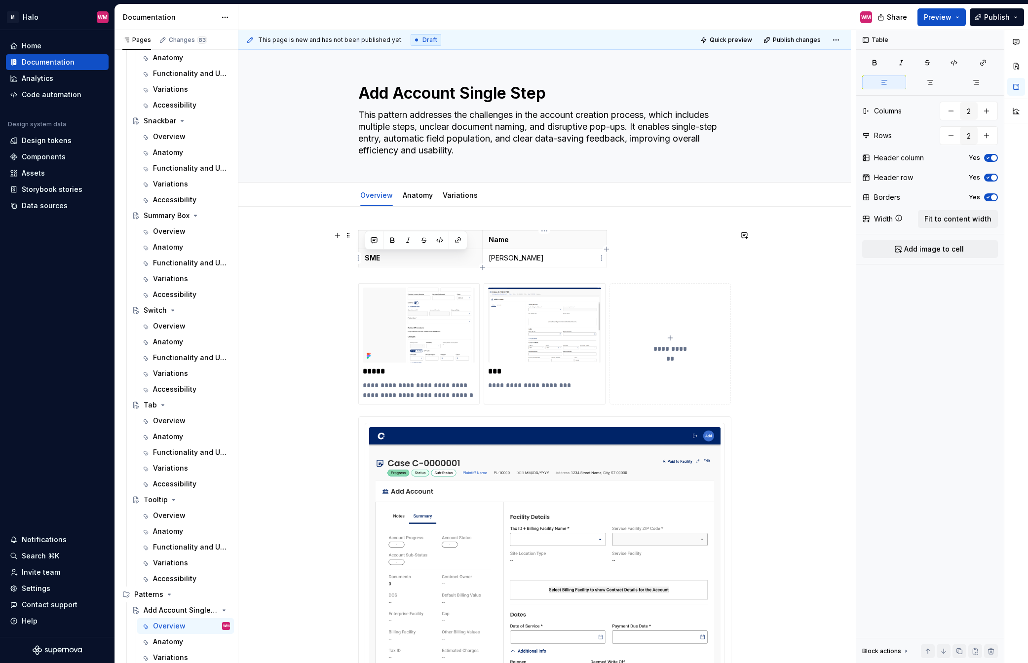
click at [548, 258] on p "[PERSON_NAME]" at bounding box center [545, 258] width 112 height 10
drag, startPoint x: 548, startPoint y: 258, endPoint x: 487, endPoint y: 252, distance: 61.9
click at [487, 252] on td "[PERSON_NAME]" at bounding box center [545, 258] width 124 height 18
click at [583, 241] on button "button" at bounding box center [582, 240] width 14 height 14
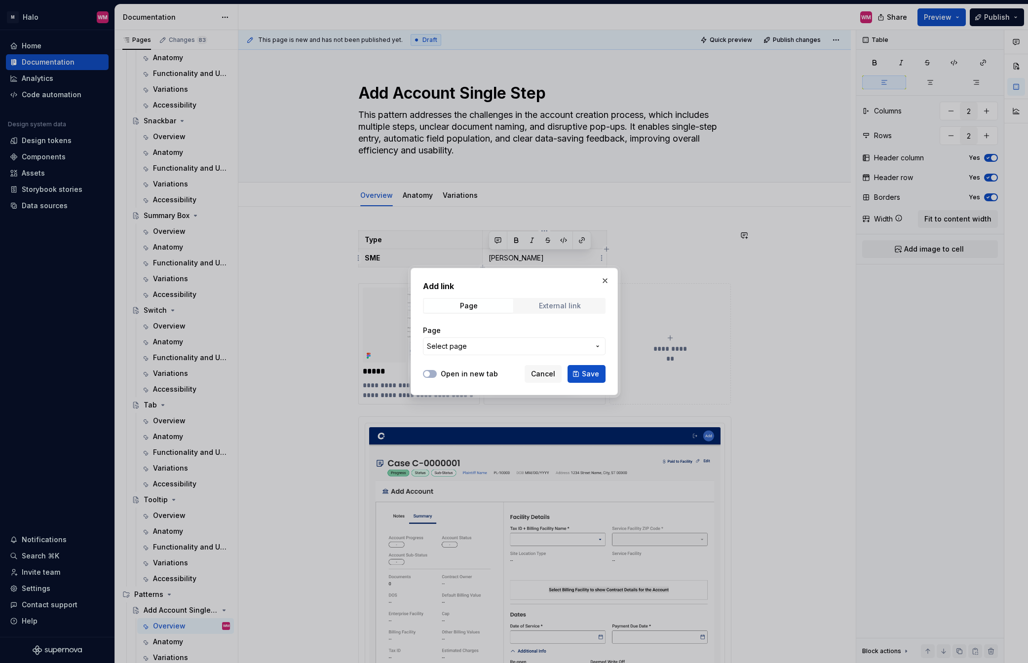
click at [544, 306] on div "External link" at bounding box center [560, 306] width 42 height 8
click at [484, 350] on input "URL" at bounding box center [514, 347] width 183 height 18
click at [526, 348] on input "URL" at bounding box center [514, 347] width 183 height 18
paste input "[URL][DOMAIN_NAME]"
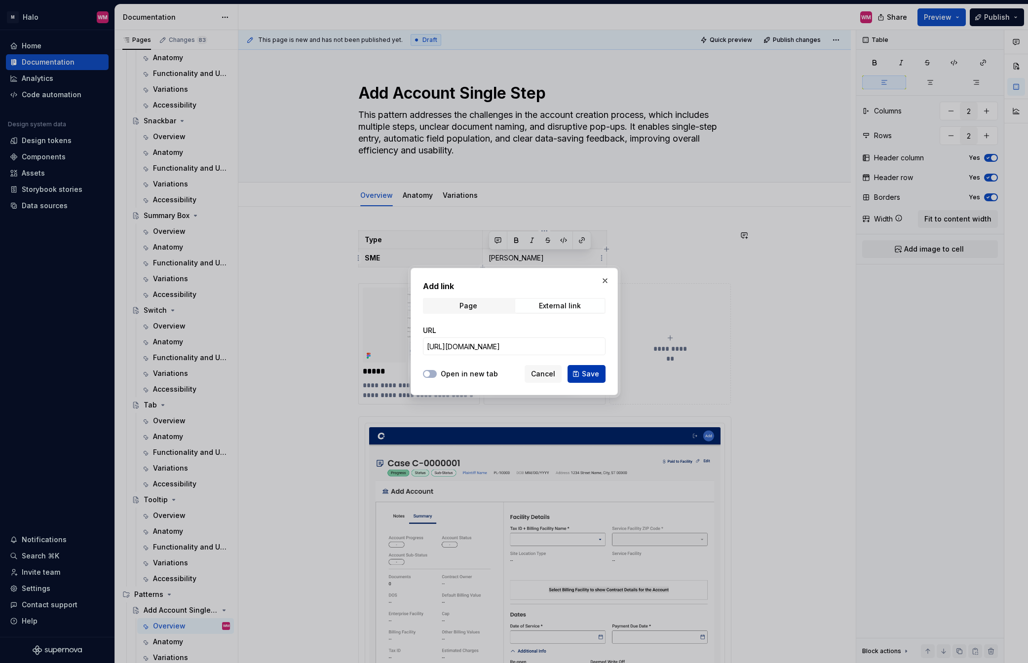
click at [588, 376] on span "Save" at bounding box center [590, 374] width 17 height 10
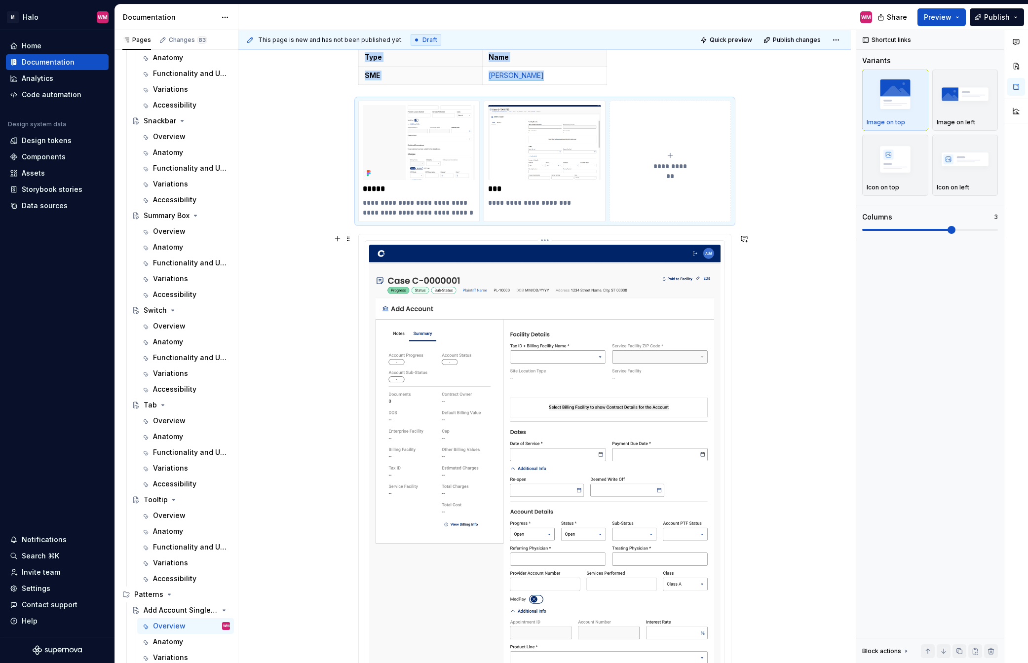
scroll to position [49, 0]
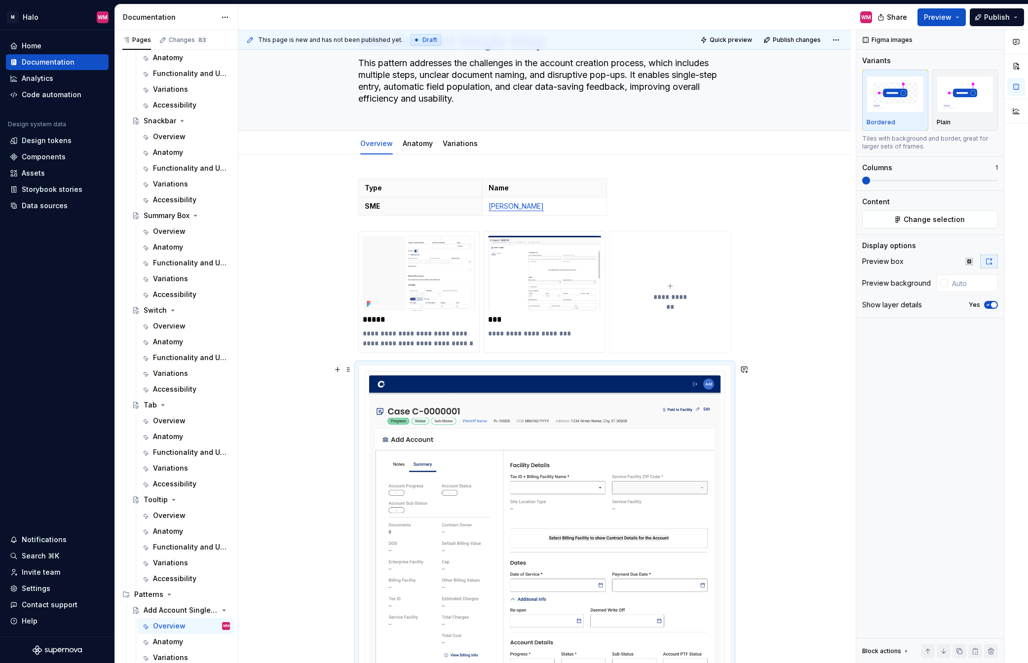
scroll to position [0, 0]
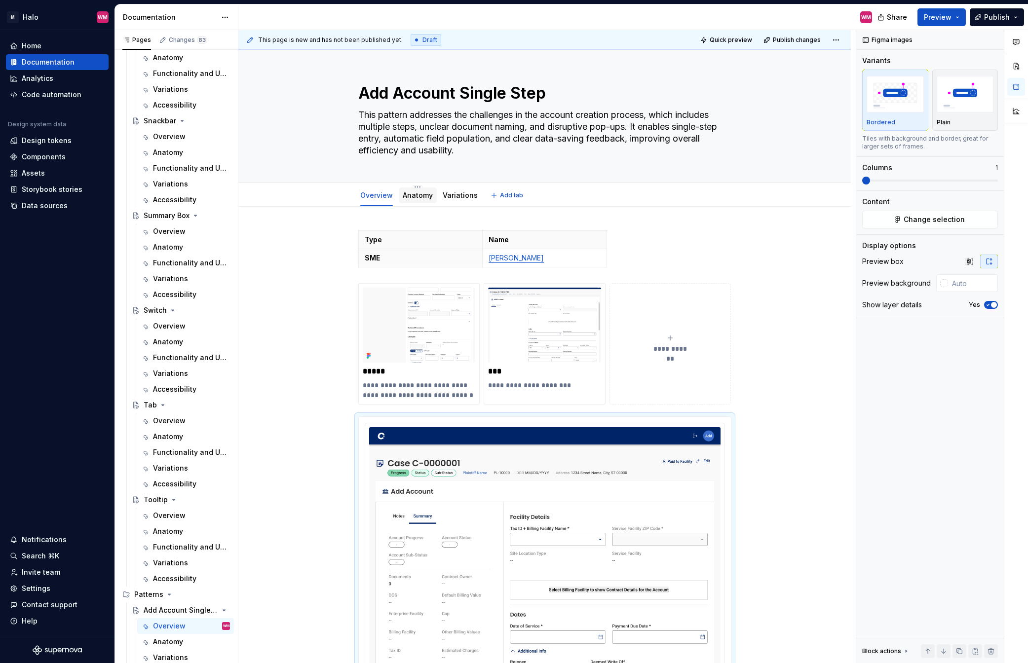
click at [428, 198] on link "Anatomy" at bounding box center [418, 195] width 30 height 8
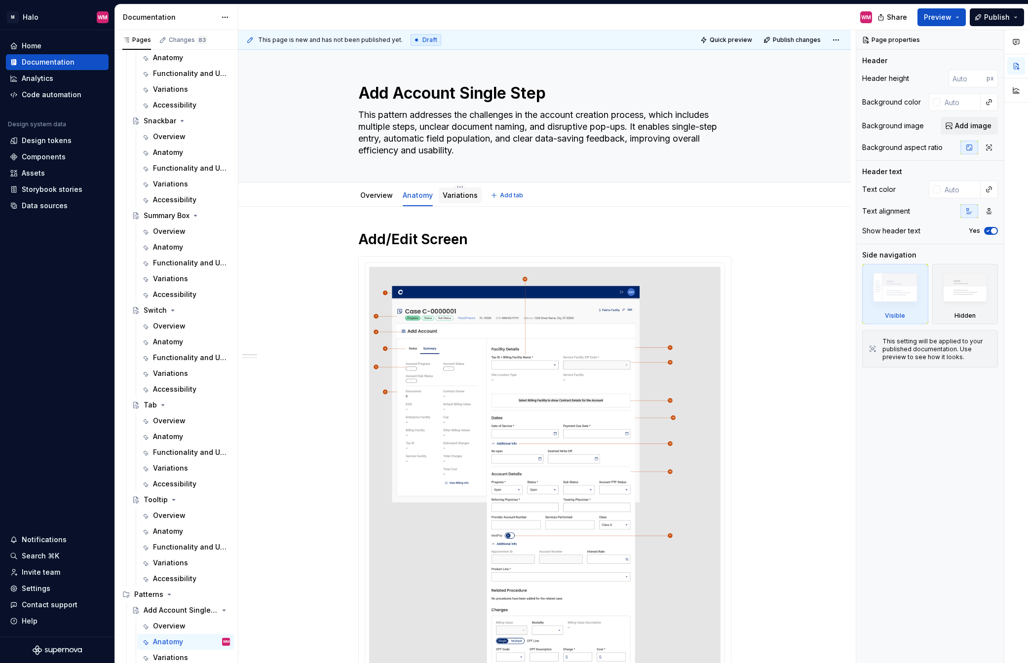
click at [463, 198] on link "Variations" at bounding box center [460, 195] width 35 height 8
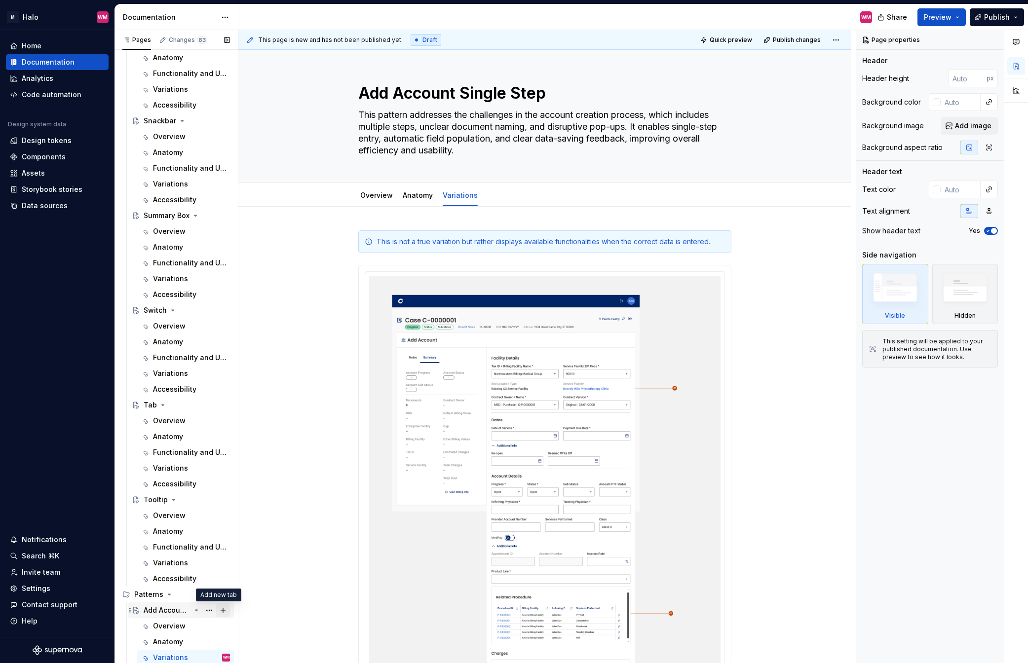
click at [219, 503] on button "Page tree" at bounding box center [223, 611] width 14 height 14
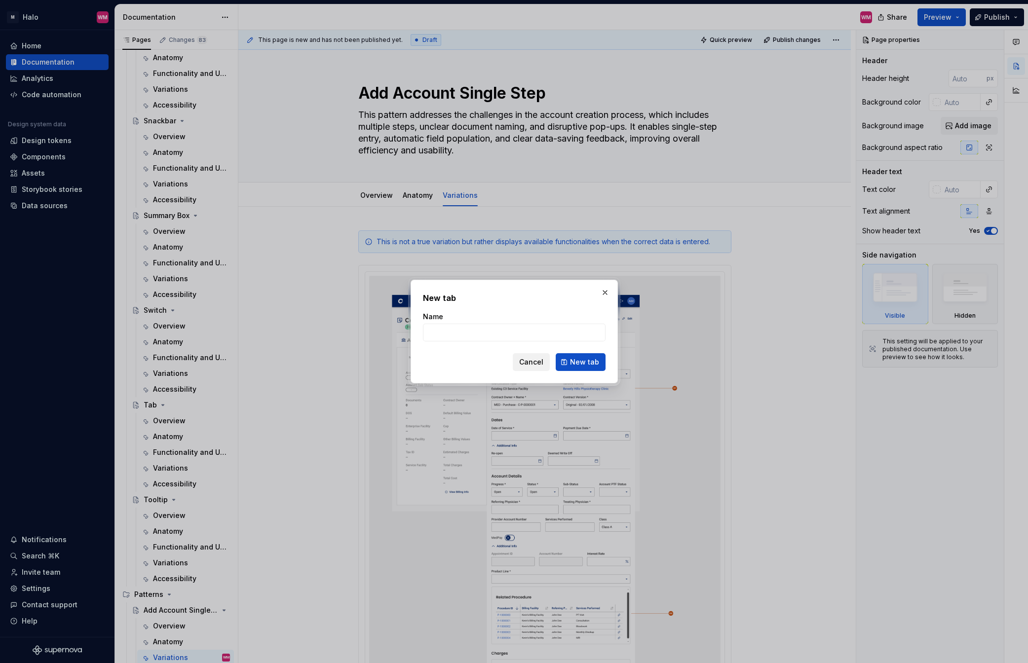
click at [530, 366] on span "Cancel" at bounding box center [531, 362] width 24 height 10
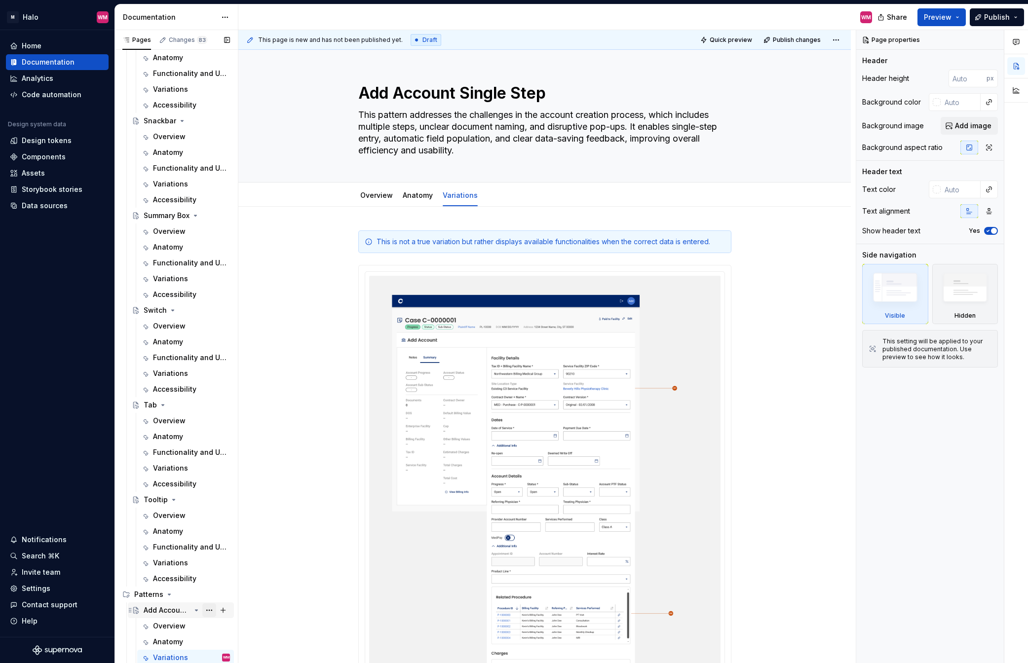
click at [206, 503] on button "Page tree" at bounding box center [209, 611] width 14 height 14
click at [325, 503] on html "M Halo WM Home Documentation Analytics Code automation Design system data Desig…" at bounding box center [514, 331] width 1028 height 663
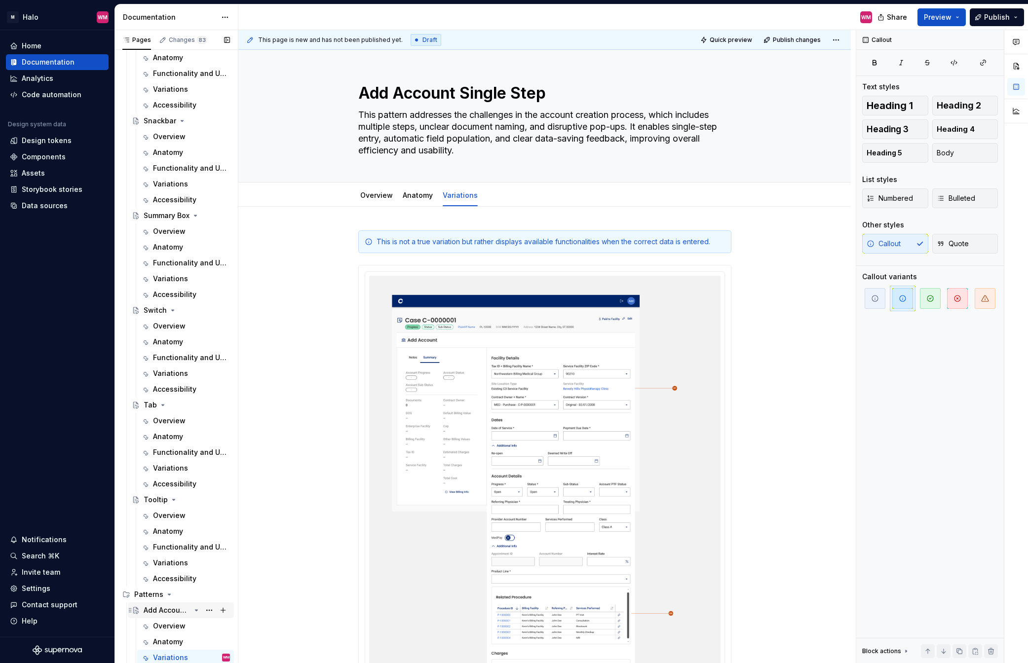
click at [192, 503] on icon "Page tree" at bounding box center [196, 610] width 8 height 8
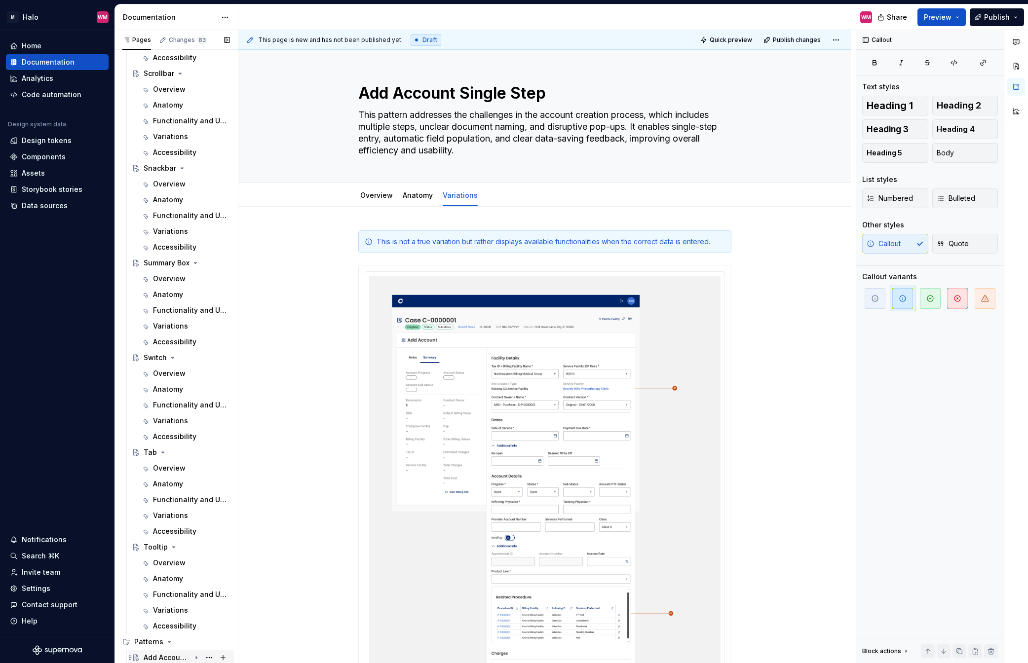
scroll to position [969, 0]
click at [202, 503] on button "Page tree" at bounding box center [209, 642] width 14 height 14
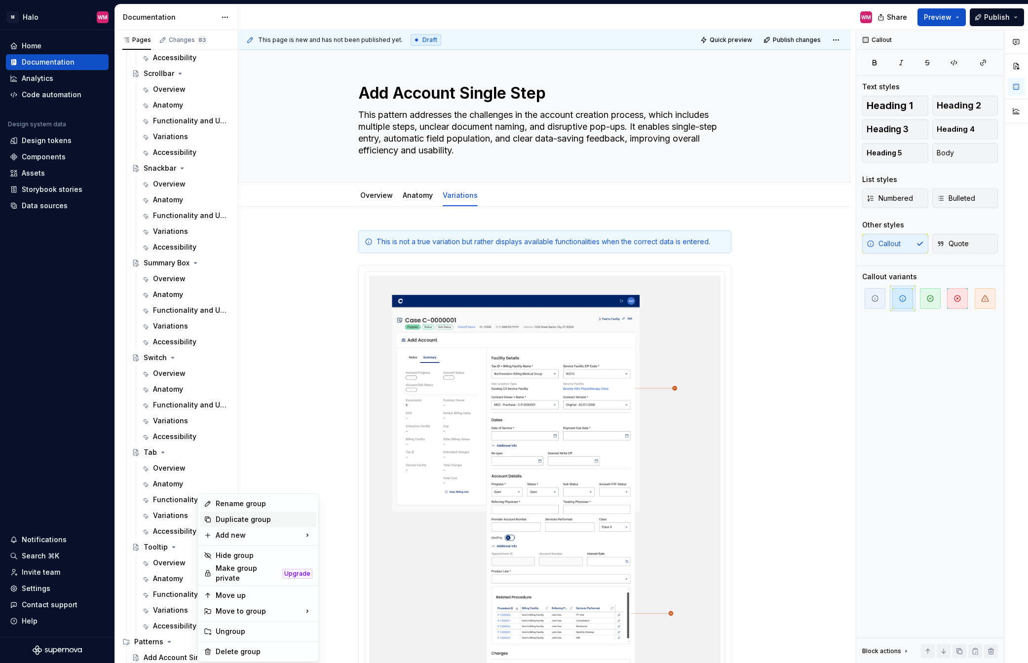
click at [238, 503] on div "Duplicate group" at bounding box center [264, 520] width 97 height 10
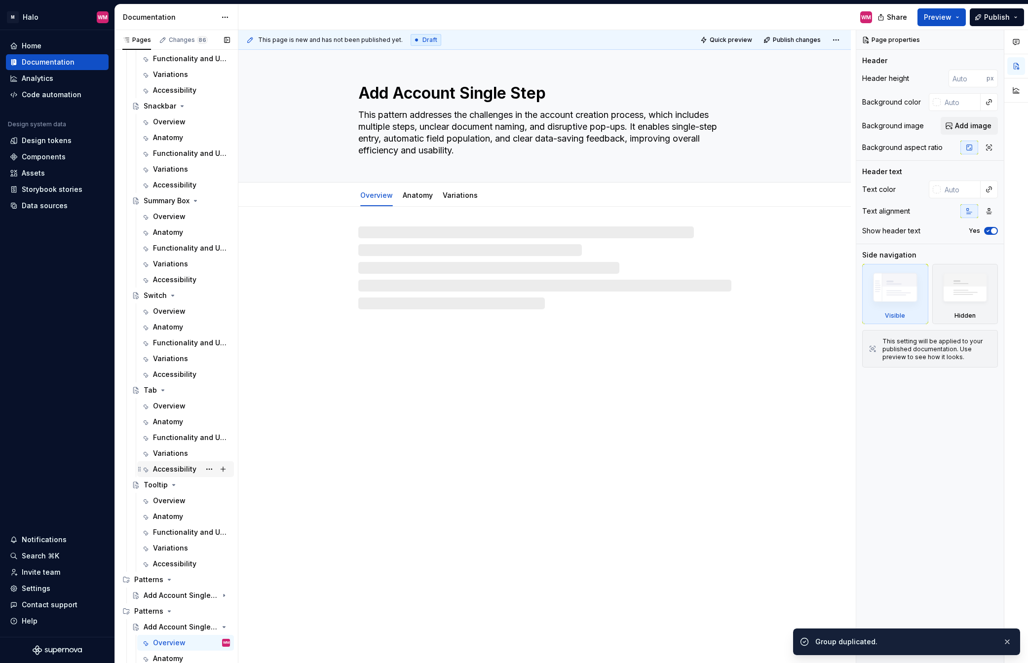
scroll to position [1048, 0]
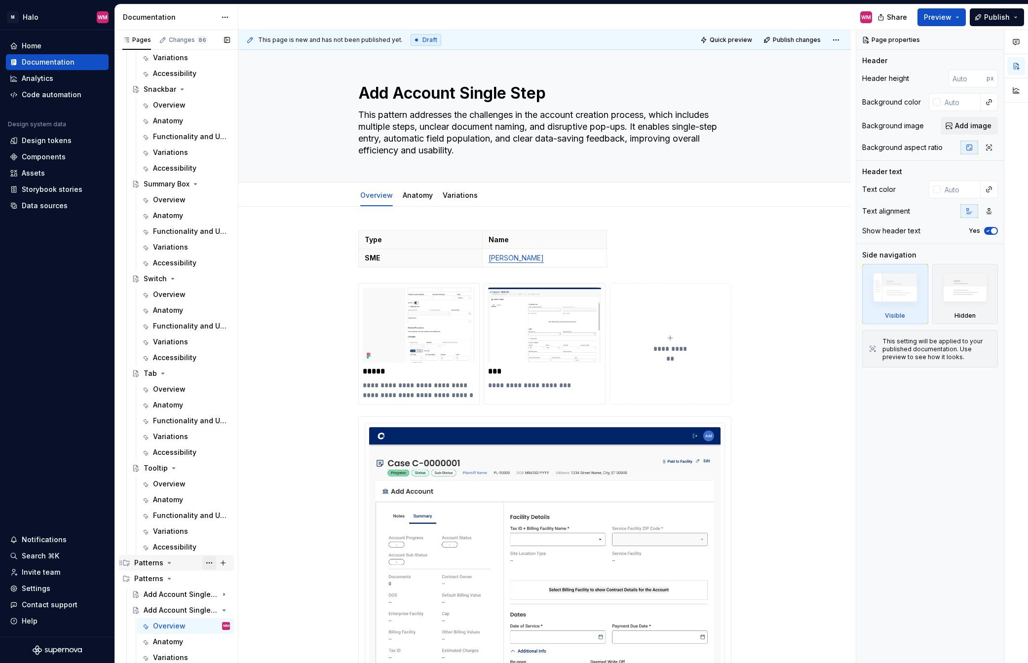
click at [203, 503] on button "Page tree" at bounding box center [209, 563] width 14 height 14
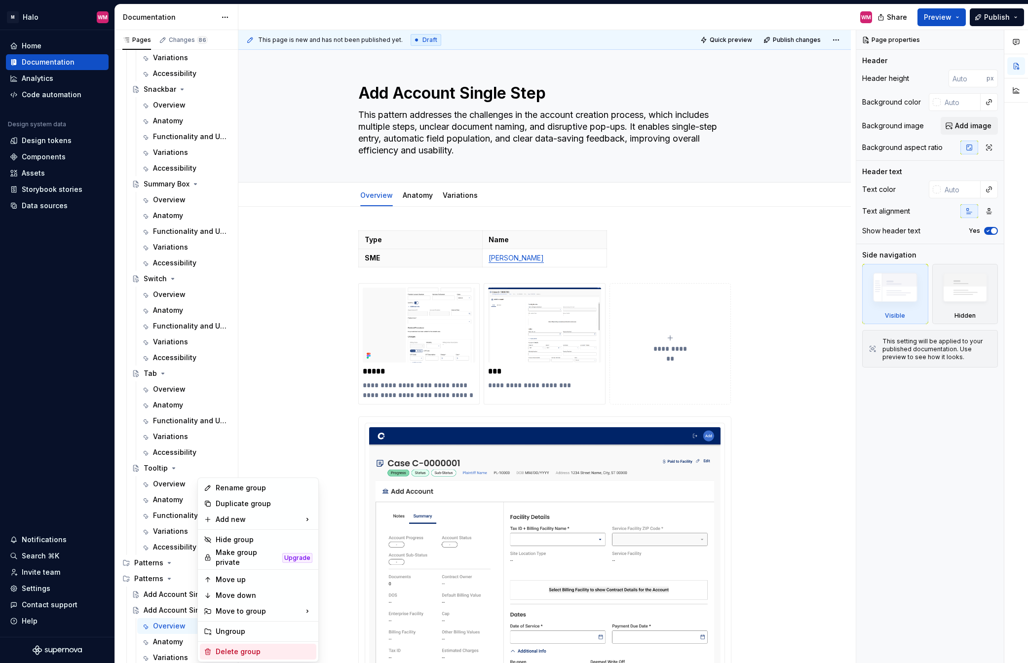
click at [221, 503] on div "Delete group" at bounding box center [264, 652] width 97 height 10
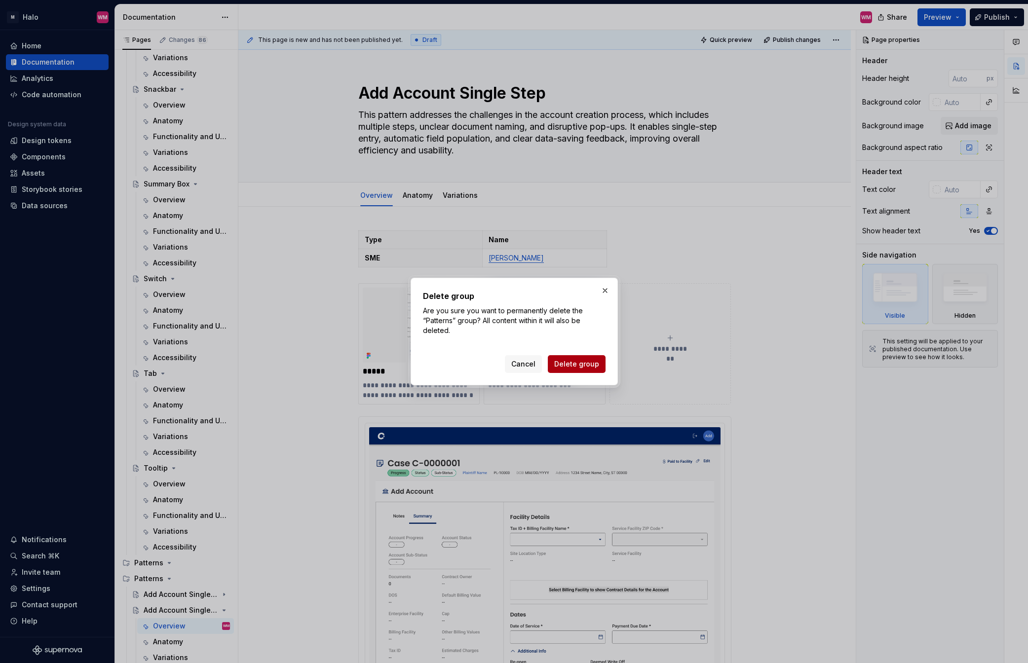
click at [583, 367] on span "Delete group" at bounding box center [576, 364] width 45 height 10
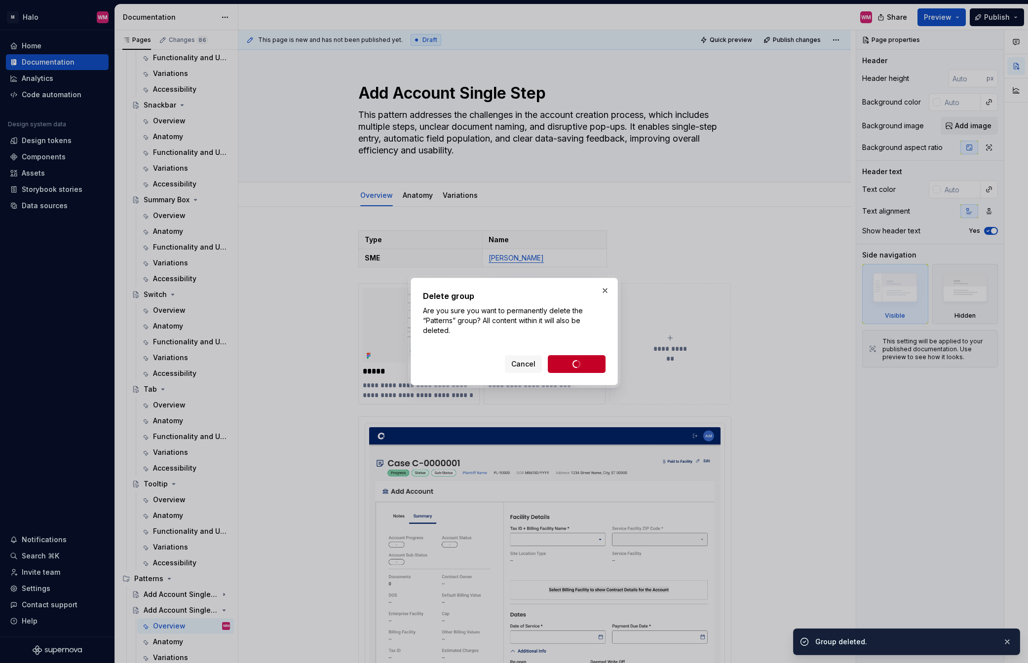
scroll to position [1032, 0]
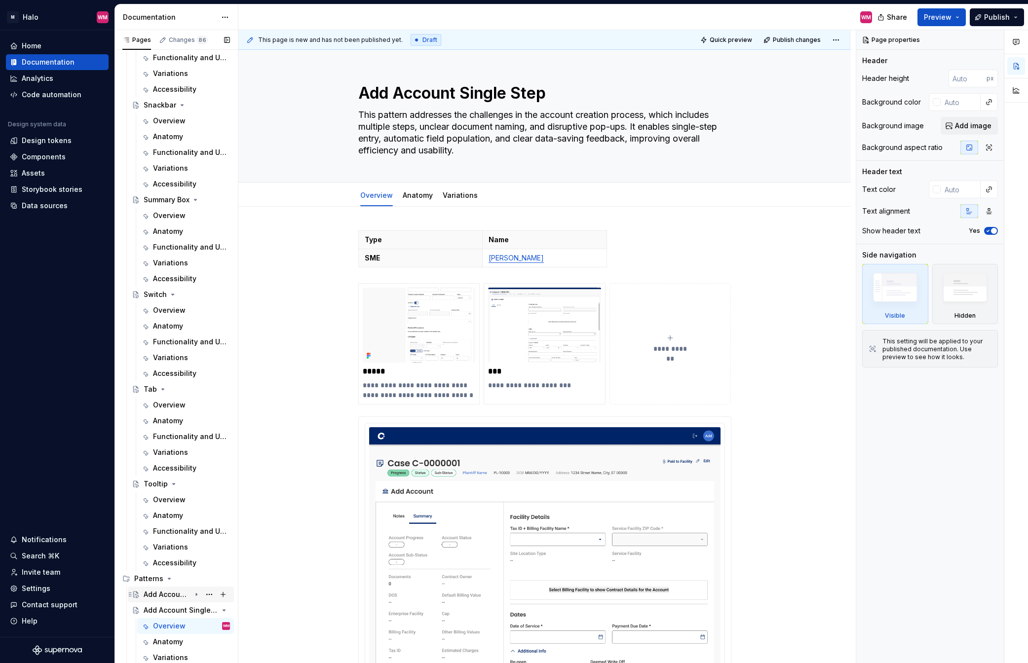
click at [196, 503] on icon "Page tree" at bounding box center [196, 595] width 1 height 2
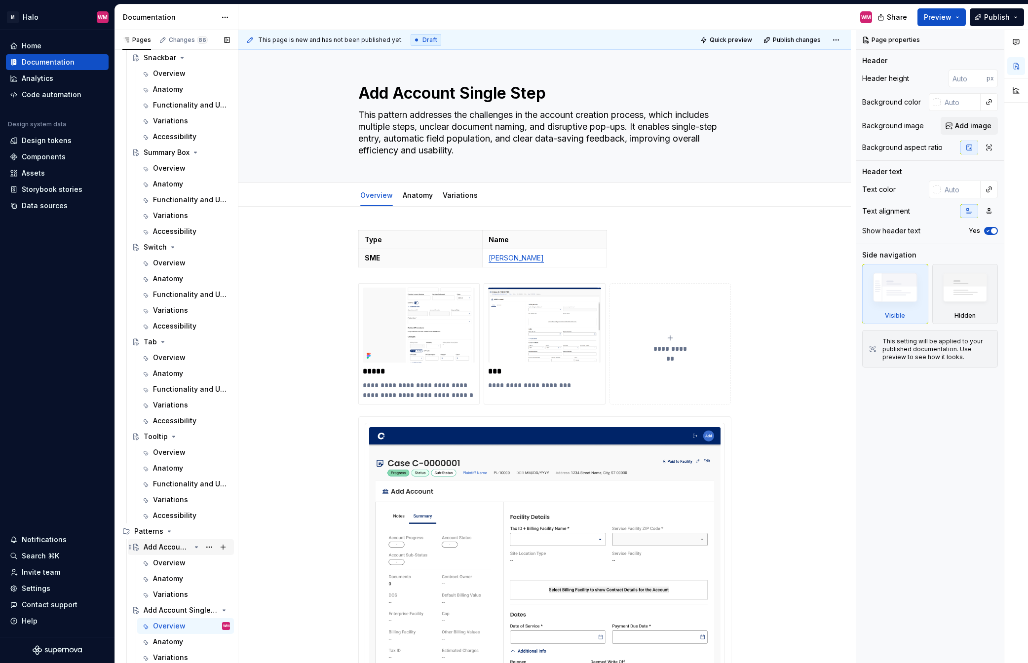
click at [152, 503] on div "Add Account Single Step" at bounding box center [167, 547] width 47 height 10
click at [358, 101] on textarea "Add Account Single Step" at bounding box center [542, 93] width 373 height 24
click at [576, 80] on div "Add Account Single Step This pattern addresses the challenges in the account cr…" at bounding box center [544, 116] width 373 height 132
click at [551, 94] on textarea "Add Account Single Step" at bounding box center [542, 93] width 373 height 24
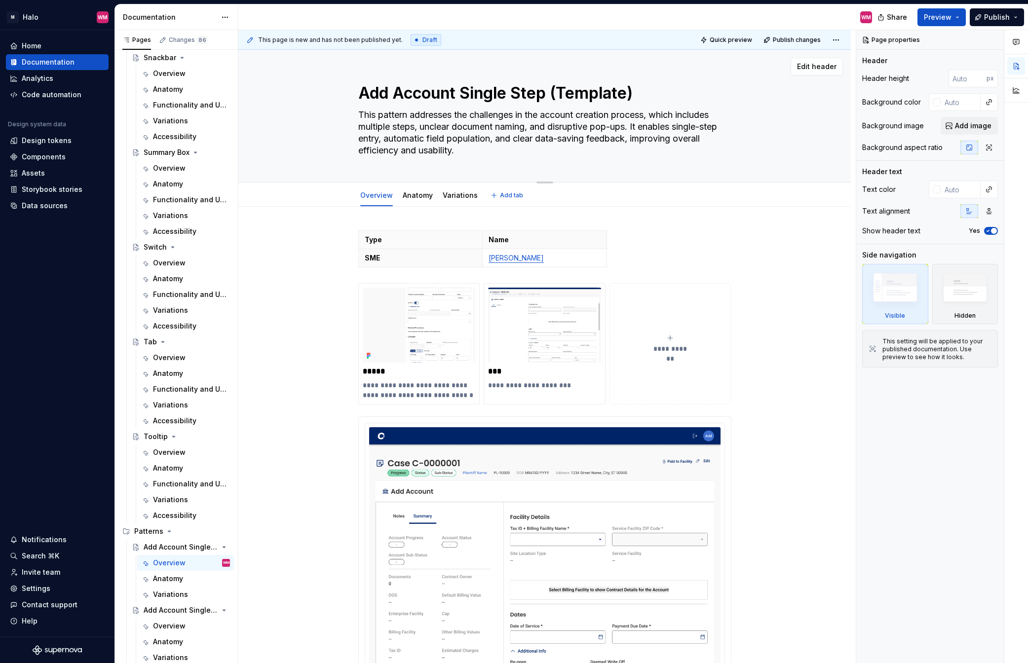
click at [359, 91] on textarea "Add Account Single Step (Template)" at bounding box center [542, 93] width 373 height 24
click at [360, 95] on textarea "Add Account Single Step (Template)" at bounding box center [542, 93] width 373 height 24
click at [163, 503] on div "Overview" at bounding box center [169, 563] width 33 height 10
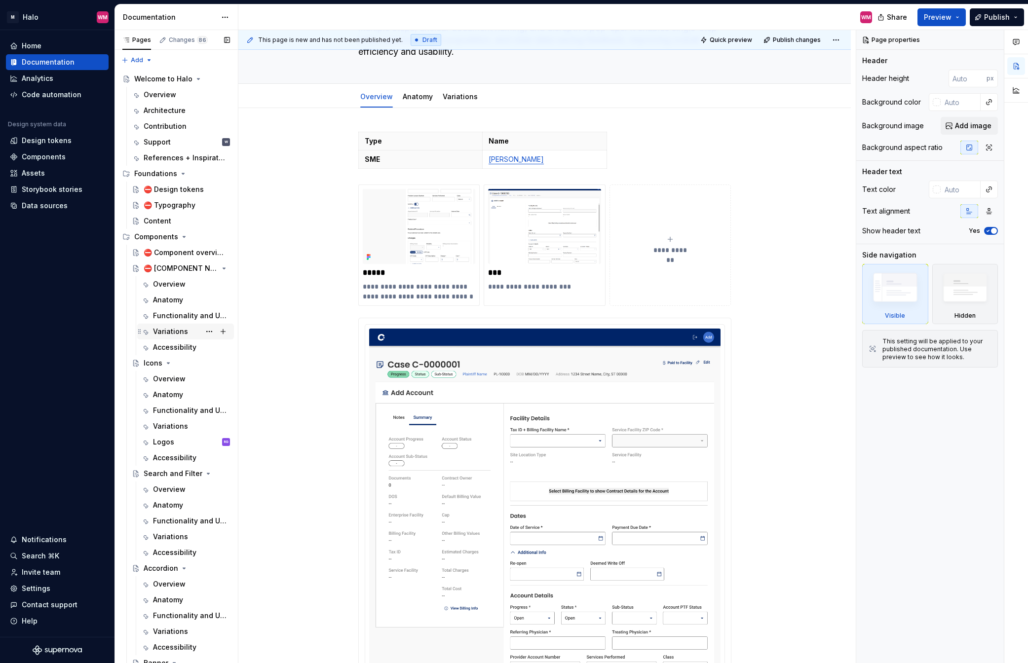
scroll to position [0, 0]
click at [173, 281] on div "Overview" at bounding box center [169, 285] width 33 height 10
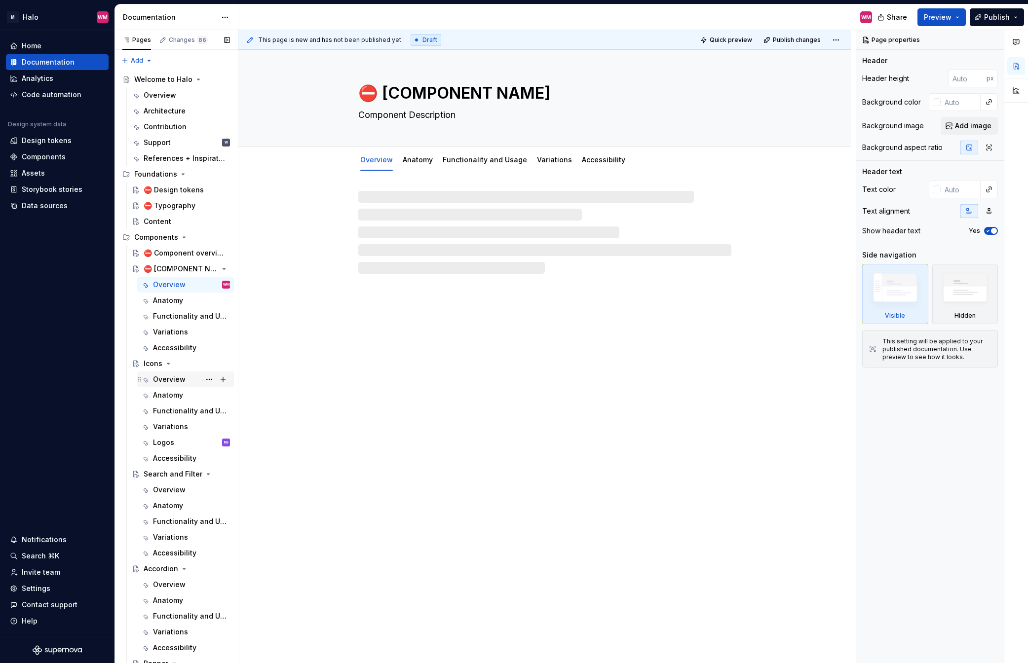
click at [164, 377] on div "Overview" at bounding box center [169, 380] width 33 height 10
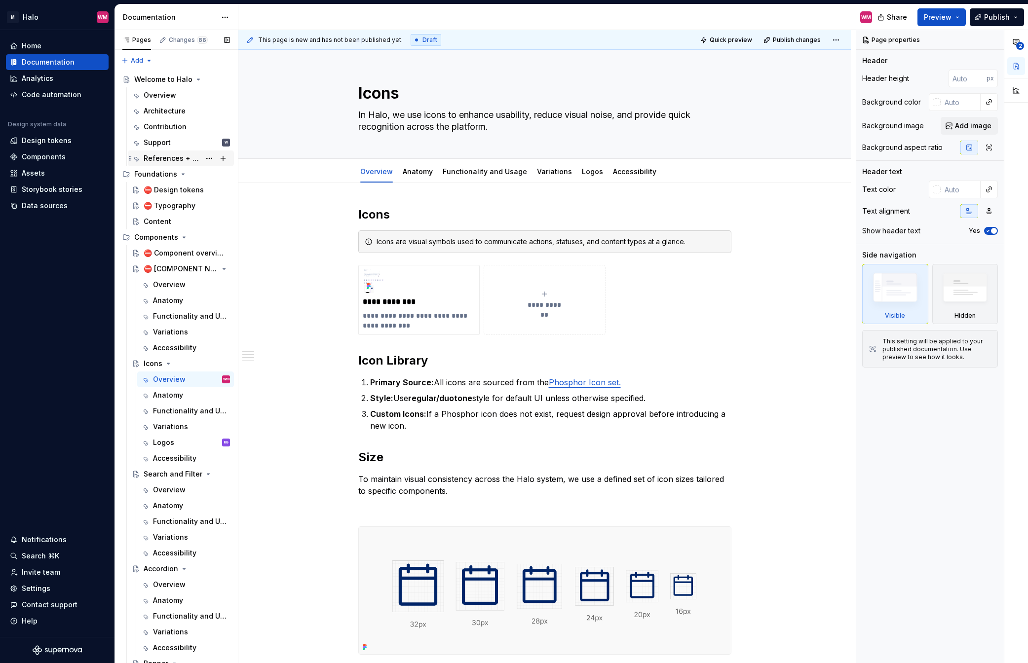
click at [173, 156] on div "References + Inspiration" at bounding box center [172, 158] width 57 height 10
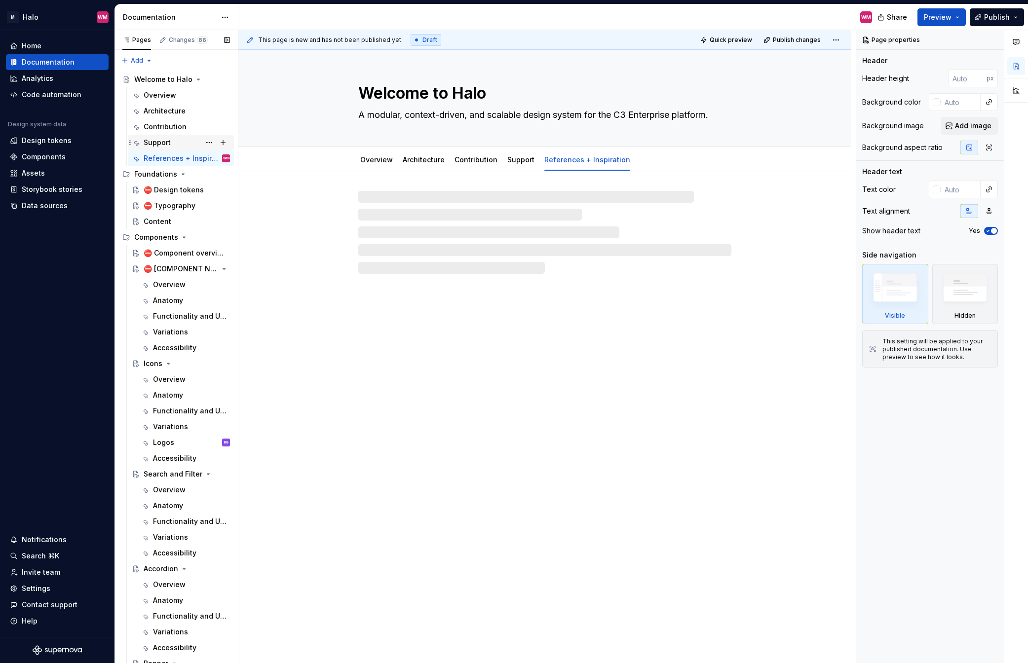
click at [169, 142] on div "Support" at bounding box center [157, 143] width 27 height 10
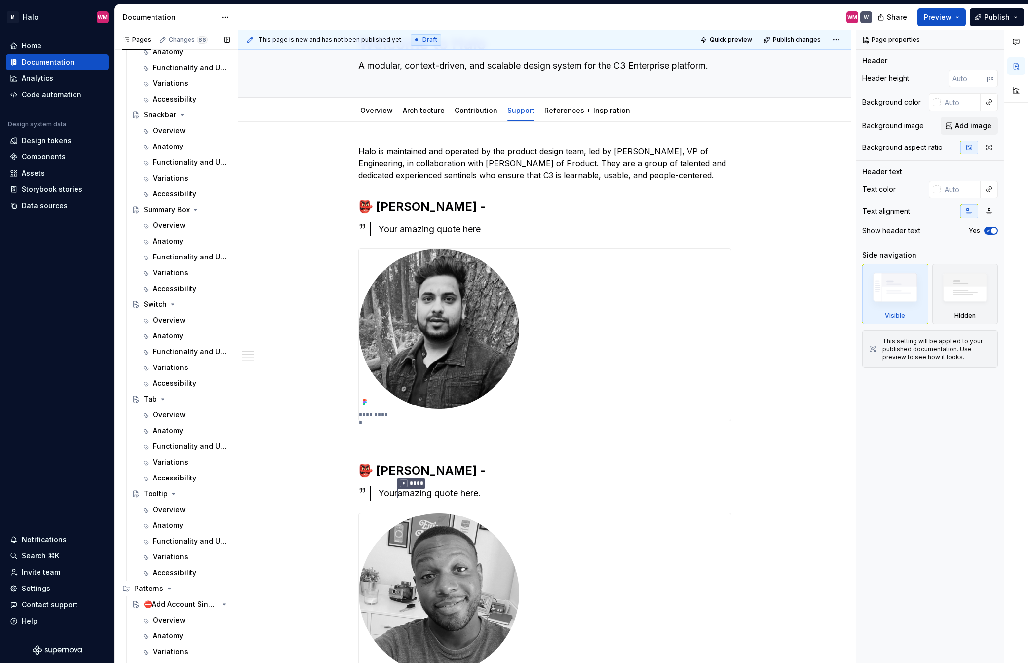
scroll to position [1080, 0]
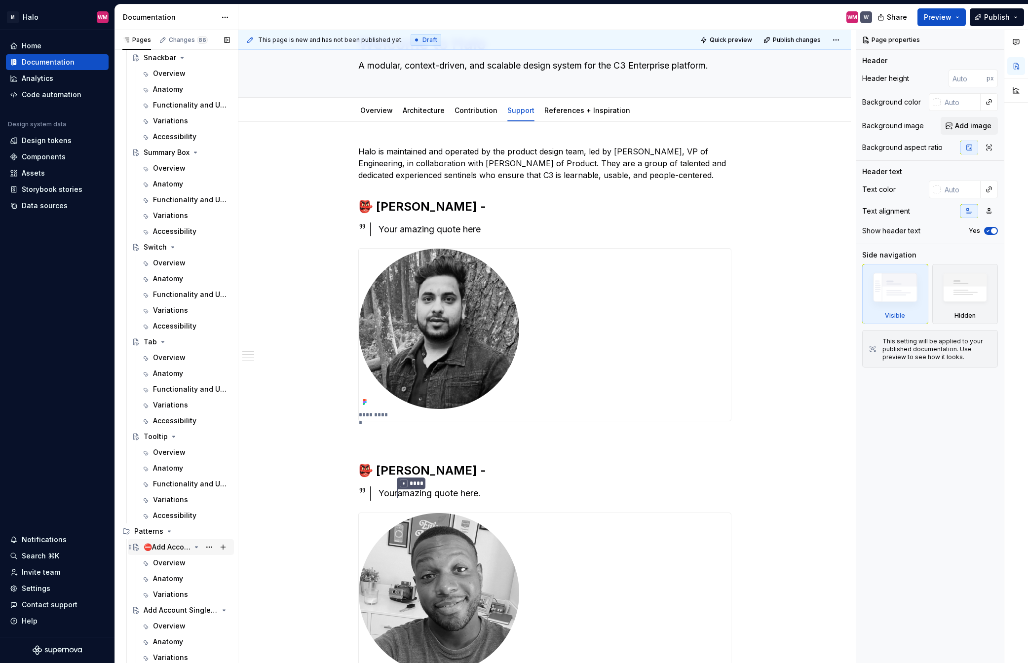
click at [169, 503] on div "⛔Add Account Single Step (Template)" at bounding box center [167, 547] width 47 height 10
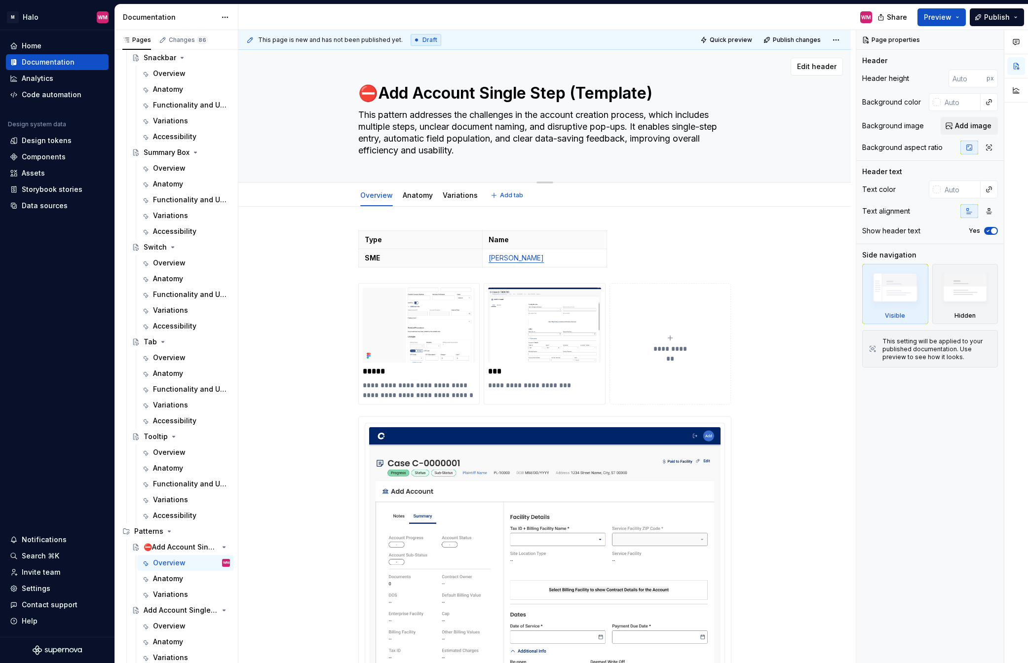
click at [581, 89] on textarea "⛔Add Account Single Step (Template)" at bounding box center [542, 93] width 373 height 24
drag, startPoint x: 581, startPoint y: 89, endPoint x: 384, endPoint y: 78, distance: 197.2
click at [384, 78] on div "⛔Add Account Single Step (Template) This pattern addresses the challenges in th…" at bounding box center [544, 116] width 373 height 132
click at [209, 503] on button "Page tree" at bounding box center [209, 532] width 14 height 14
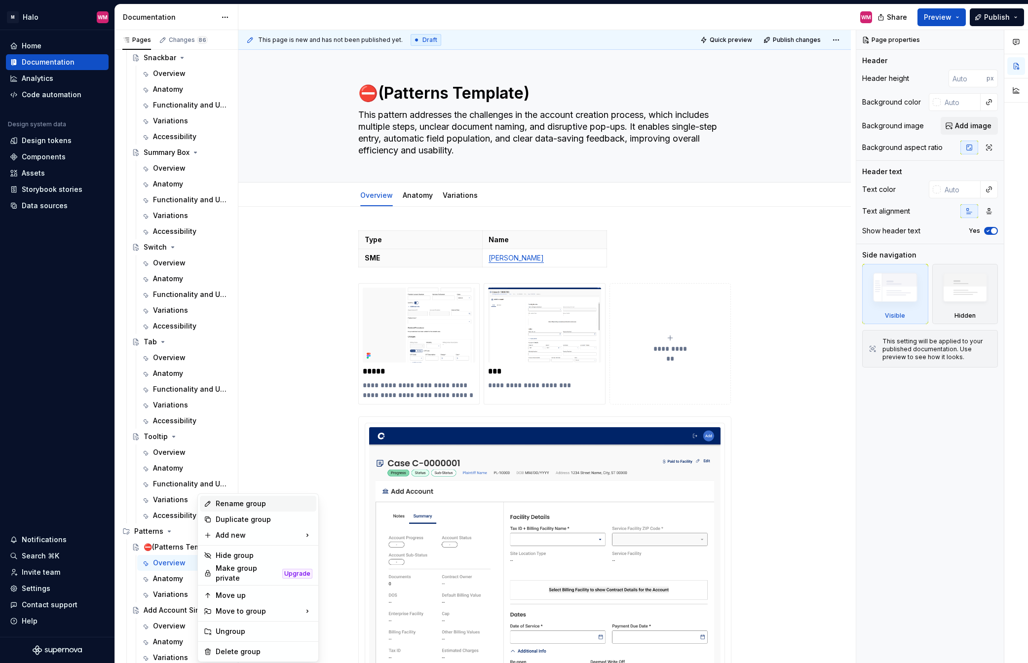
click at [257, 502] on div "Rename group" at bounding box center [264, 504] width 97 height 10
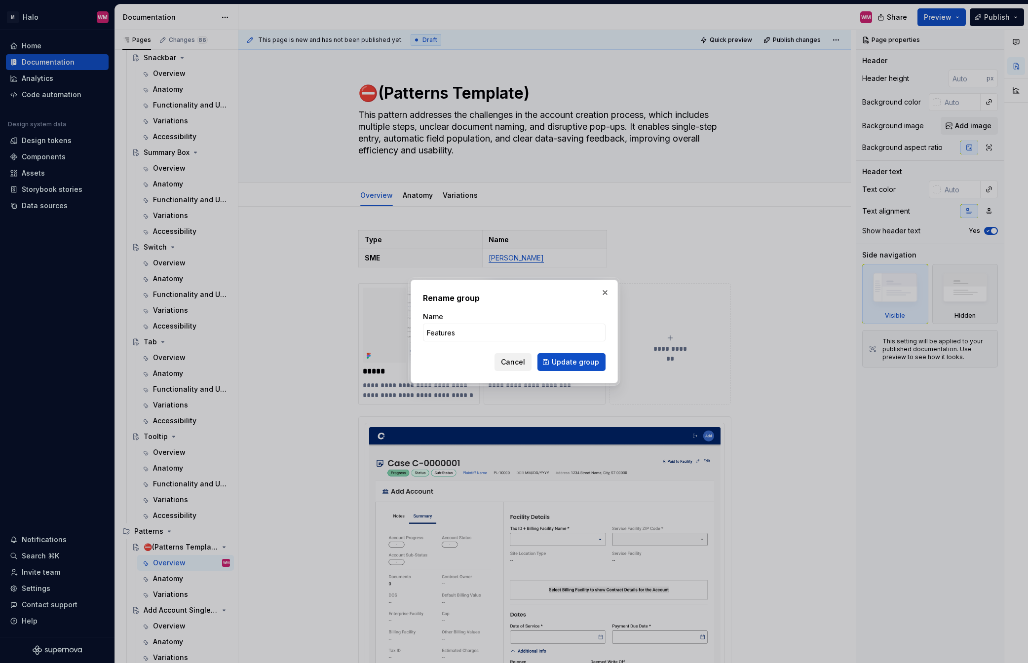
click at [520, 356] on button "Cancel" at bounding box center [512, 362] width 37 height 18
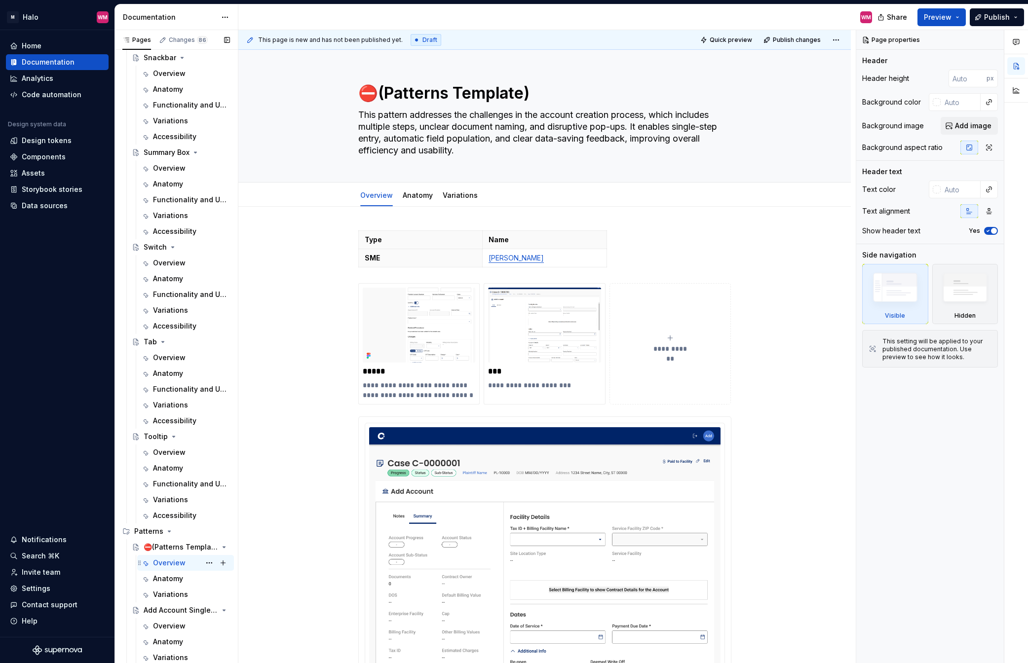
click at [161, 503] on div "Overview" at bounding box center [169, 563] width 33 height 10
click at [169, 503] on div "Overview" at bounding box center [169, 563] width 33 height 10
